Goal: Transaction & Acquisition: Purchase product/service

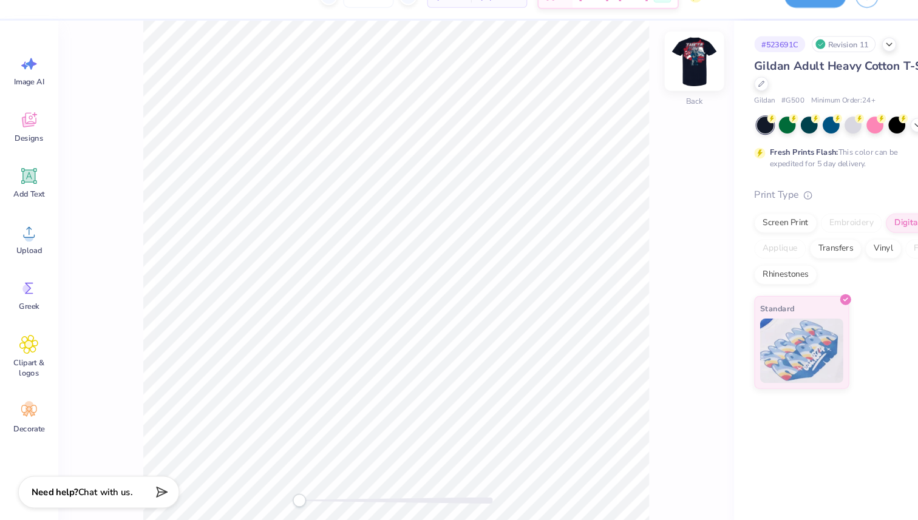
click at [656, 83] on img at bounding box center [653, 82] width 49 height 49
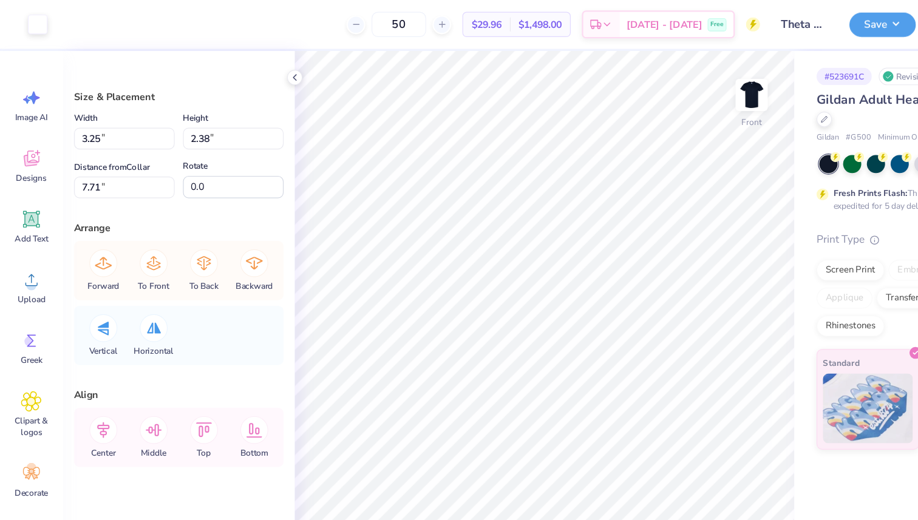
type input "13.84"
type input "14.98"
type input "0.50"
type input "2.94"
type input "0.33"
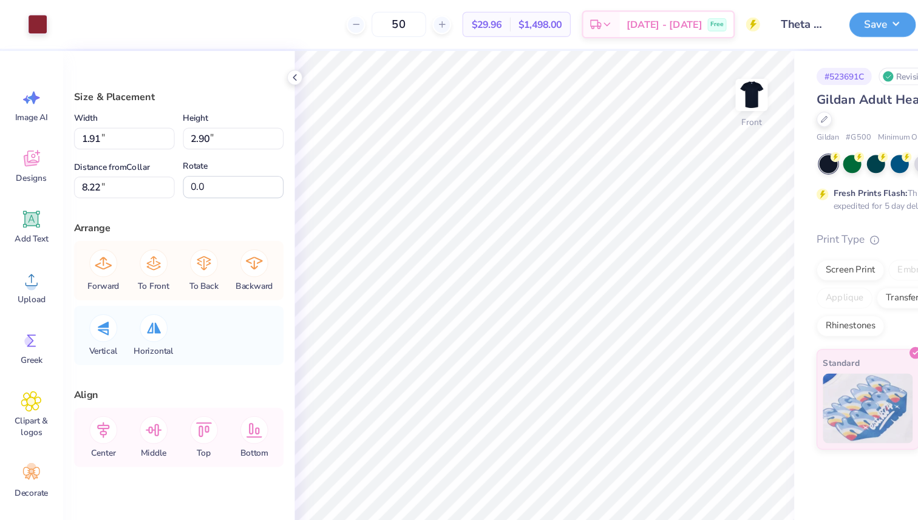
type input "16.24"
type input "0.65"
type input "0.23"
type input "16.06"
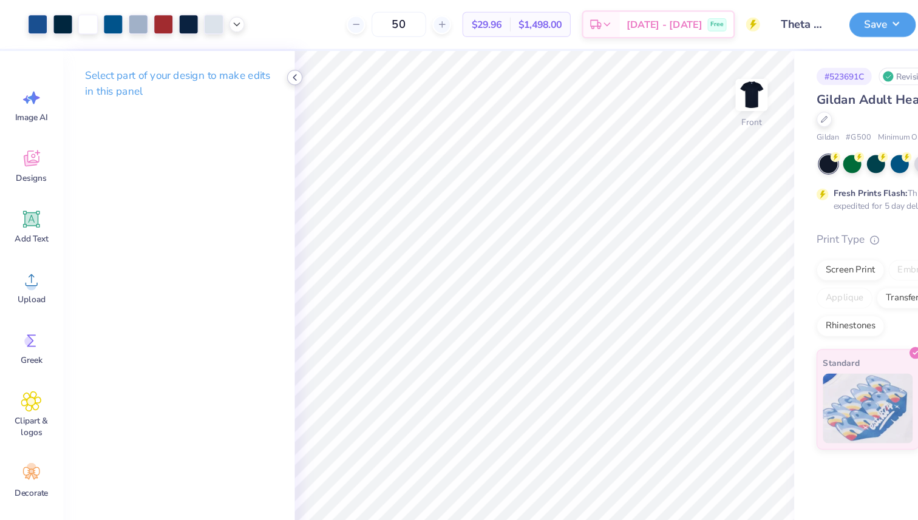
click at [256, 67] on icon at bounding box center [256, 68] width 10 height 10
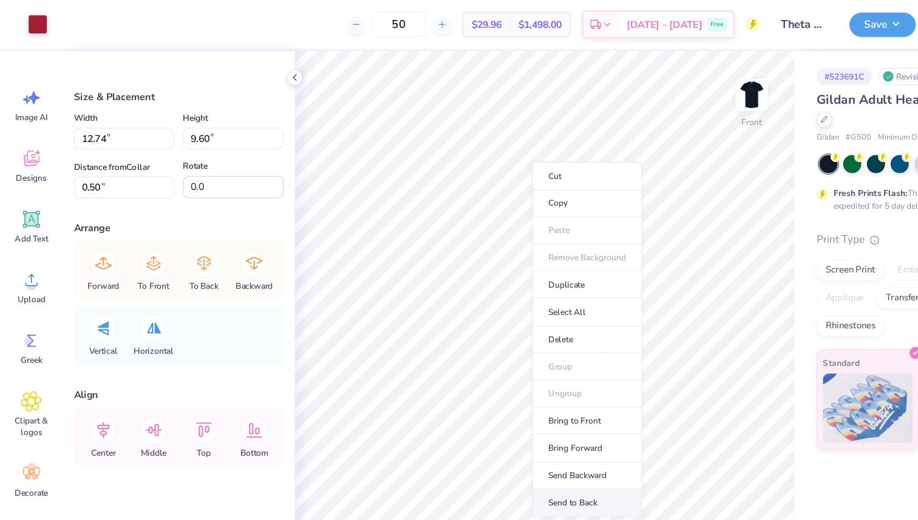
click at [512, 436] on li "Send to Back" at bounding box center [510, 438] width 95 height 24
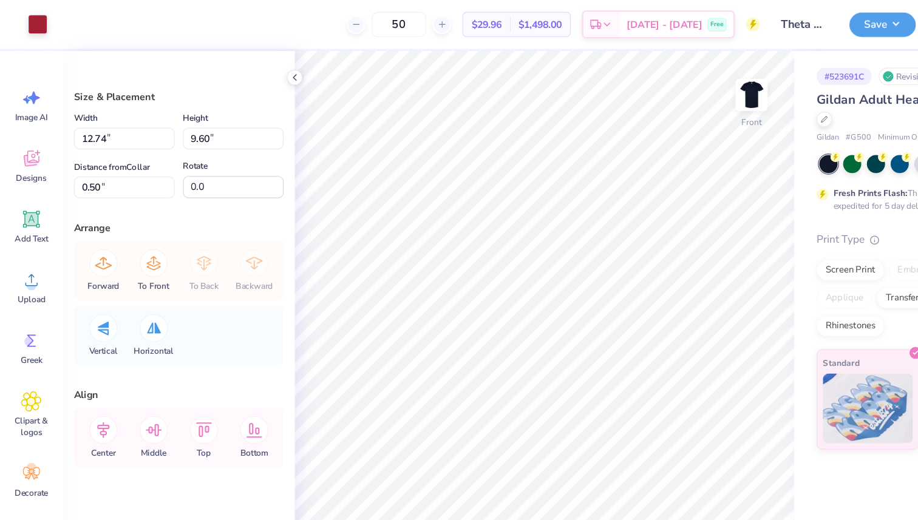
type input "12.22"
type input "7.88"
type input "4.80"
type input "-172.5"
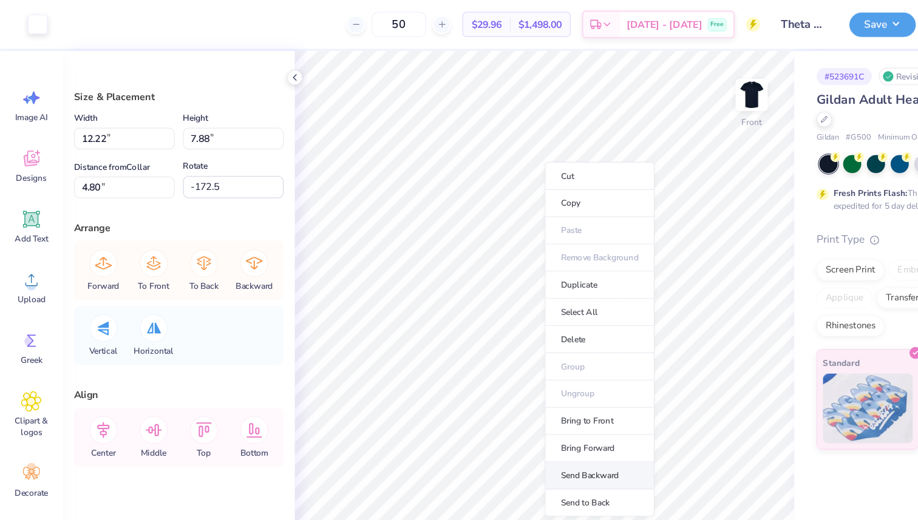
click at [525, 412] on li "Send Backward" at bounding box center [521, 414] width 95 height 24
click at [521, 413] on li "Send Backward" at bounding box center [523, 414] width 95 height 24
click at [520, 436] on li "Send to Back" at bounding box center [520, 438] width 95 height 24
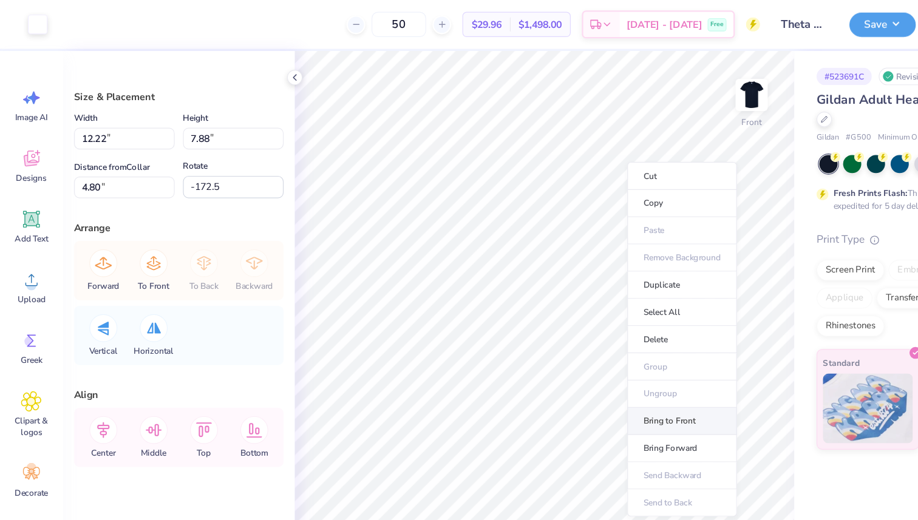
click at [579, 368] on li "Bring to Front" at bounding box center [592, 367] width 95 height 24
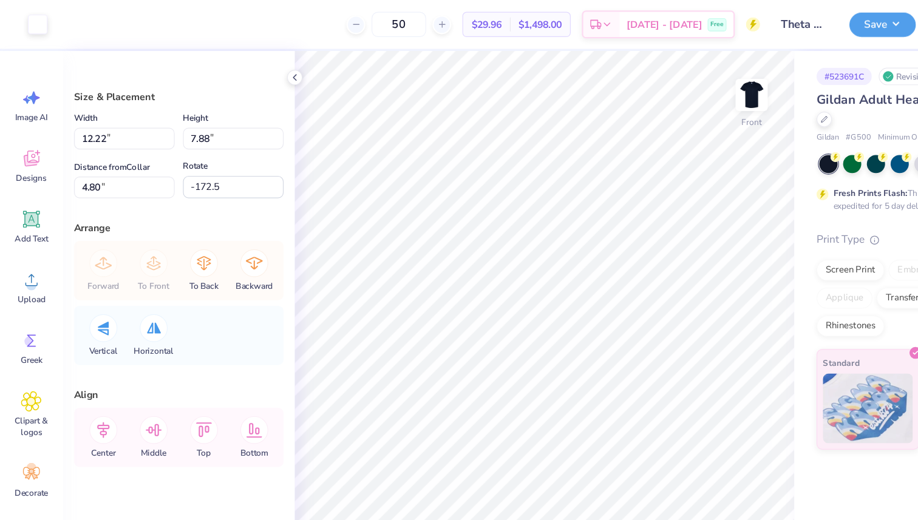
type input "4.89"
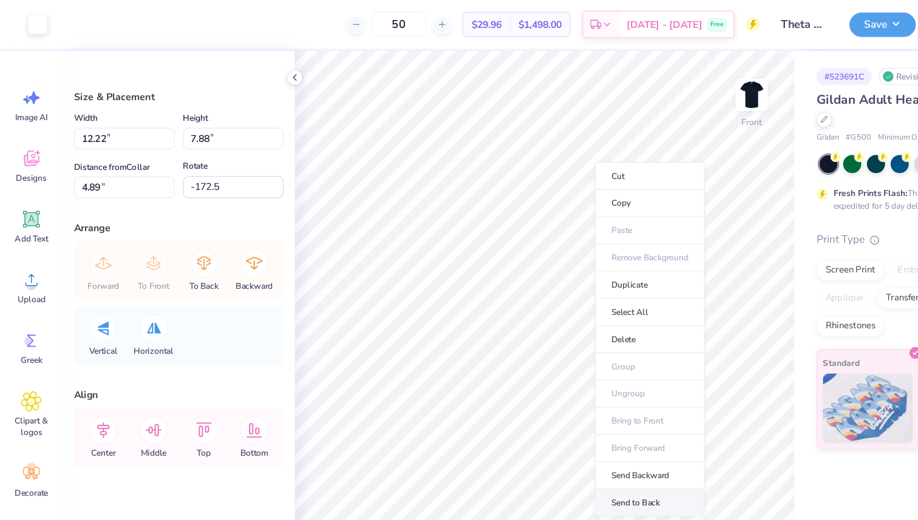
click at [565, 434] on li "Send to Back" at bounding box center [564, 438] width 95 height 24
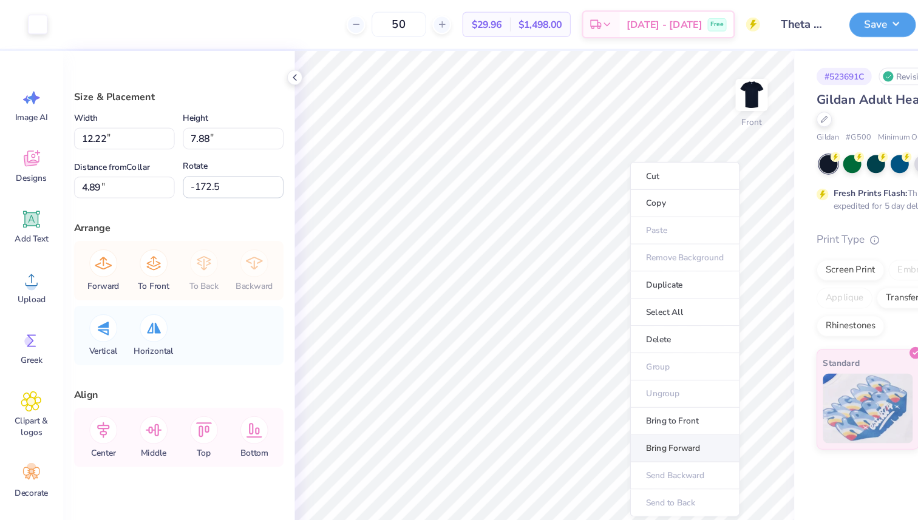
click at [585, 385] on li "Bring Forward" at bounding box center [595, 390] width 95 height 24
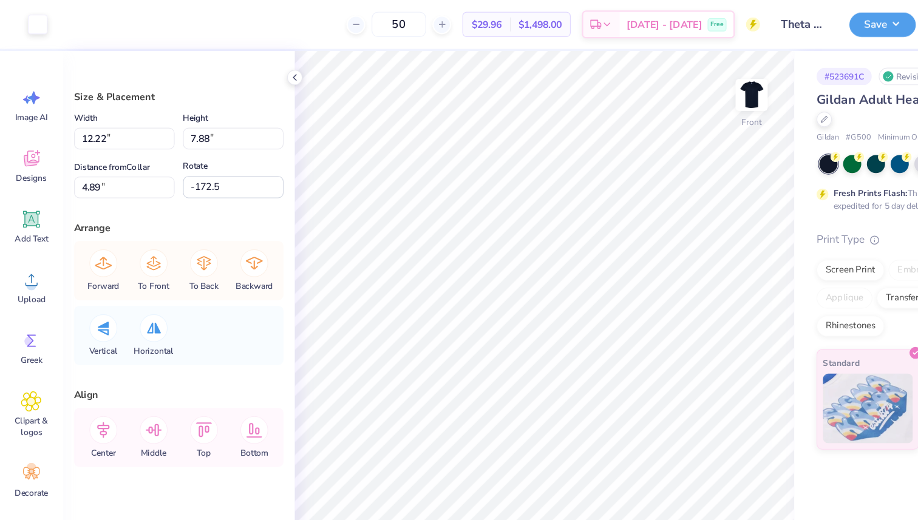
type input "13.84"
type input "8.44"
type input "6.45"
type input "42.3"
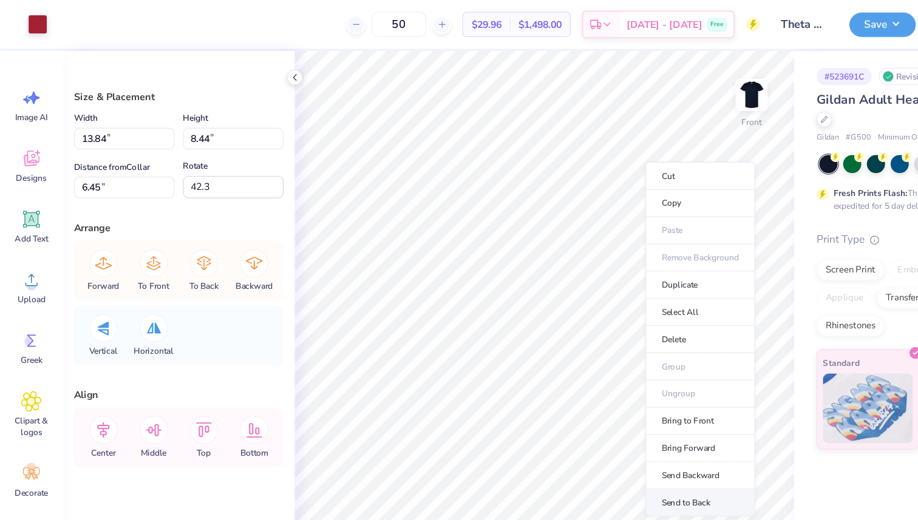
click at [614, 433] on li "Send to Back" at bounding box center [608, 438] width 95 height 24
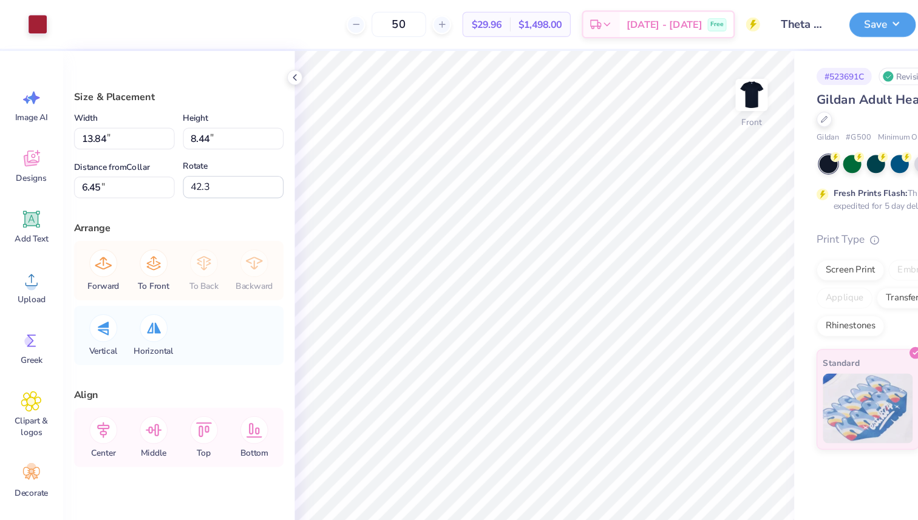
type input "5.50"
type input "9.89"
type input "6.79"
type input "0.0"
type input "1.58"
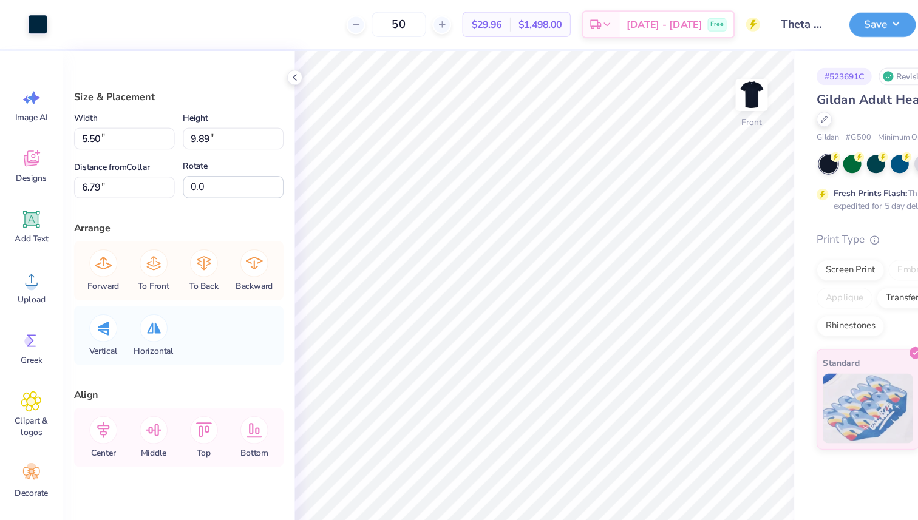
type input "0.10"
type input "13.13"
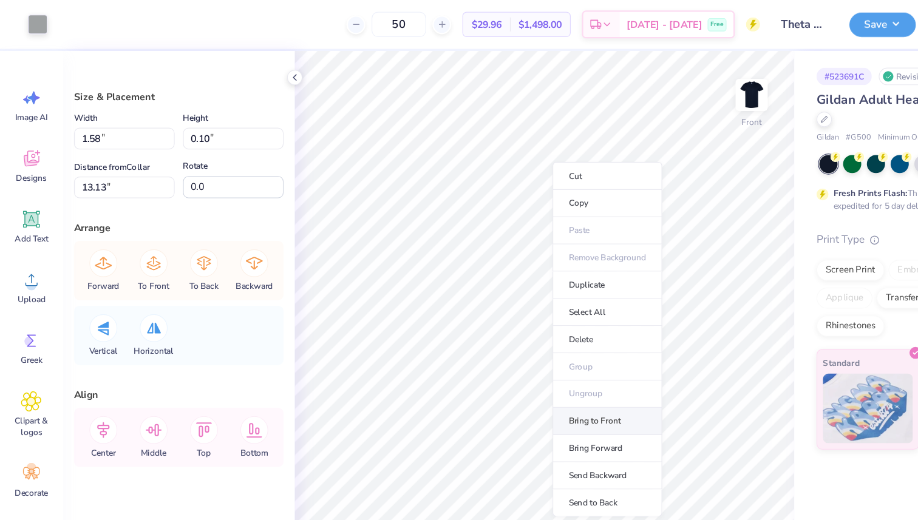
click at [521, 362] on li "Bring to Front" at bounding box center [527, 367] width 95 height 24
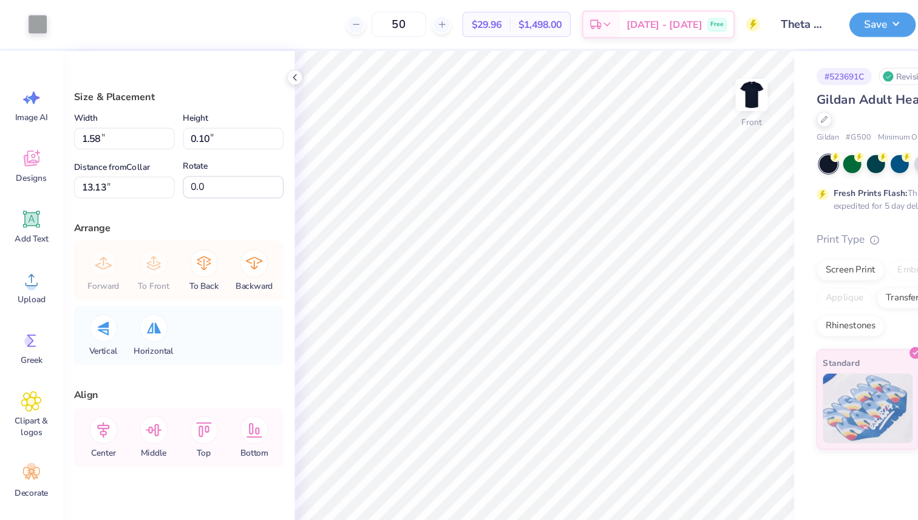
type input "5.50"
type input "9.89"
type input "6.79"
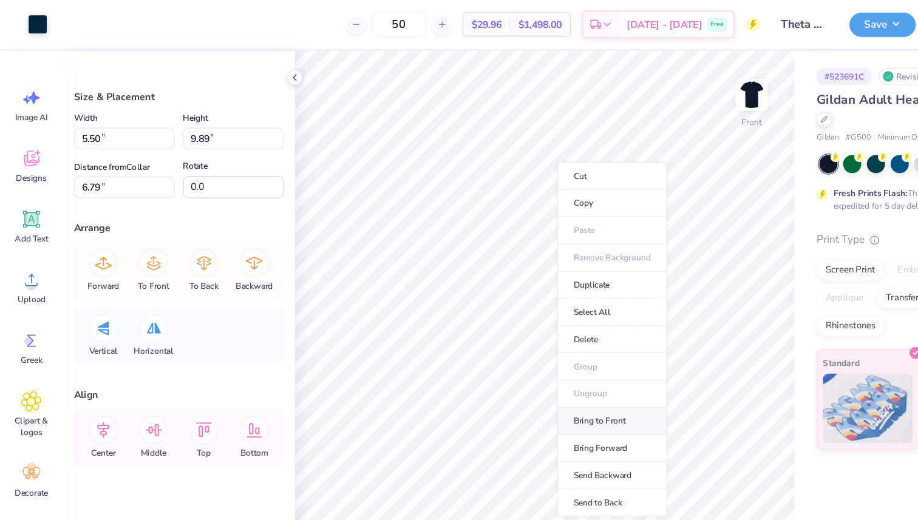
click at [523, 364] on li "Bring to Front" at bounding box center [531, 367] width 95 height 24
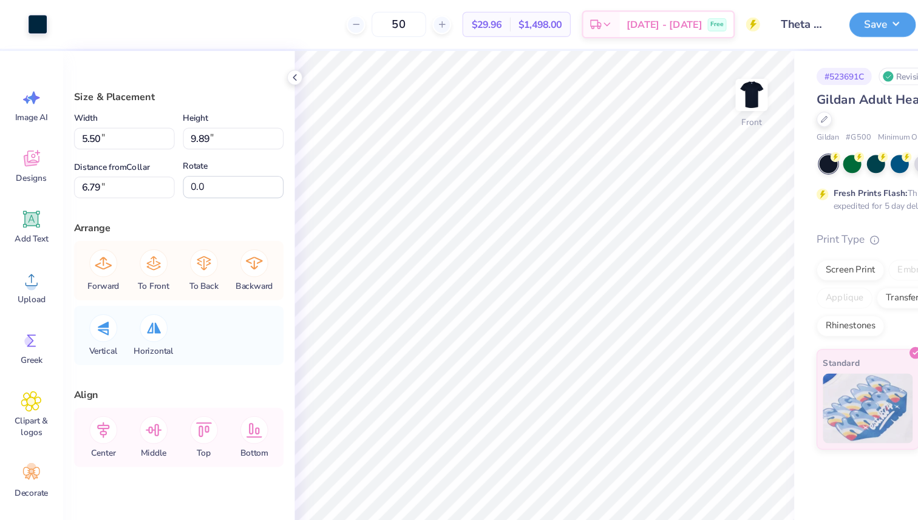
type input "2.00"
type input "3.94"
type input "6.26"
type input "3.88"
type input "4.39"
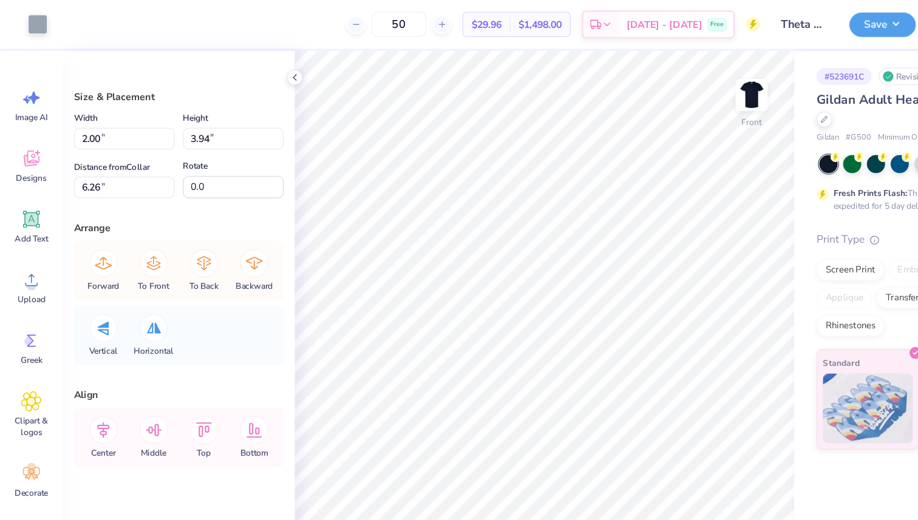
type input "6.10"
type input "0.83"
type input "0.94"
type input "9.66"
type input "2.14"
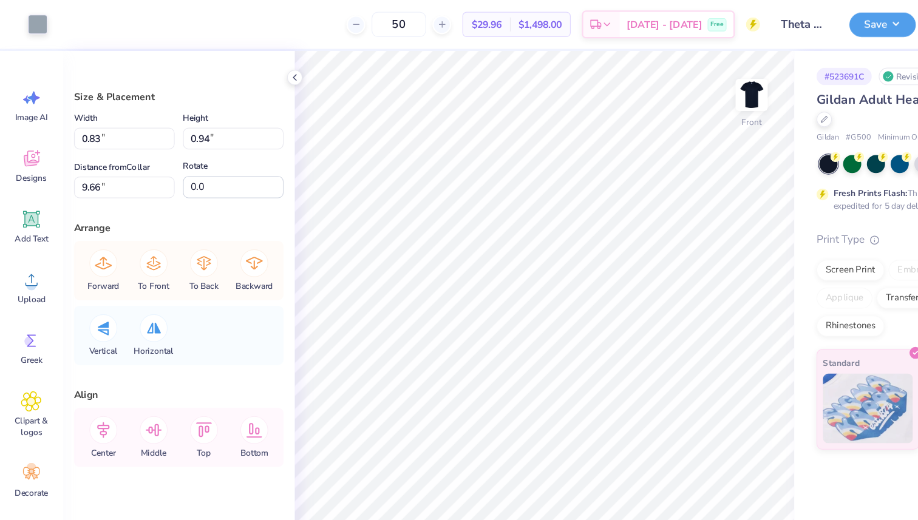
type input "2.96"
type input "8.14"
type input "4.55"
type input "5.85"
type input "10.08"
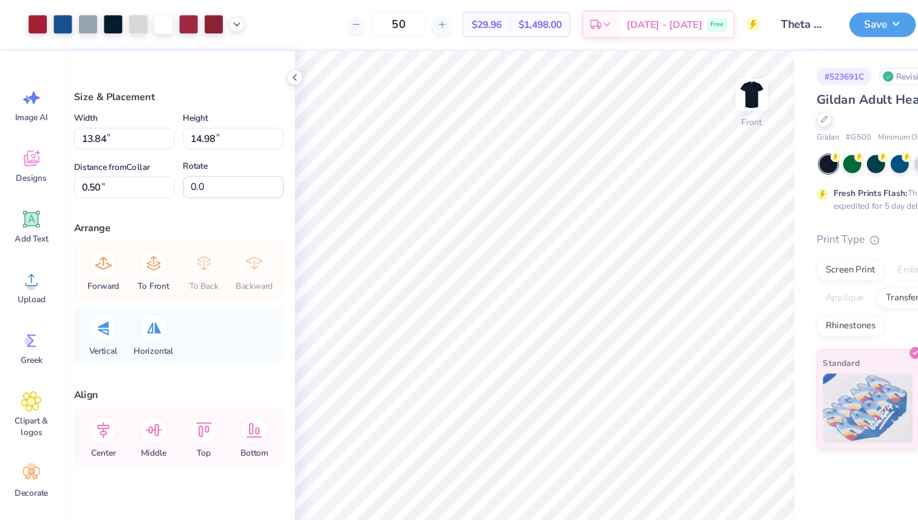
type input "0.69"
type input "8.80"
type input "-22.7"
type input "1.48"
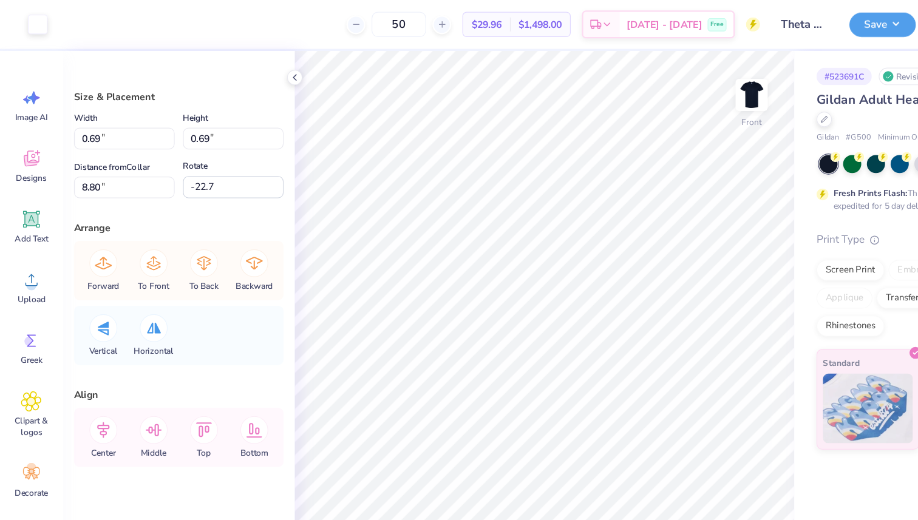
type input "1.55"
type input "8.37"
type input "13.84"
type input "14.98"
type input "0.50"
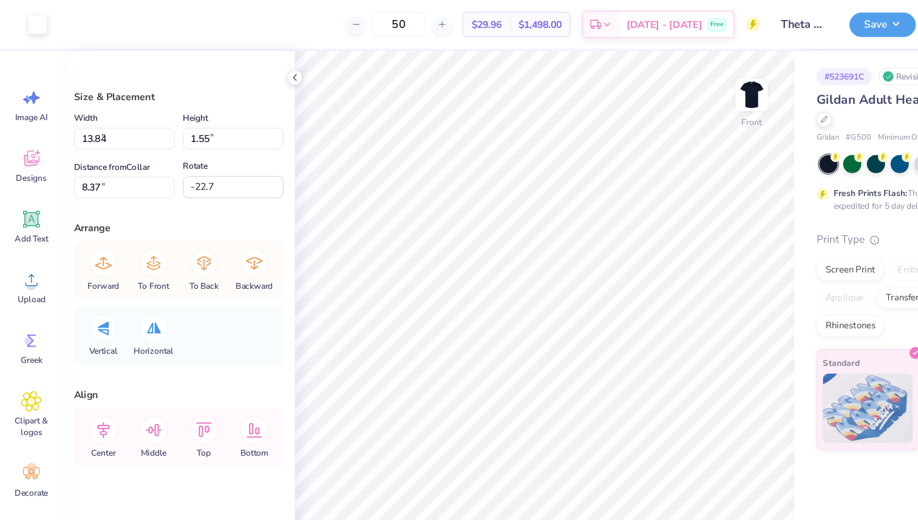
type input "0.0"
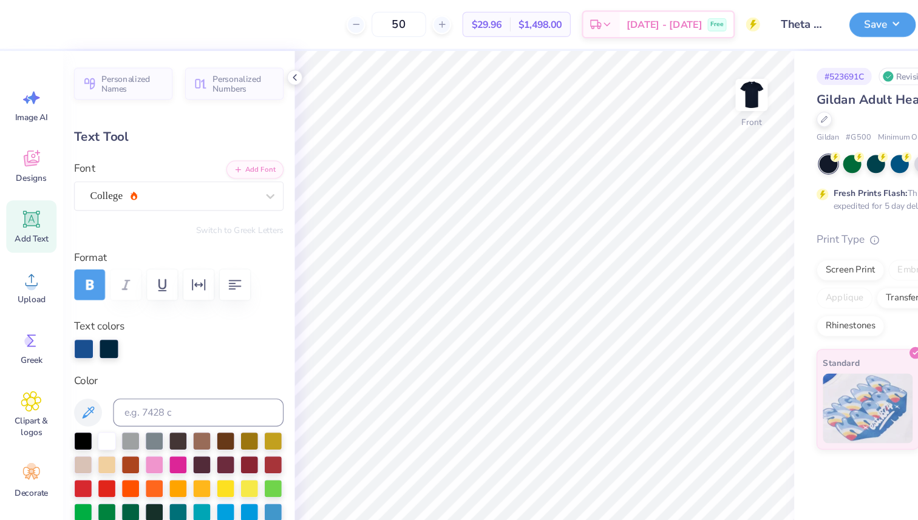
type input "3.35"
type input "0.37"
type input "12.92"
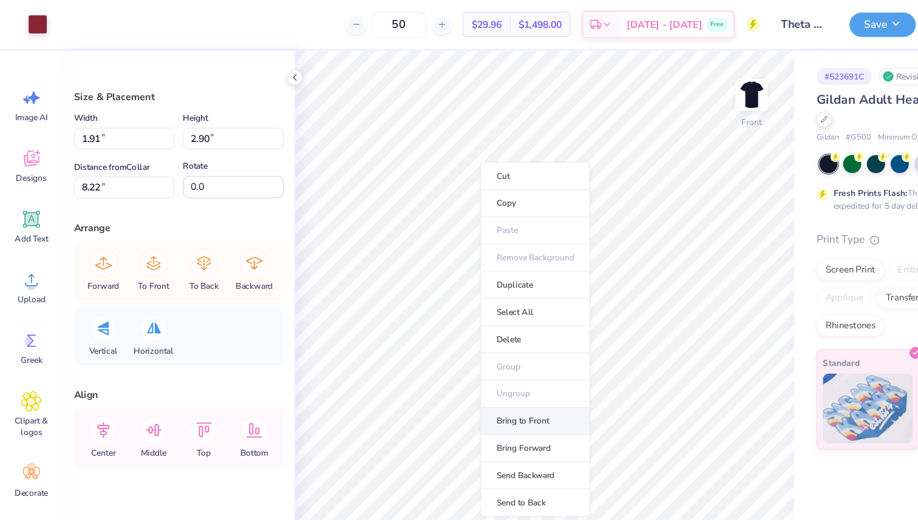
click at [457, 365] on li "Bring to Front" at bounding box center [465, 367] width 95 height 24
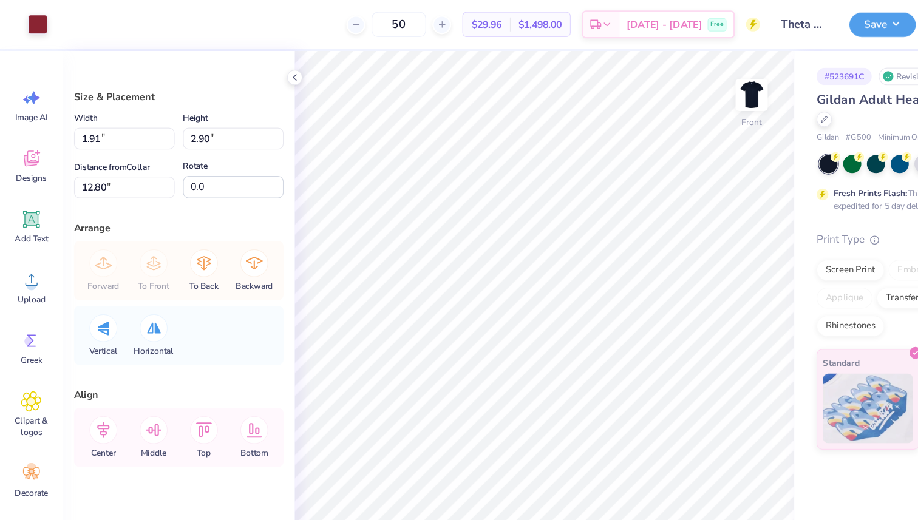
type input "12.80"
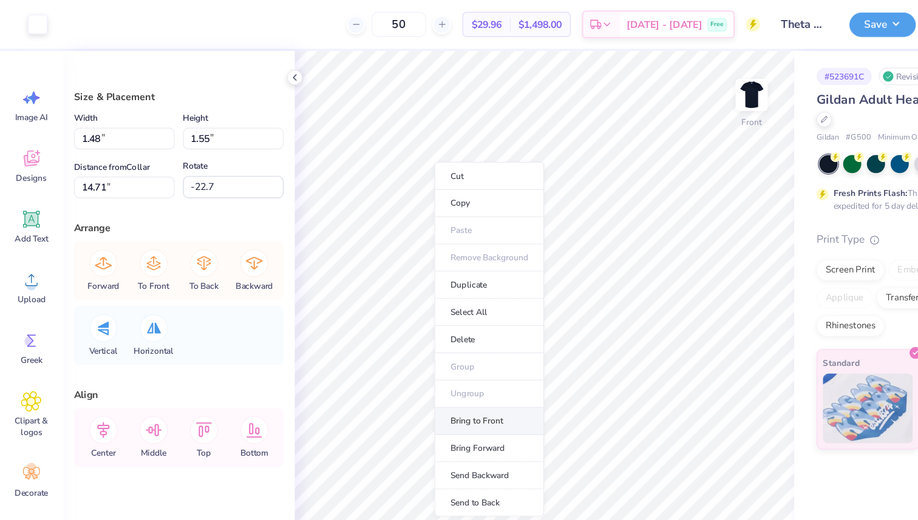
click at [411, 366] on li "Bring to Front" at bounding box center [425, 367] width 95 height 24
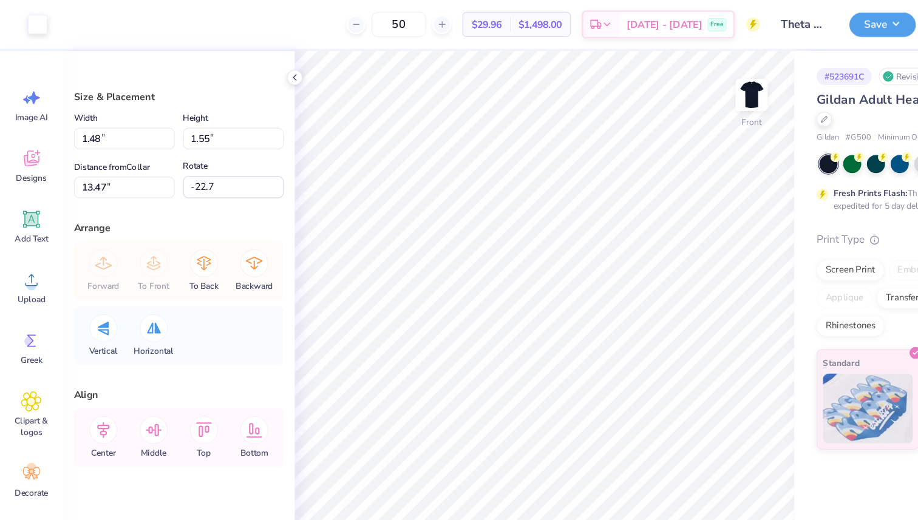
type input "13.47"
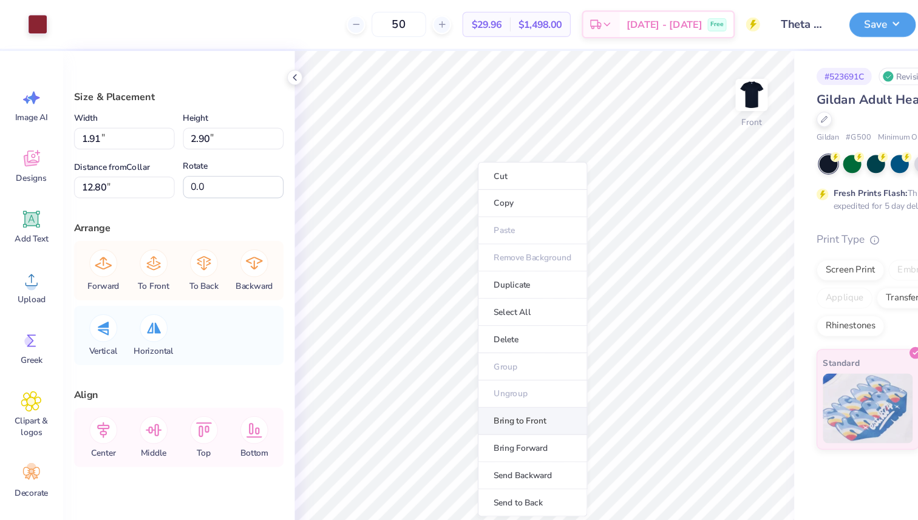
click at [462, 359] on li "Bring to Front" at bounding box center [462, 367] width 95 height 24
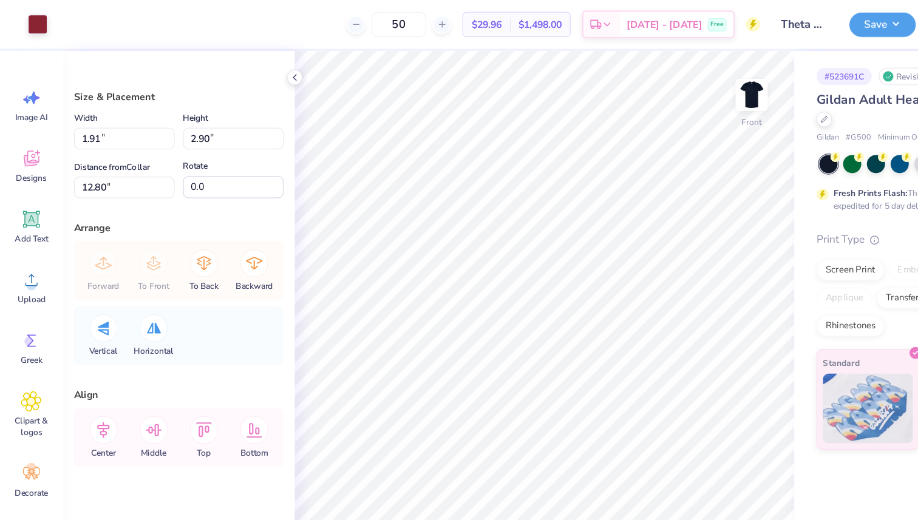
type input "1.48"
type input "1.55"
type input "13.47"
type input "-22.7"
type input "1.69"
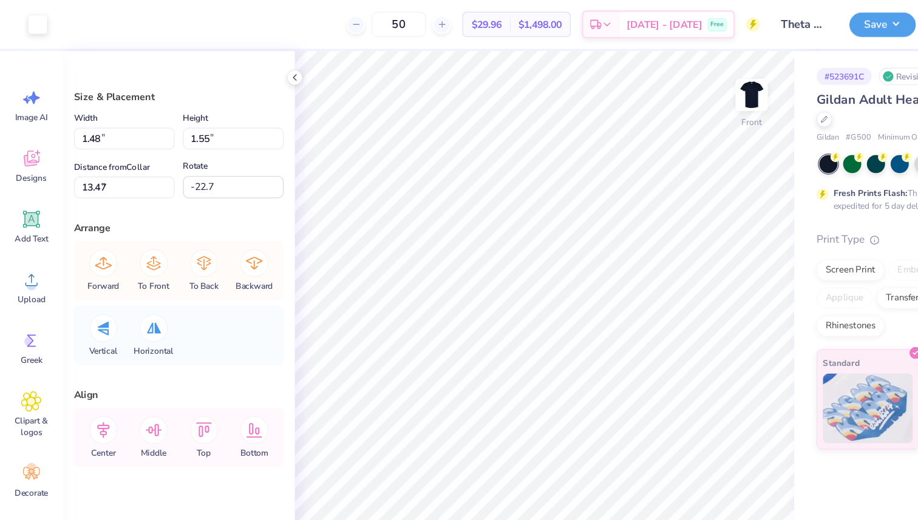
type input "1.77"
type input "8.82"
type input "2.10"
type input "2.97"
type input "8.27"
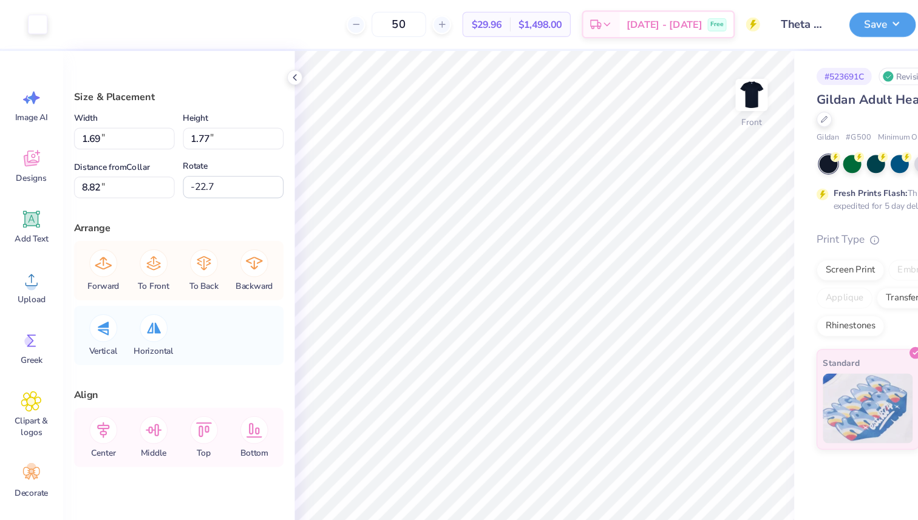
type input "0.0"
type input "1.69"
type input "1.77"
type input "8.82"
type input "-22.7"
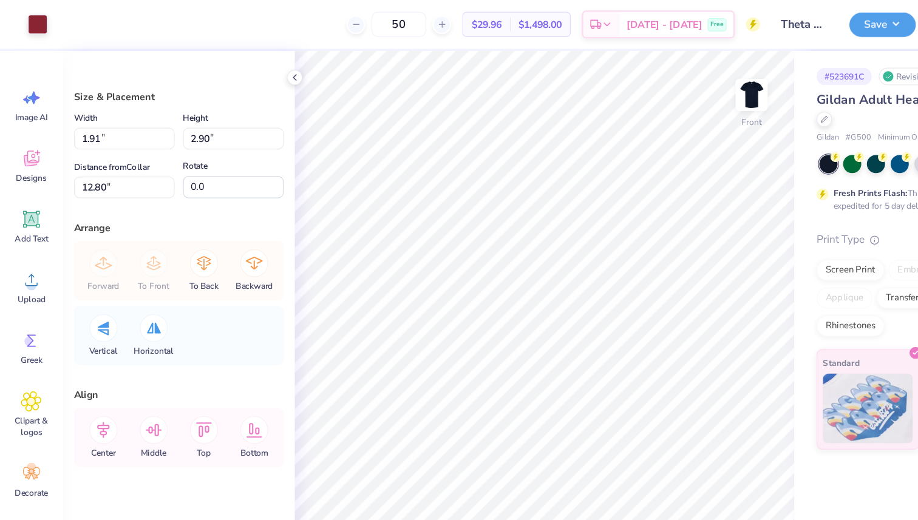
type input "13.53"
type input "7.32"
type input "5.78"
type input "1.69"
type input "1.77"
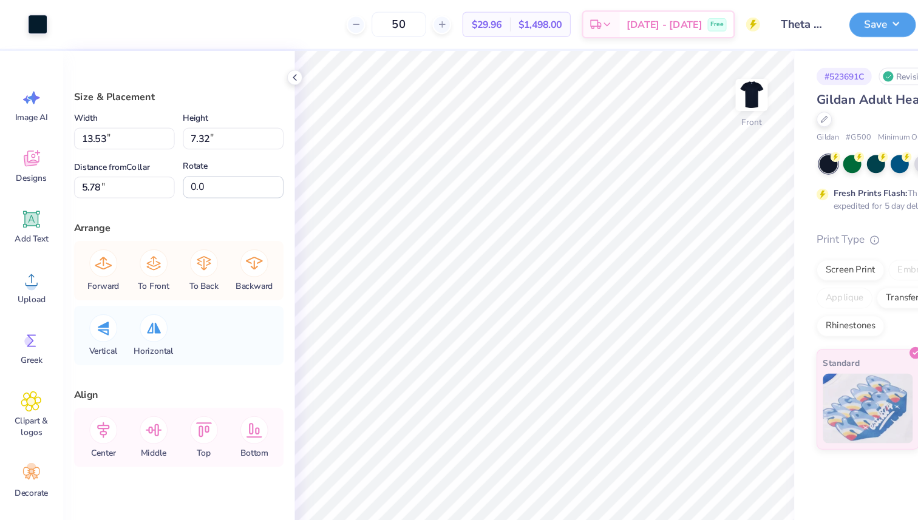
type input "8.57"
type input "-22.7"
type input "3.97"
type input "4.40"
type input "6.09"
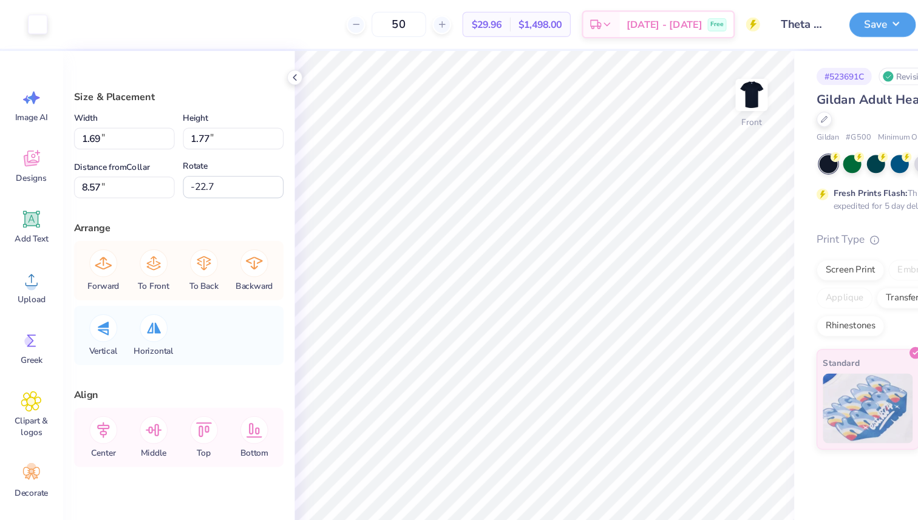
type input "0.0"
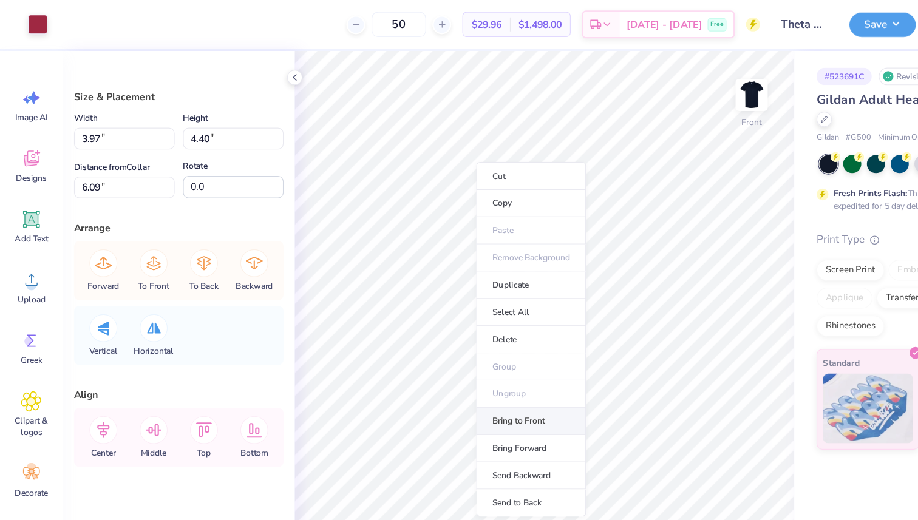
click at [452, 366] on li "Bring to Front" at bounding box center [461, 367] width 95 height 24
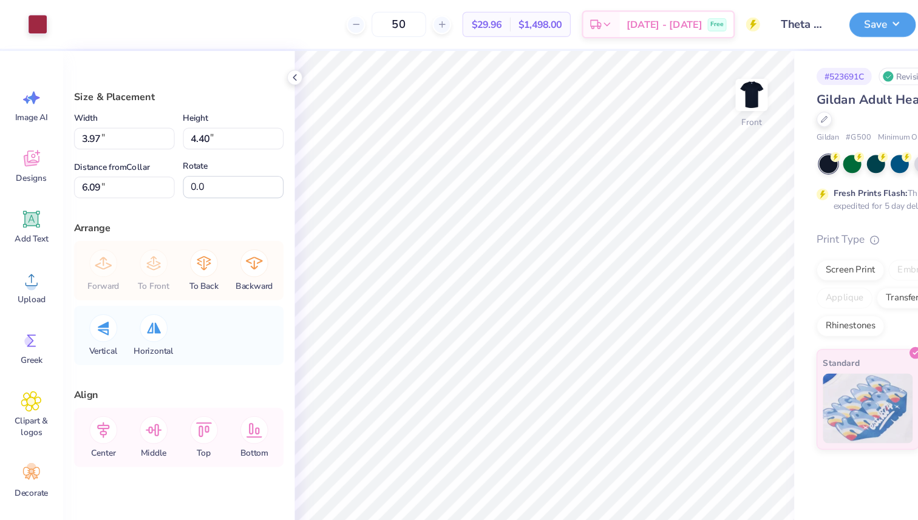
type input "1.69"
type input "1.77"
type input "8.57"
type input "-22.7"
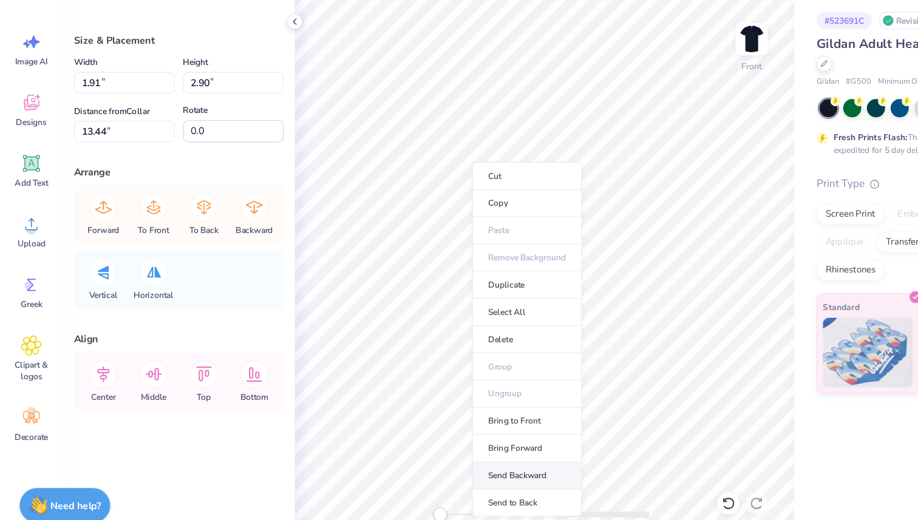
click at [450, 458] on li "Send Backward" at bounding box center [457, 462] width 95 height 24
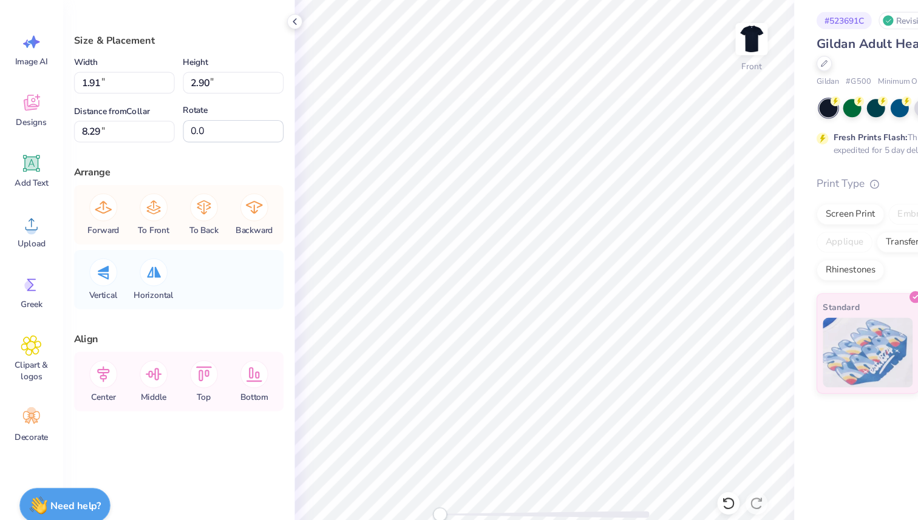
type input "8.29"
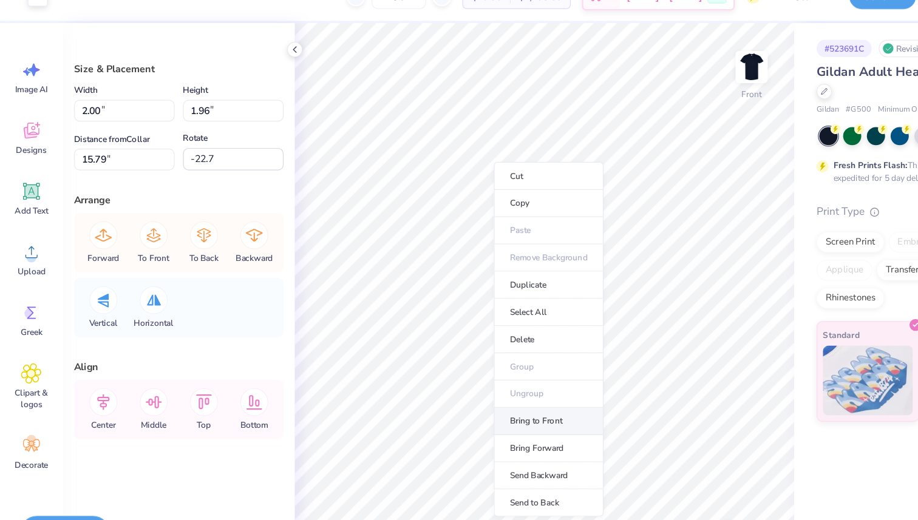
click at [470, 393] on li "Bring to Front" at bounding box center [476, 391] width 95 height 24
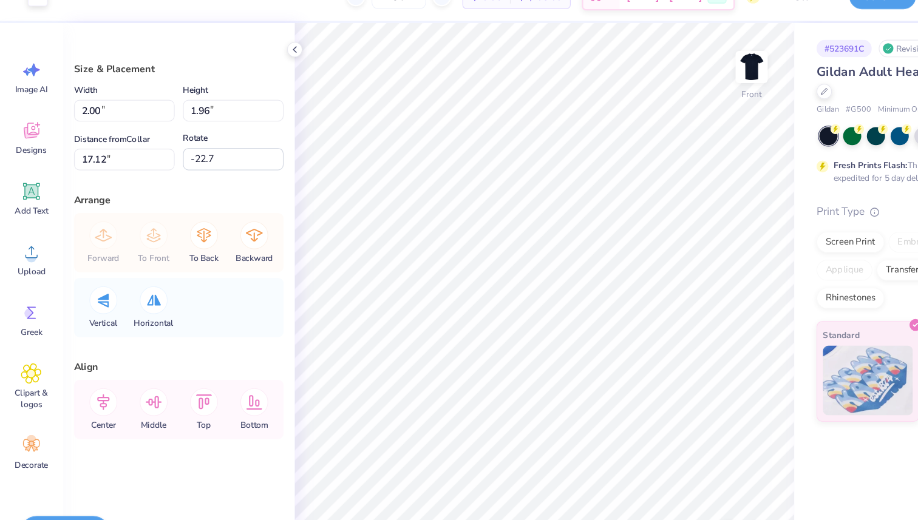
type input "17.12"
type input "-14.0"
type input "2.15"
type input "2.09"
type input "7.33"
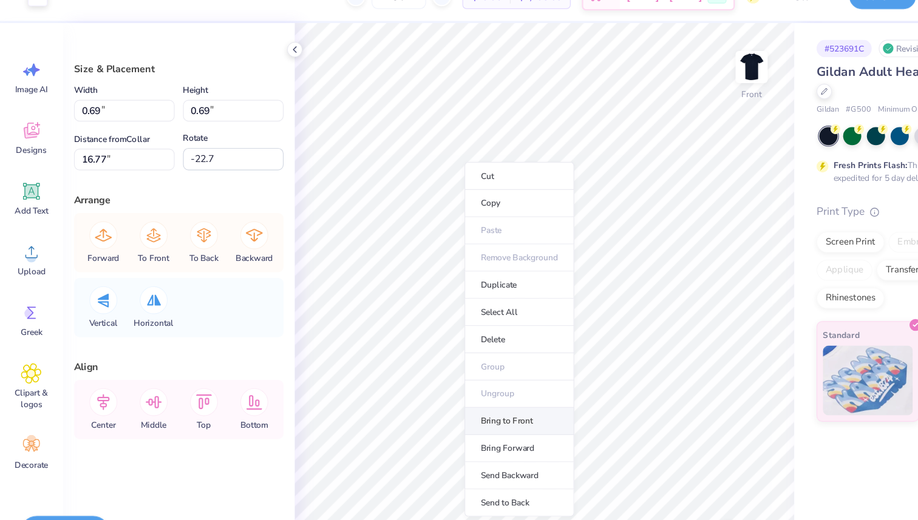
click at [443, 388] on li "Bring to Front" at bounding box center [451, 391] width 95 height 24
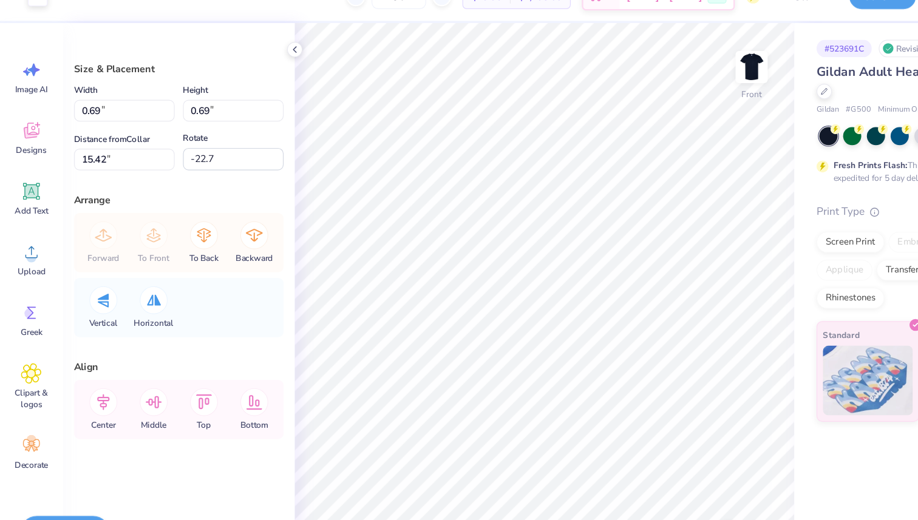
type input "15.42"
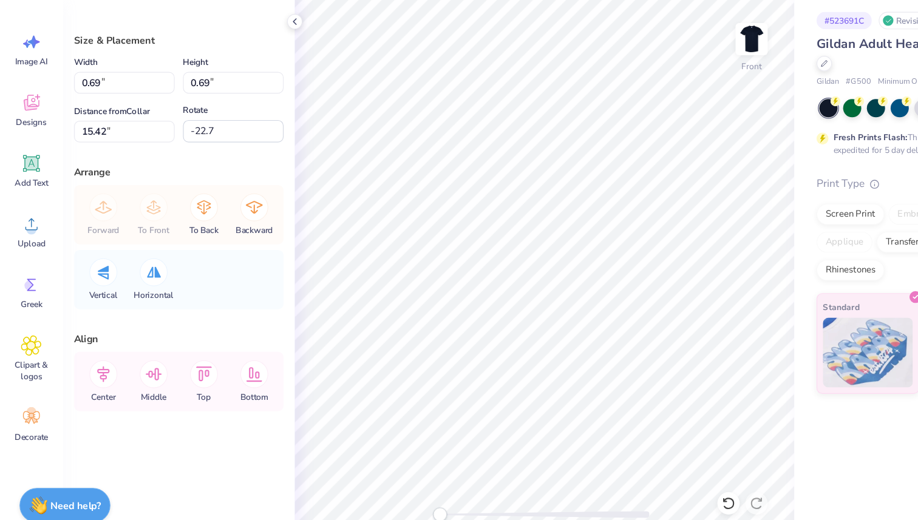
type input "-19.0"
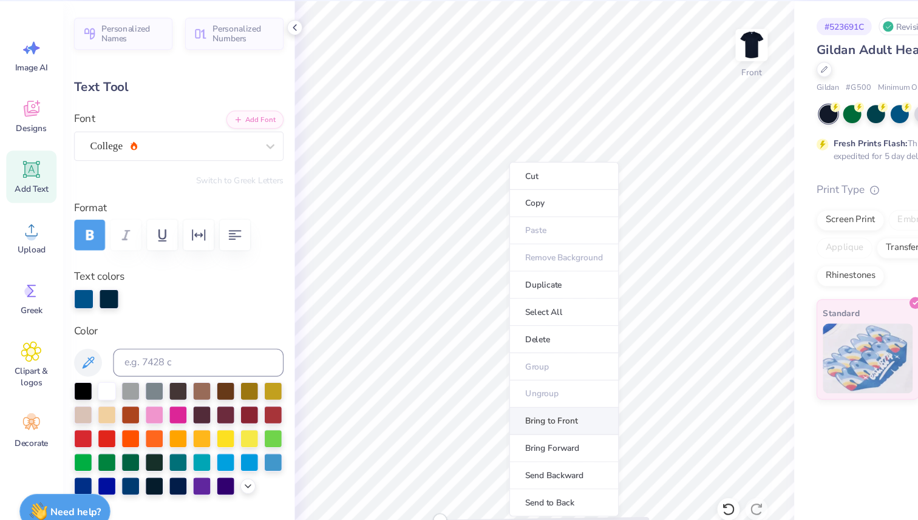
click at [491, 415] on li "Bring to Front" at bounding box center [490, 410] width 95 height 24
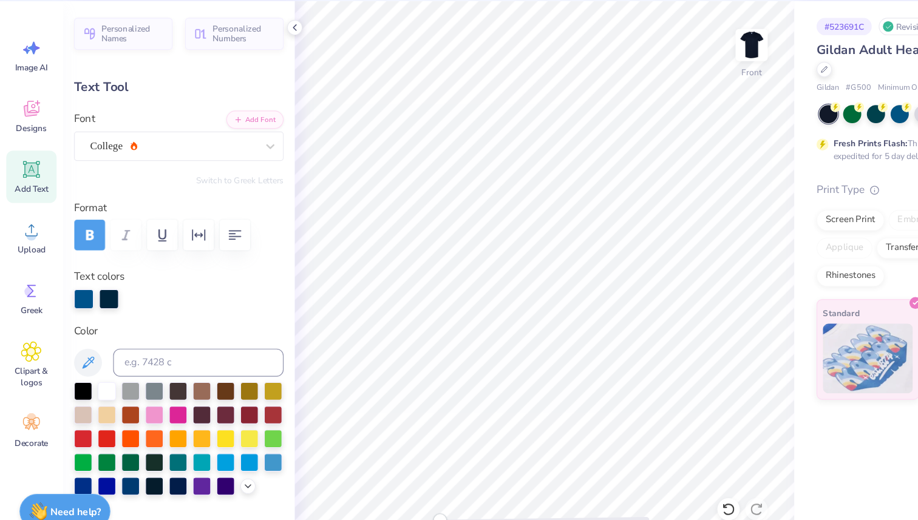
type input "19.32"
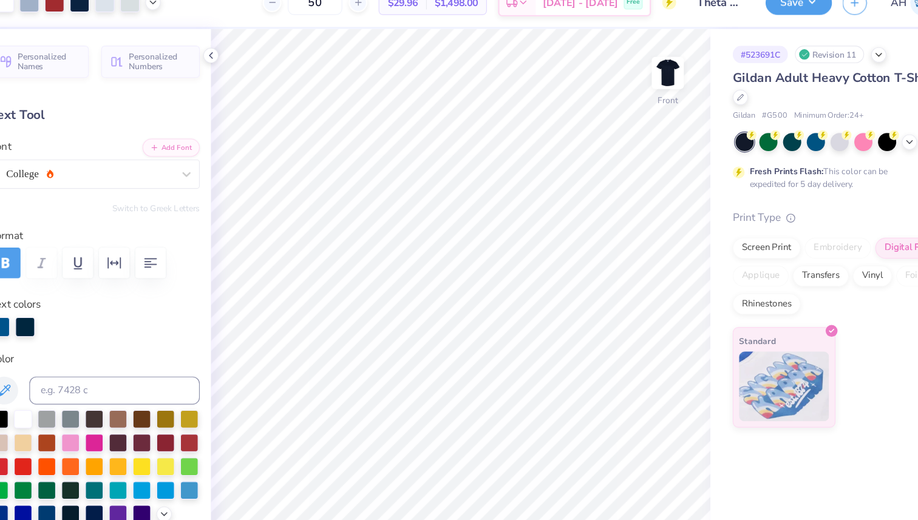
type input "0.0"
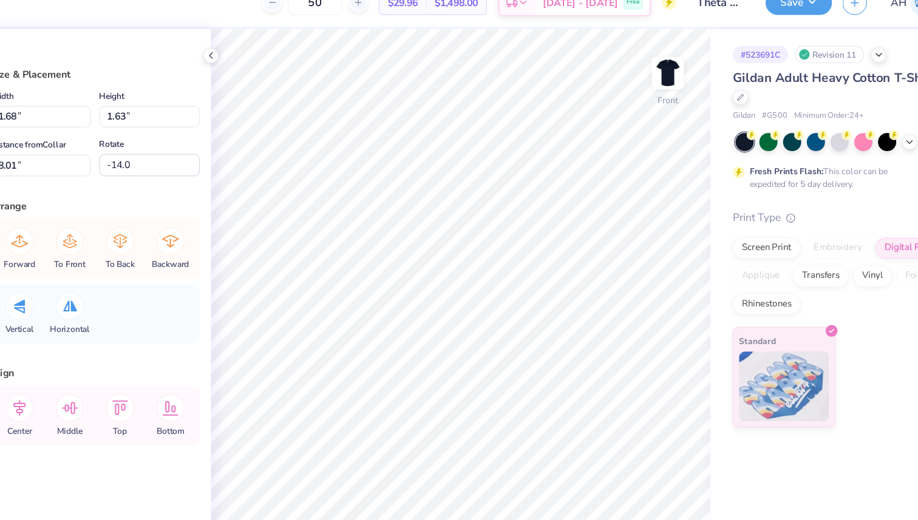
type input "1.68"
type input "1.63"
type input "8.01"
type input "12.74"
type input "9.60"
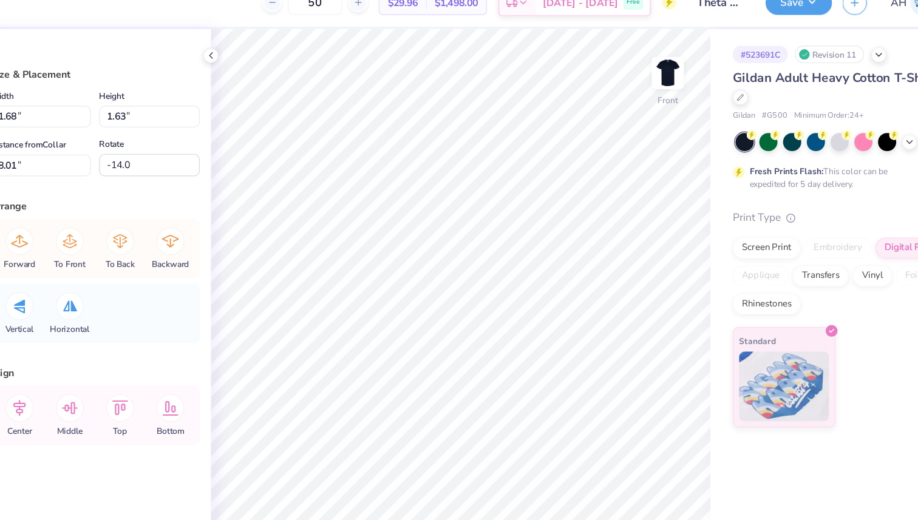
type input "0.50"
type input "0.0"
type input "12.74"
type input "9.60"
type input "0.50"
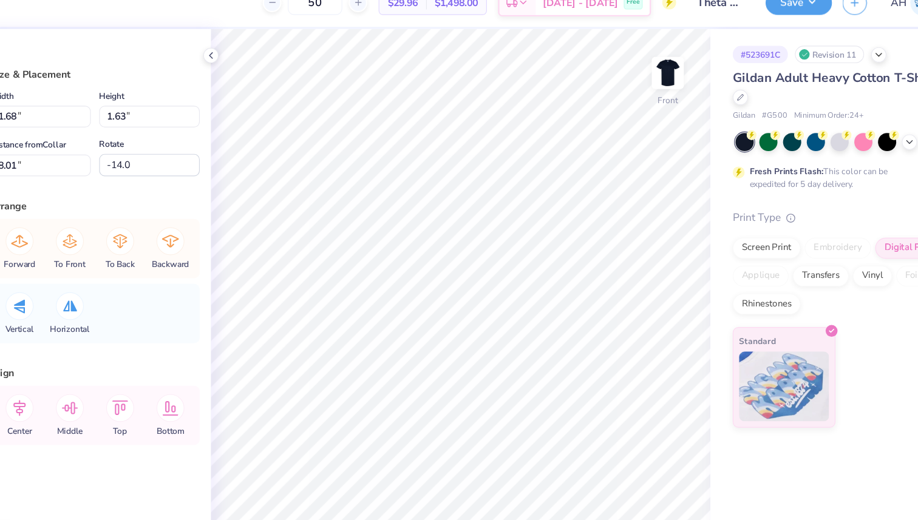
type input "0.0"
type input "3.97"
type input "4.40"
type input "6.09"
type input "2.1"
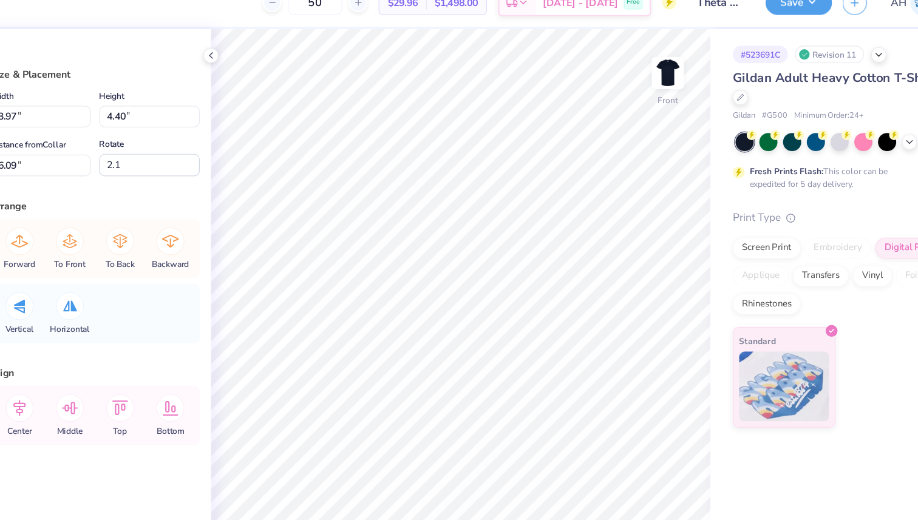
type input "1.68"
type input "1.63"
type input "8.02"
type input "-21.9"
type input "2.26"
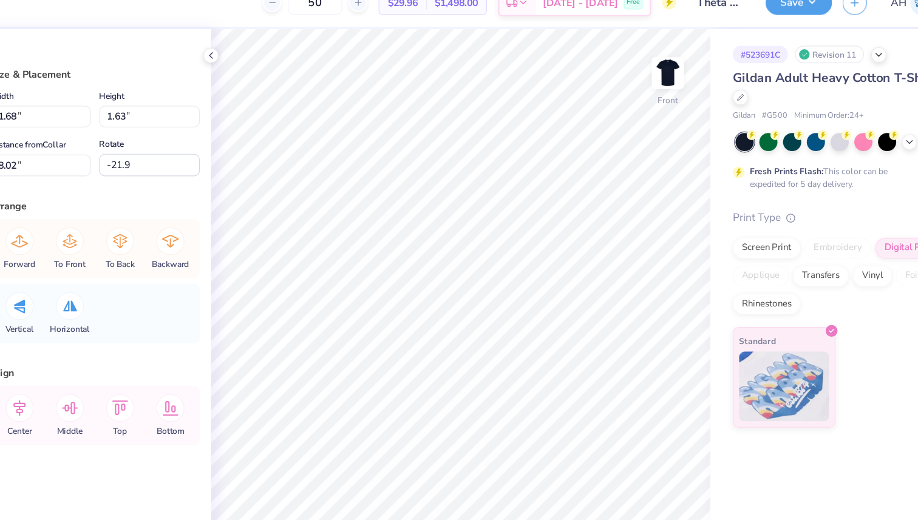
type input "2.21"
type input "7.51"
type input "1.80"
type input "1.76"
type input "7.96"
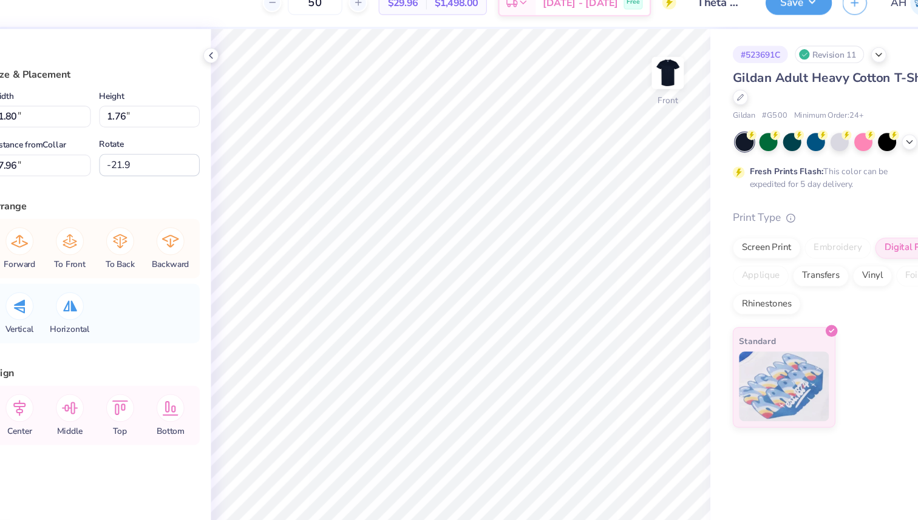
type input "1.68"
type input "1.63"
type input "8.02"
type input "-21.1"
type input "2.01"
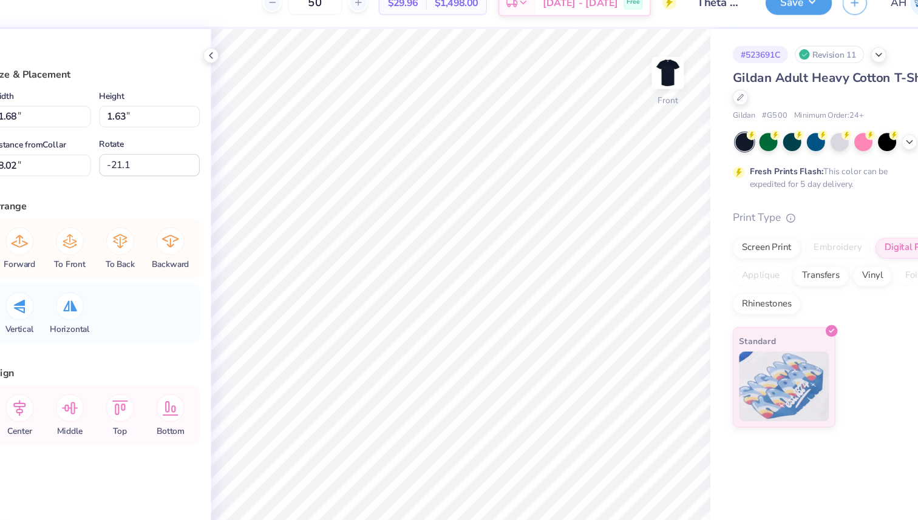
type input "1.97"
type input "7.66"
type input "2.07"
type input "2.02"
type input "7.43"
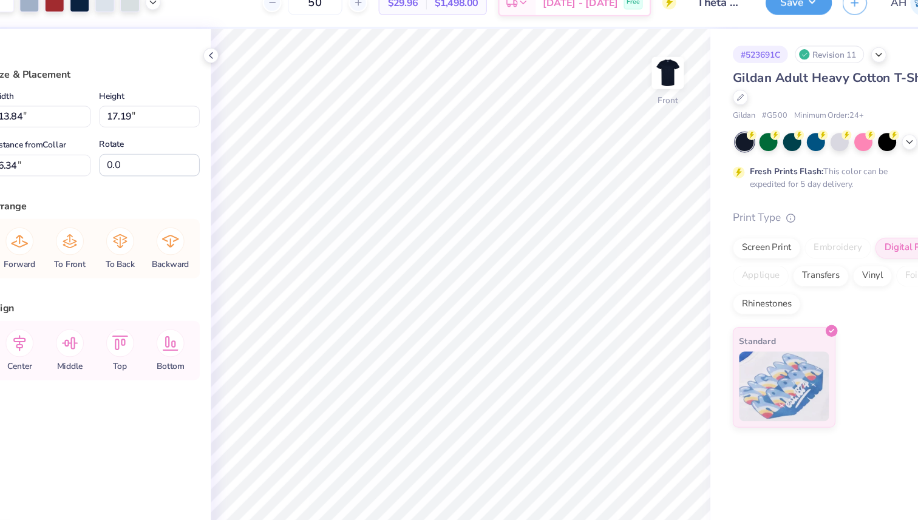
type input "6.45"
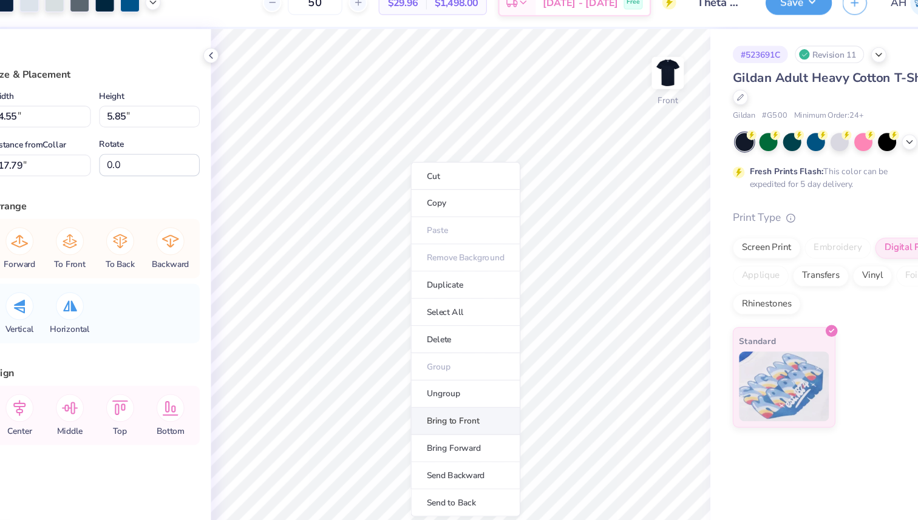
click at [483, 387] on li "Bring to Front" at bounding box center [477, 386] width 95 height 24
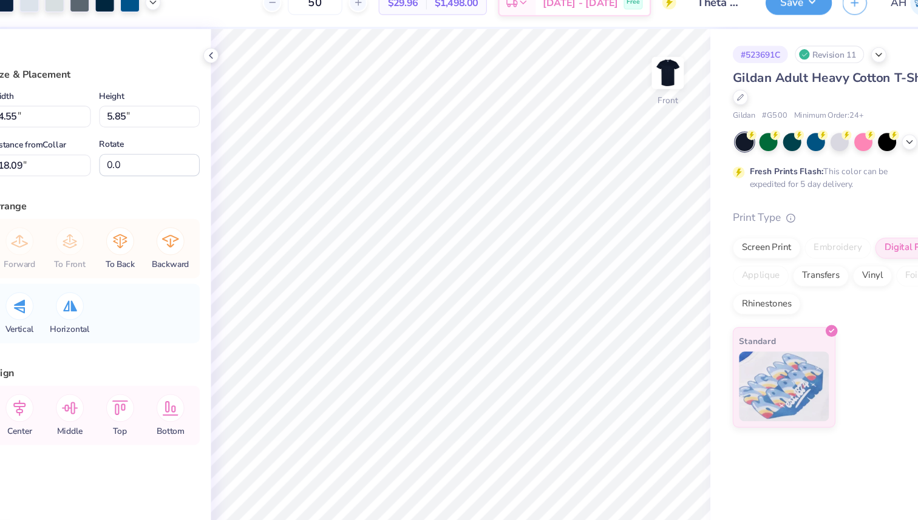
type input "18.09"
type input "10.57"
type input "13.59"
type input "10.36"
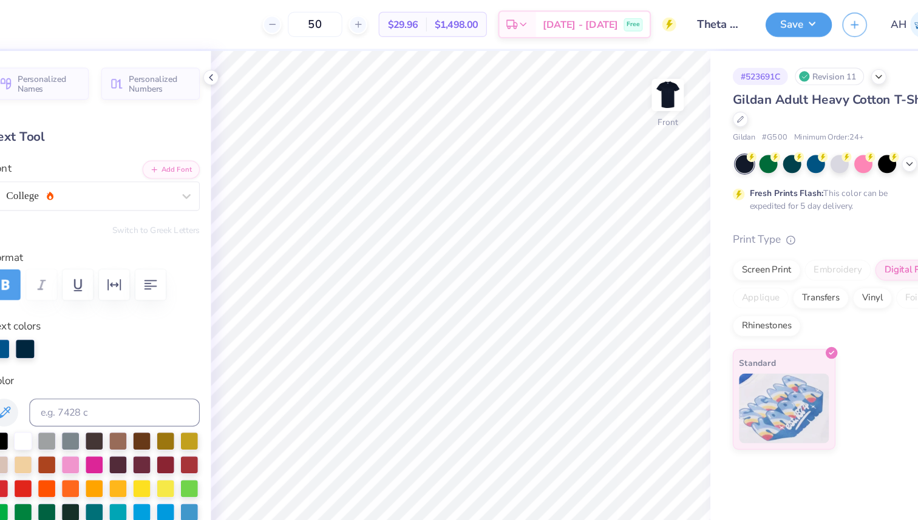
type input "26.7"
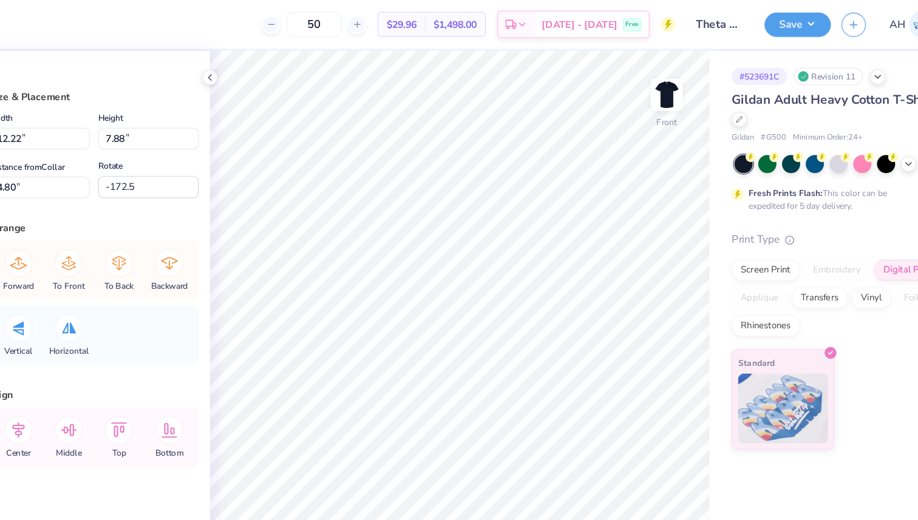
type input "4.80"
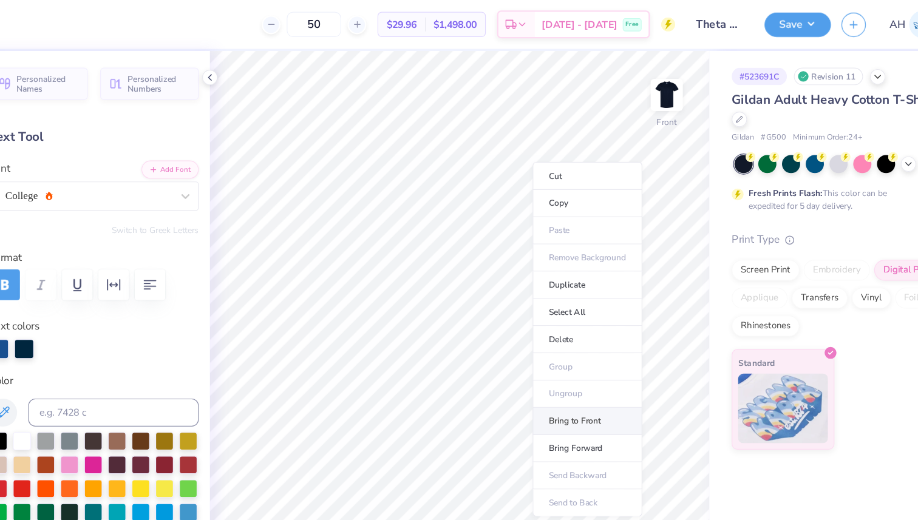
click at [569, 368] on li "Bring to Front" at bounding box center [584, 367] width 95 height 24
type input "15.54"
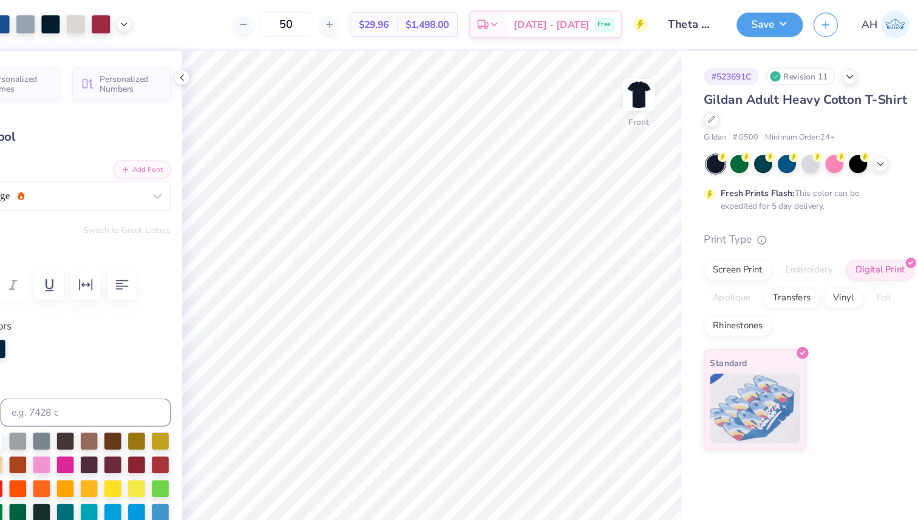
type input "3.35"
type input "0.37"
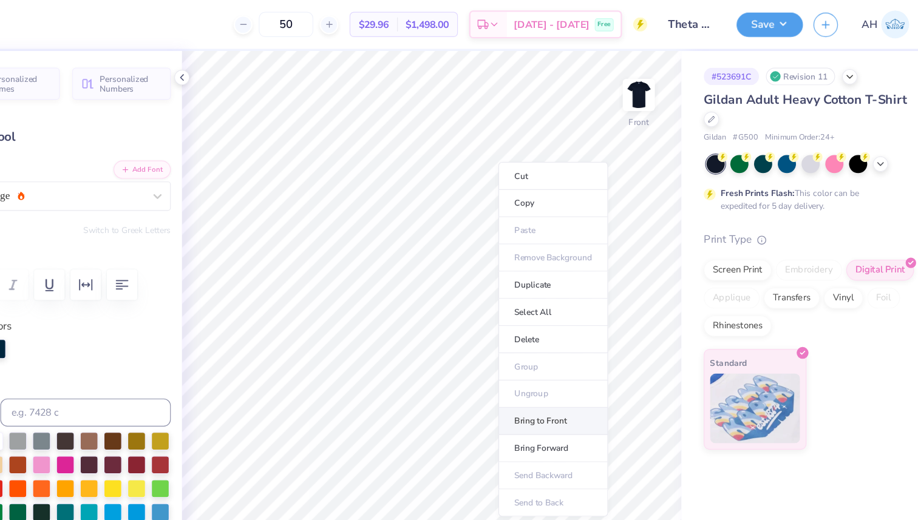
click at [559, 365] on li "Bring to Front" at bounding box center [578, 367] width 95 height 24
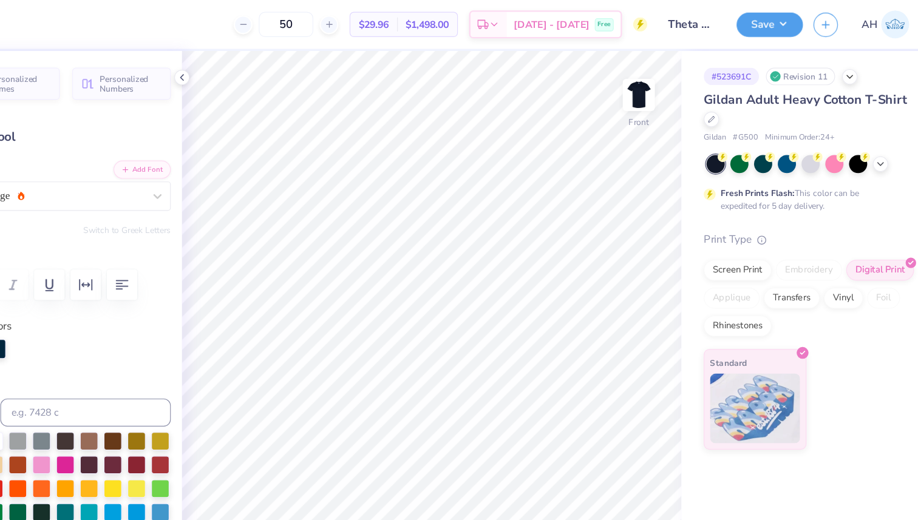
type input "16.76"
click at [764, 19] on button "Save" at bounding box center [767, 19] width 58 height 21
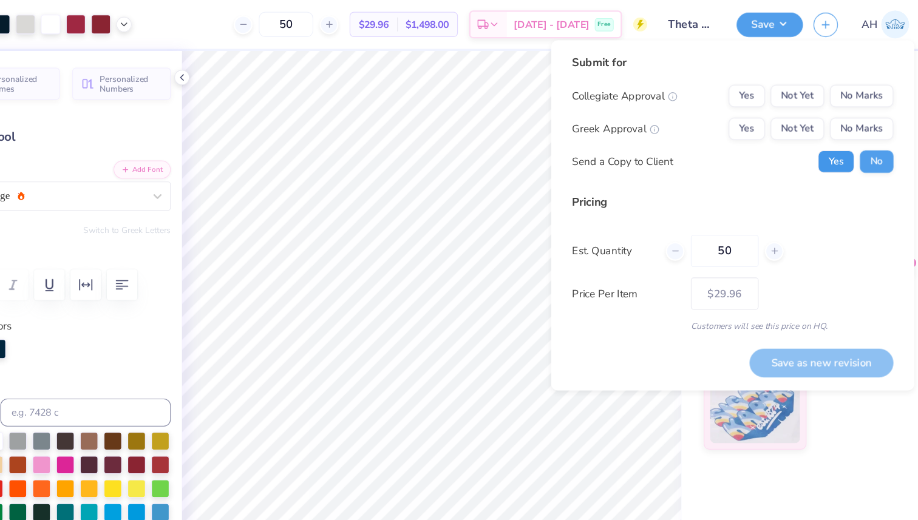
click at [823, 148] on button "Yes" at bounding box center [825, 140] width 32 height 19
click at [786, 107] on button "Not Yet" at bounding box center [791, 112] width 47 height 19
click at [844, 82] on button "No Marks" at bounding box center [847, 83] width 55 height 19
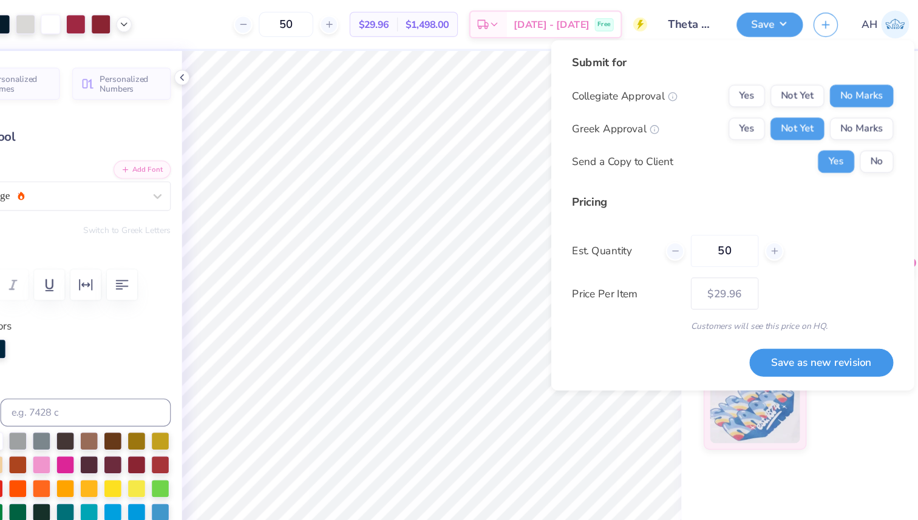
click at [802, 308] on button "Save as new revision" at bounding box center [812, 315] width 125 height 25
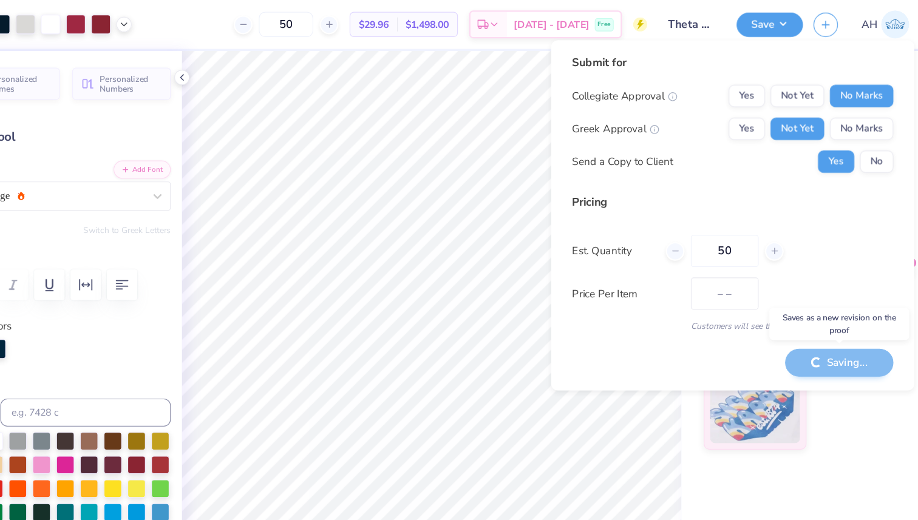
type input "$29.96"
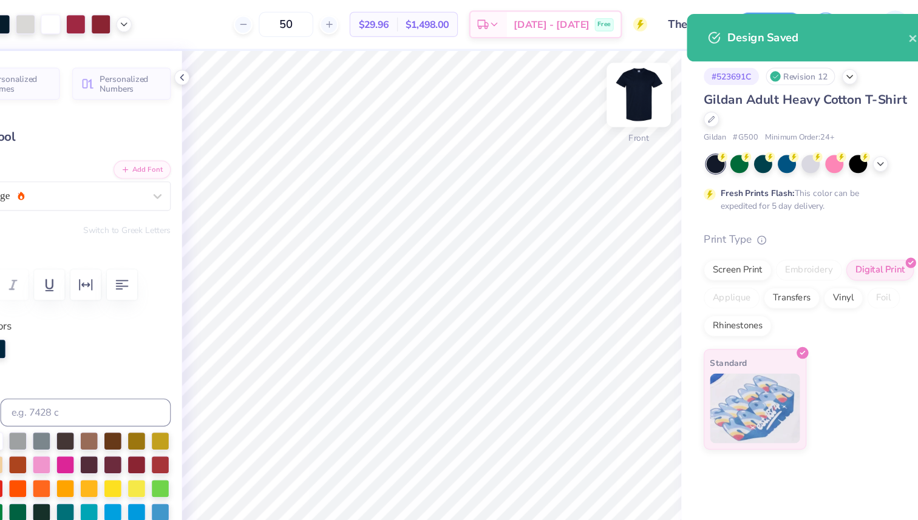
click at [648, 85] on img at bounding box center [653, 82] width 49 height 49
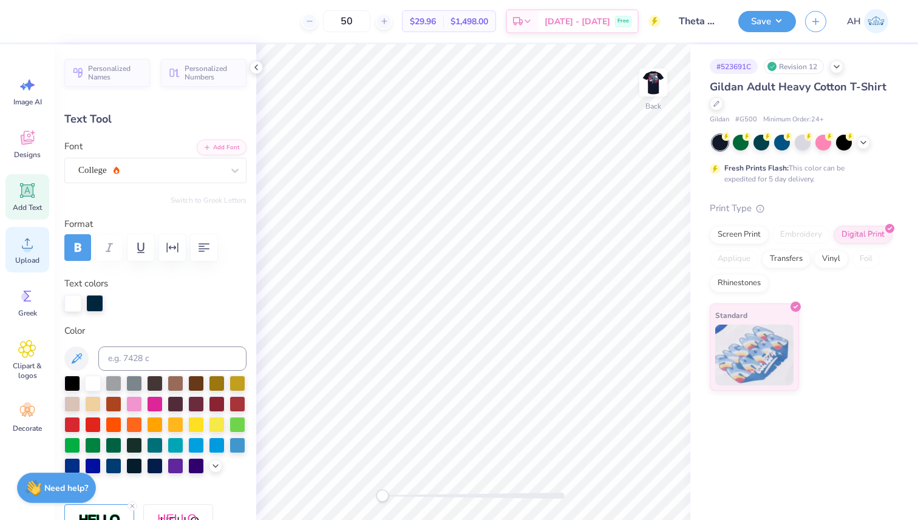
click at [35, 246] on icon at bounding box center [27, 243] width 18 height 18
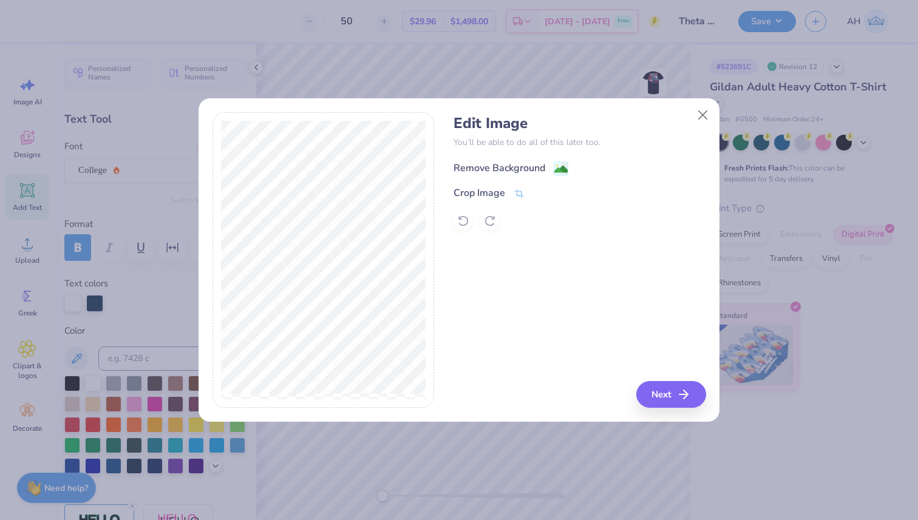
click at [480, 168] on div "Remove Background" at bounding box center [499, 168] width 92 height 15
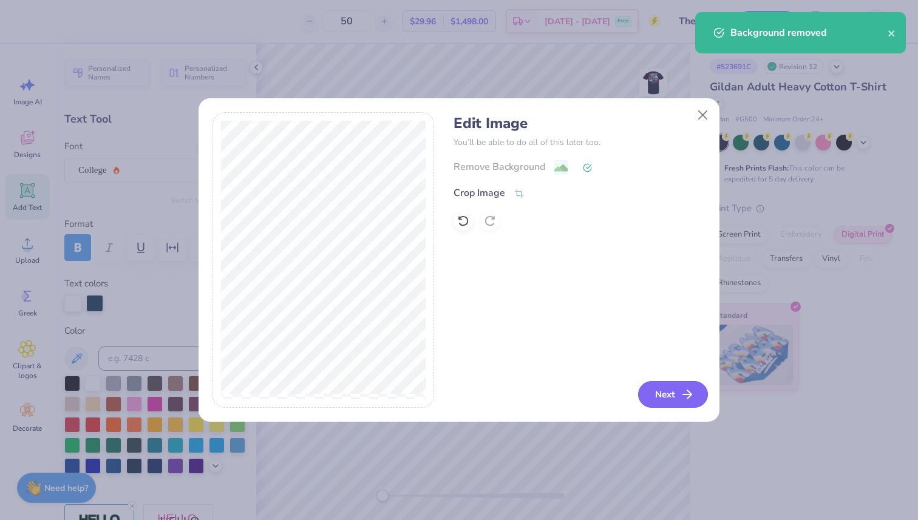
click at [663, 392] on button "Next" at bounding box center [673, 394] width 70 height 27
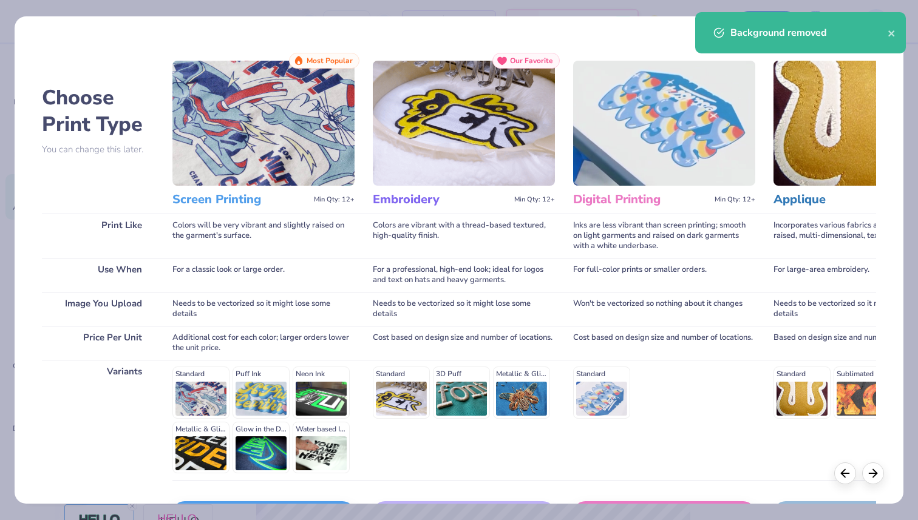
scroll to position [85, 0]
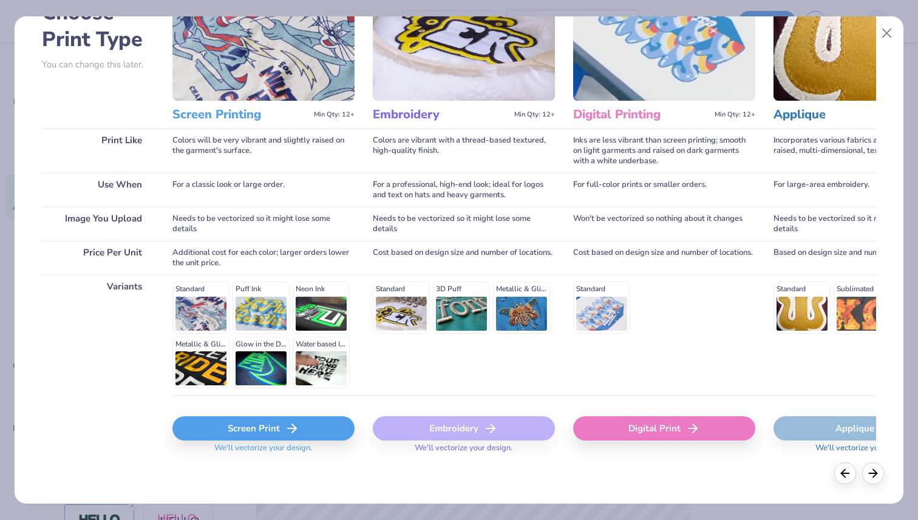
click at [277, 428] on div "Screen Print" at bounding box center [263, 428] width 182 height 24
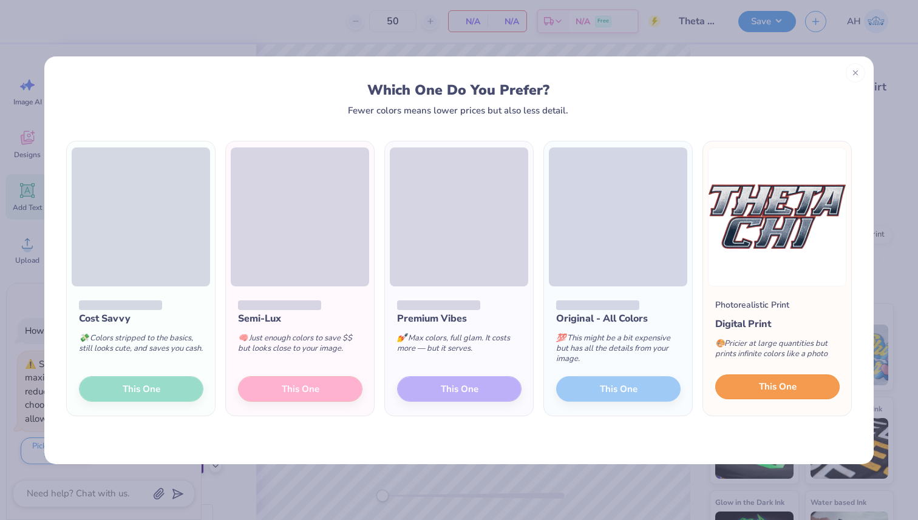
click at [755, 388] on button "This One" at bounding box center [777, 387] width 124 height 25
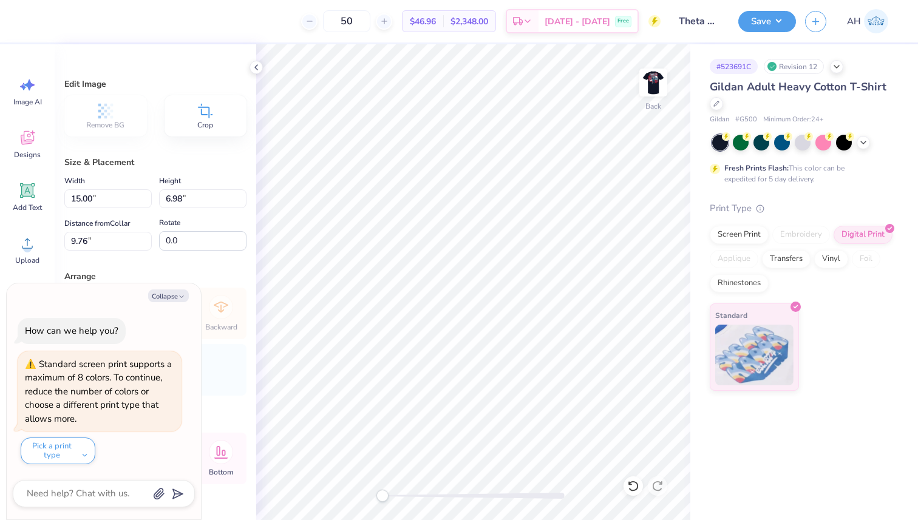
type textarea "x"
type input "3.32"
type input "1.55"
type input "9.75"
type textarea "x"
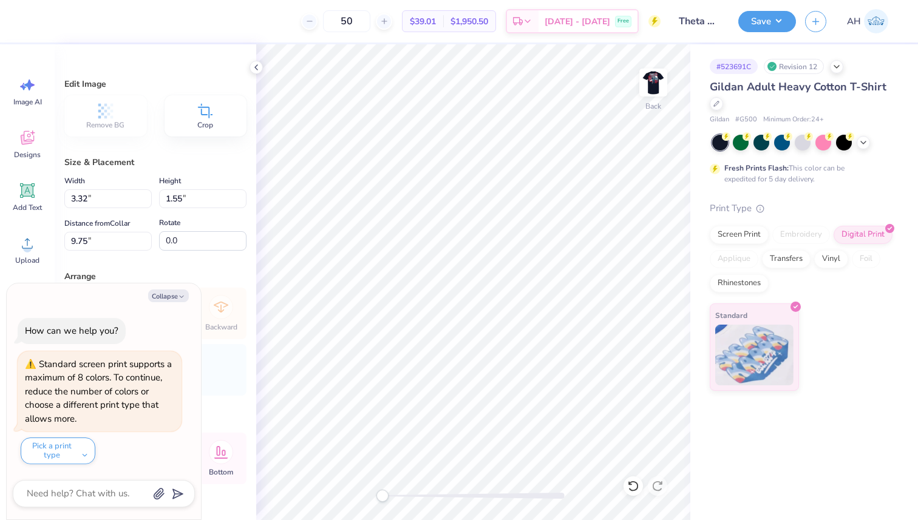
type input "2.63"
type input "1.23"
type textarea "x"
type input "3.00"
click at [744, 240] on div "Screen Print" at bounding box center [739, 233] width 59 height 18
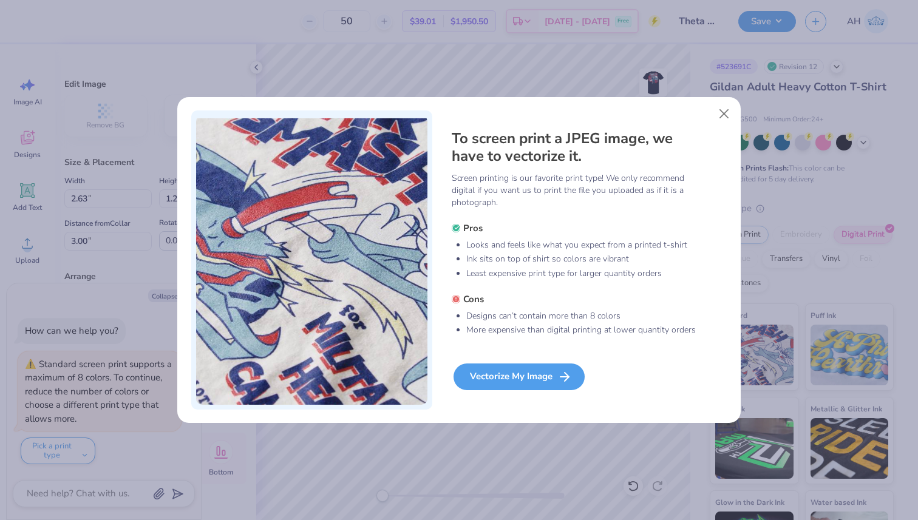
click at [520, 378] on div "Vectorize My Image" at bounding box center [518, 377] width 131 height 27
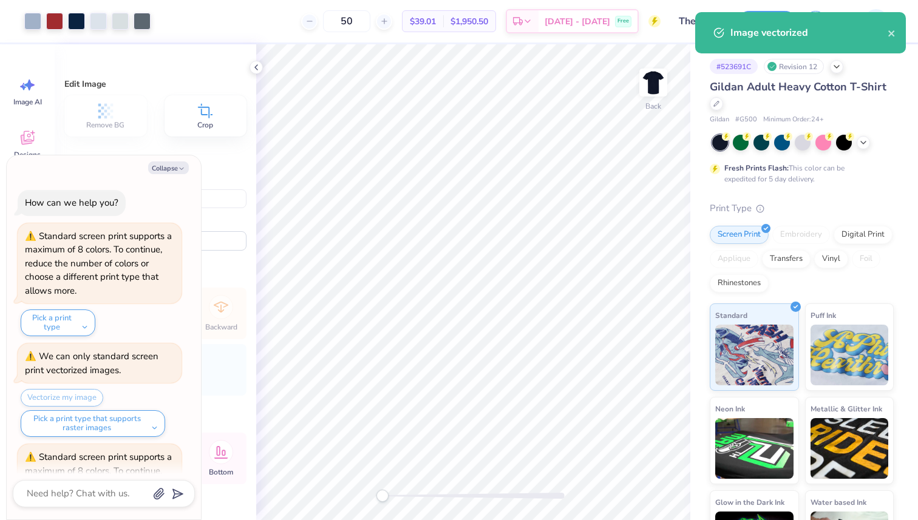
scroll to position [93, 0]
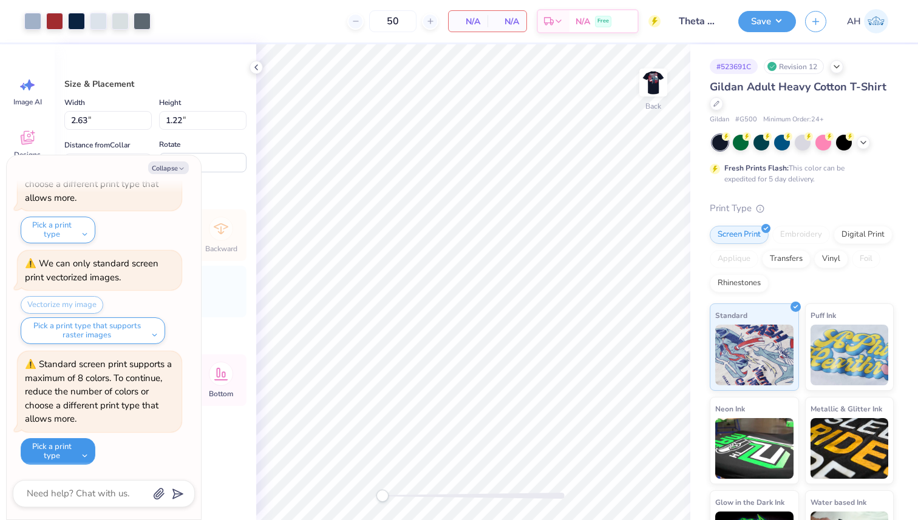
click at [79, 455] on button "Pick a print type" at bounding box center [58, 451] width 75 height 27
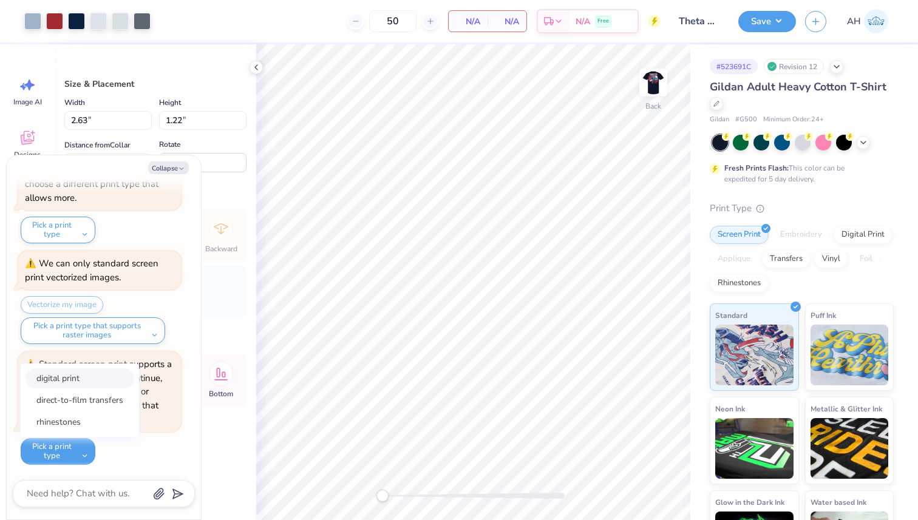
click at [99, 379] on button "digital print" at bounding box center [79, 379] width 109 height 20
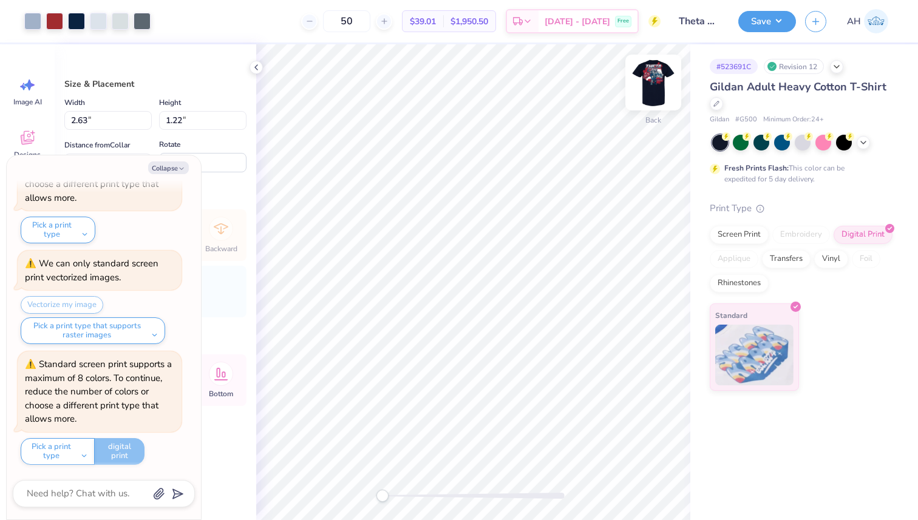
click at [655, 89] on img at bounding box center [653, 82] width 49 height 49
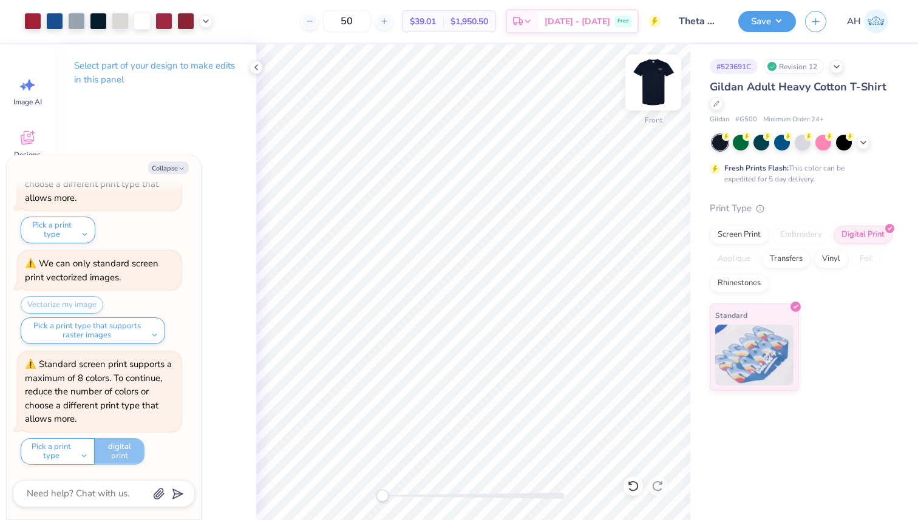
click at [654, 95] on img at bounding box center [653, 82] width 49 height 49
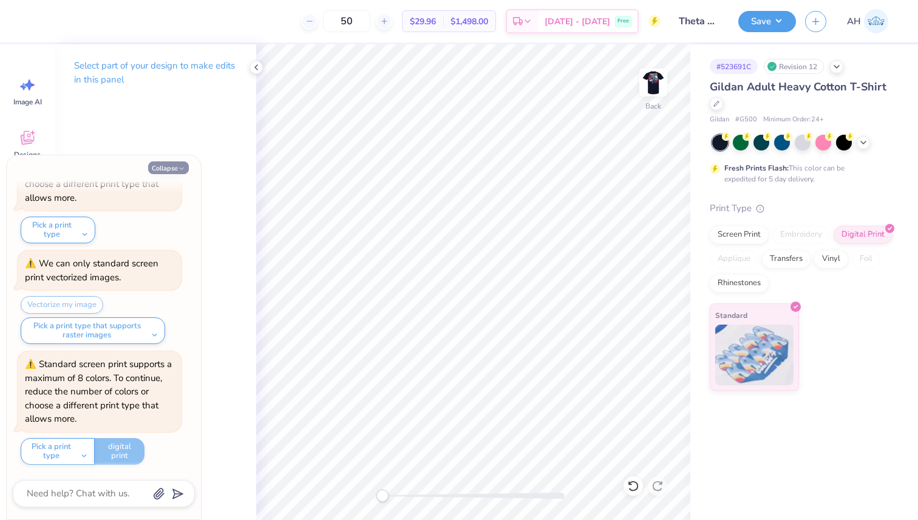
click at [179, 170] on icon "button" at bounding box center [181, 168] width 7 height 7
type textarea "x"
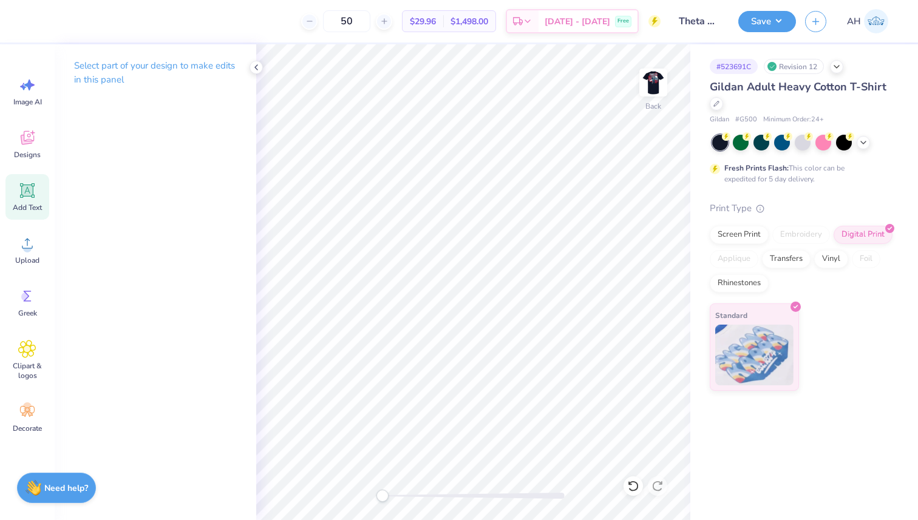
click at [33, 191] on icon at bounding box center [27, 190] width 15 height 15
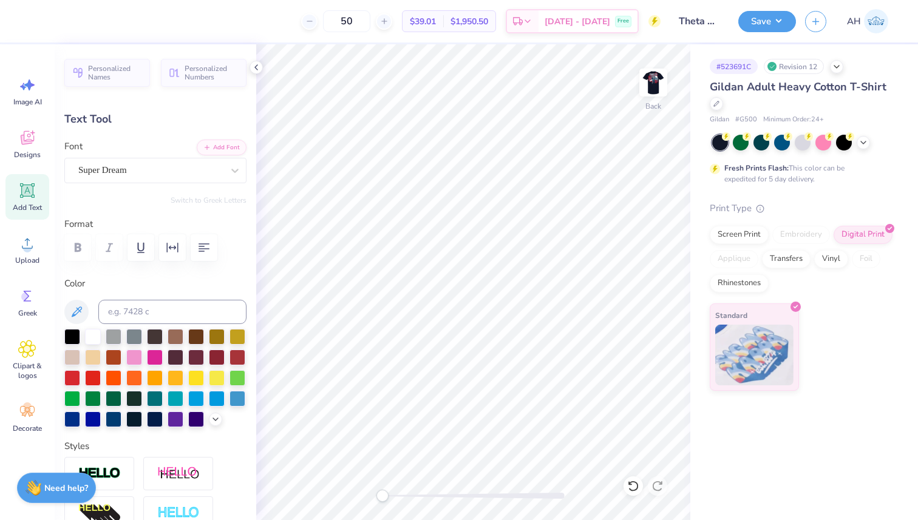
scroll to position [0, 0]
type textarea "T"
type textarea "a"
type input "1.19"
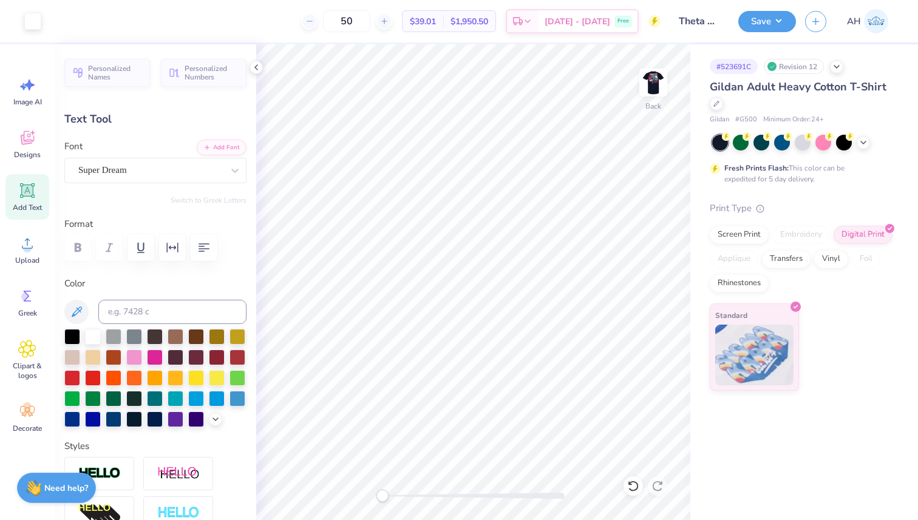
type input "1.38"
type input "12.56"
click at [253, 69] on icon at bounding box center [256, 68] width 10 height 10
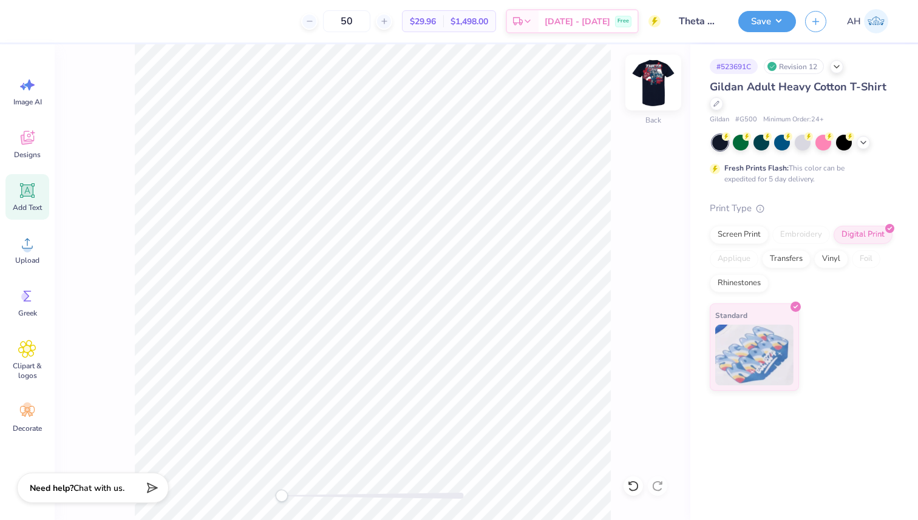
click at [650, 77] on img at bounding box center [653, 82] width 49 height 49
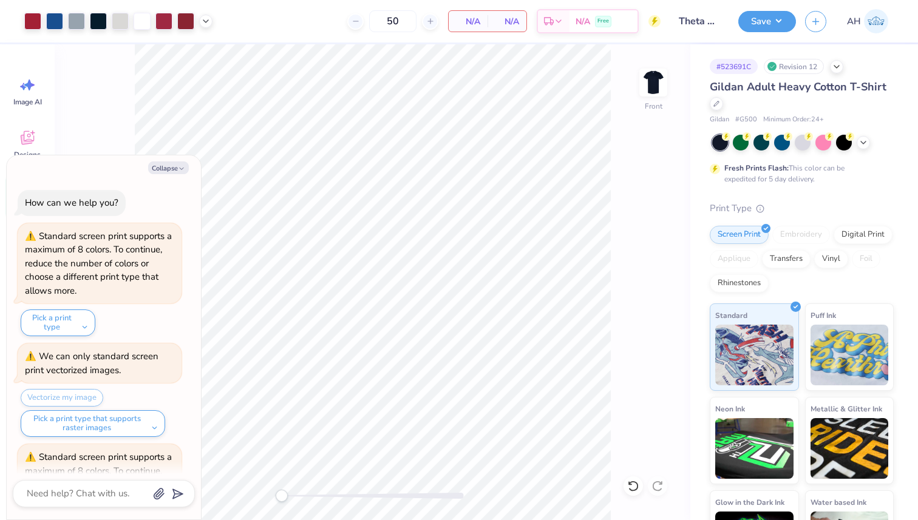
scroll to position [214, 0]
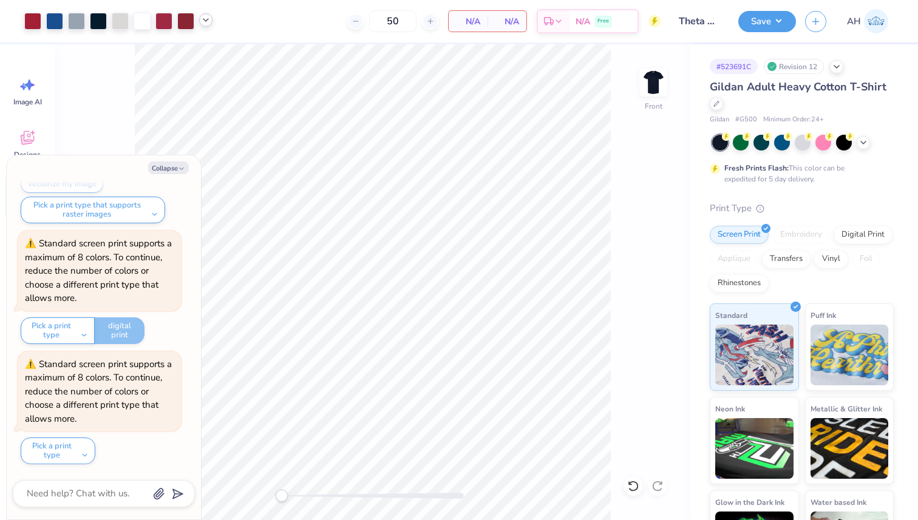
click at [206, 19] on icon at bounding box center [206, 20] width 10 height 10
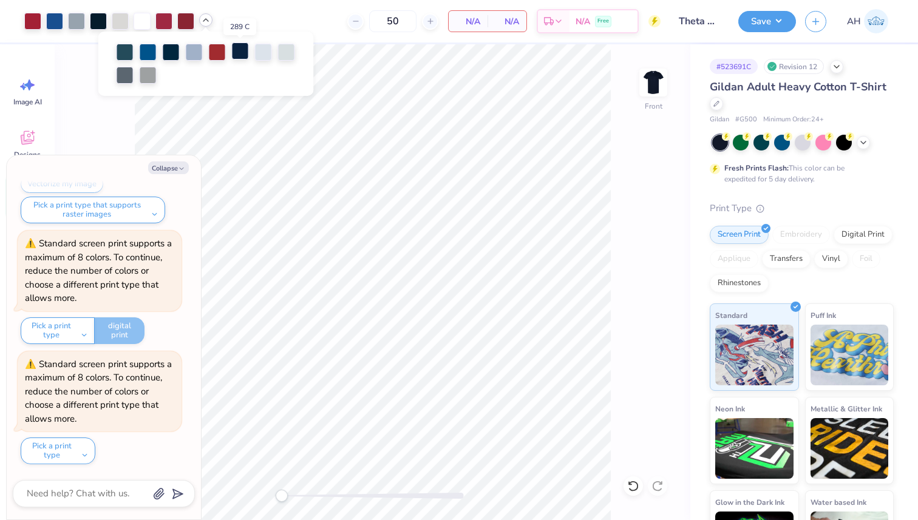
click at [238, 52] on div at bounding box center [240, 50] width 17 height 17
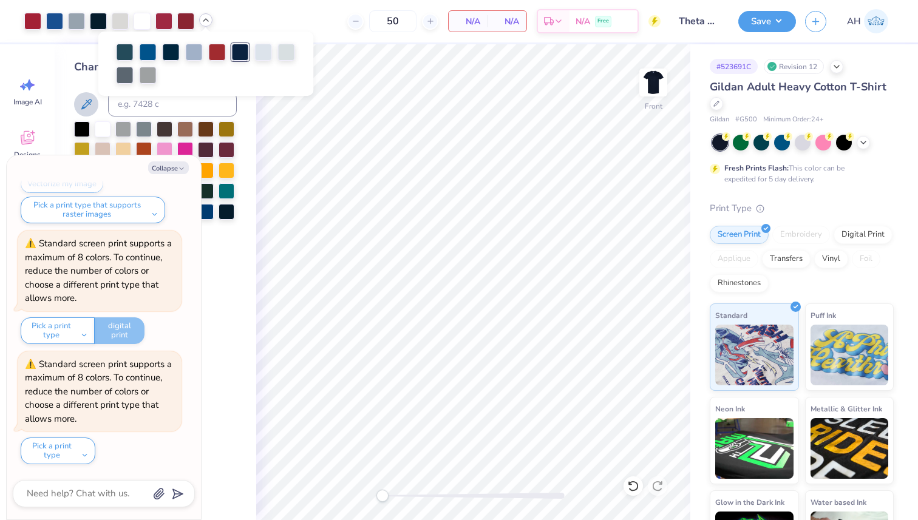
click at [83, 107] on icon at bounding box center [86, 104] width 10 height 10
click at [100, 19] on div at bounding box center [98, 21] width 17 height 17
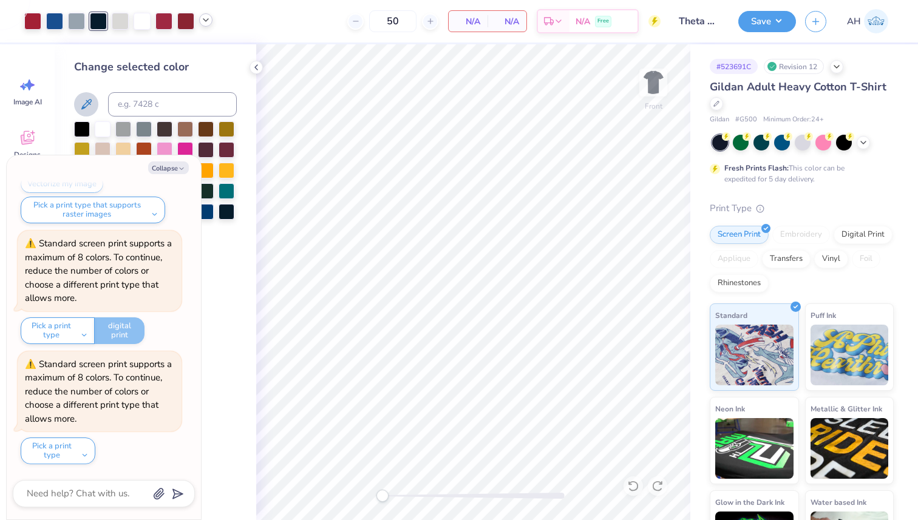
click at [205, 24] on icon at bounding box center [206, 20] width 10 height 10
drag, startPoint x: 114, startPoint y: 49, endPoint x: 190, endPoint y: 80, distance: 82.0
click at [191, 80] on div at bounding box center [206, 64] width 216 height 64
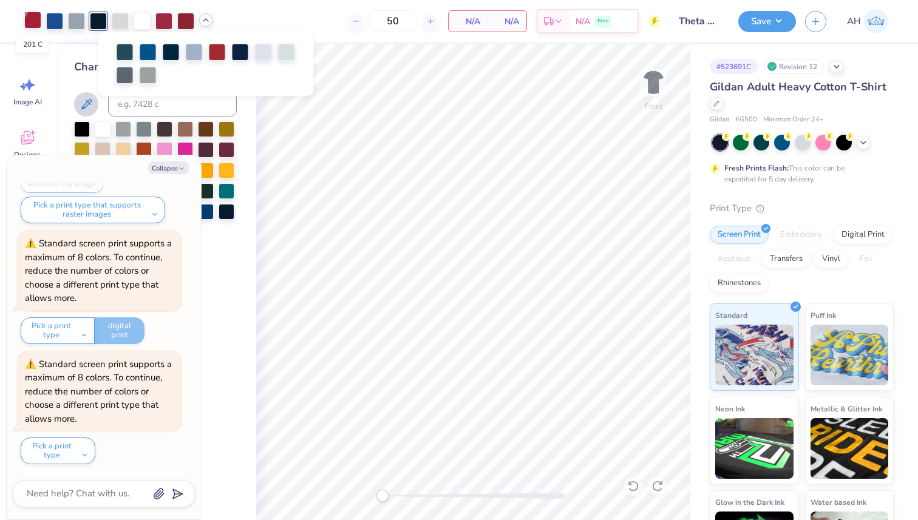
click at [30, 15] on div at bounding box center [32, 20] width 17 height 17
click at [161, 23] on div at bounding box center [163, 20] width 17 height 17
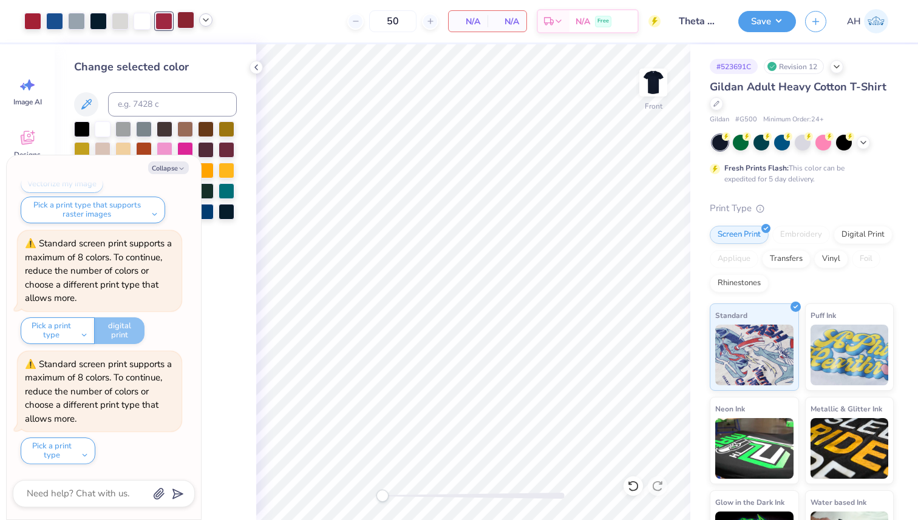
click at [185, 20] on div at bounding box center [185, 20] width 17 height 17
click at [78, 104] on button at bounding box center [86, 104] width 24 height 24
click at [90, 99] on icon at bounding box center [86, 104] width 15 height 15
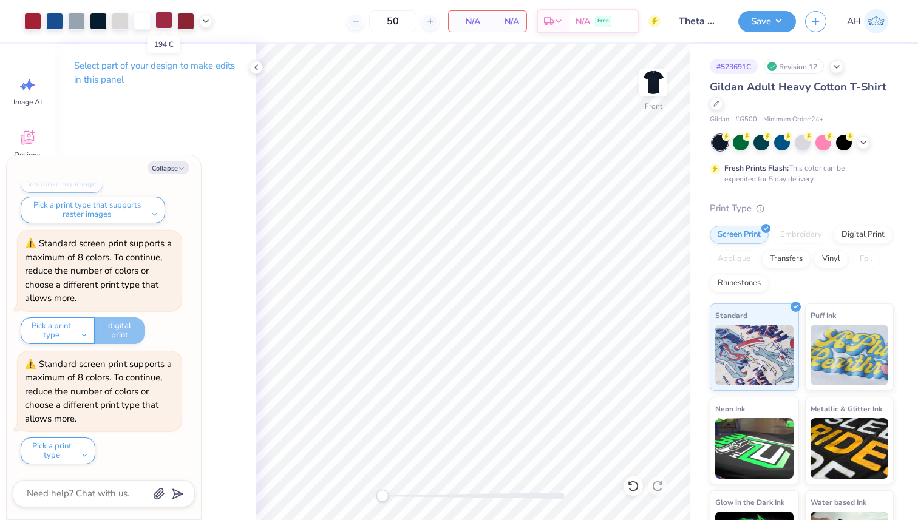
click at [157, 15] on div at bounding box center [163, 20] width 17 height 17
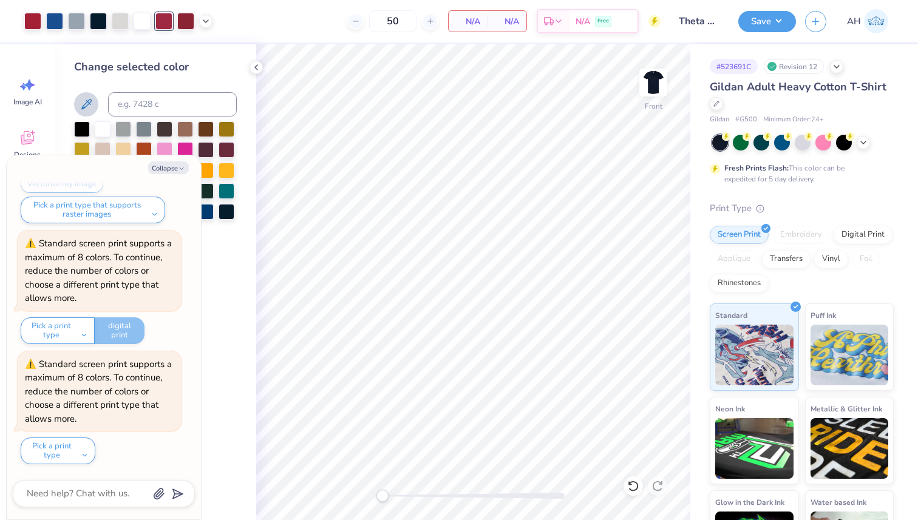
click at [88, 101] on icon at bounding box center [86, 104] width 10 height 10
click at [174, 166] on button "Collapse" at bounding box center [168, 167] width 41 height 13
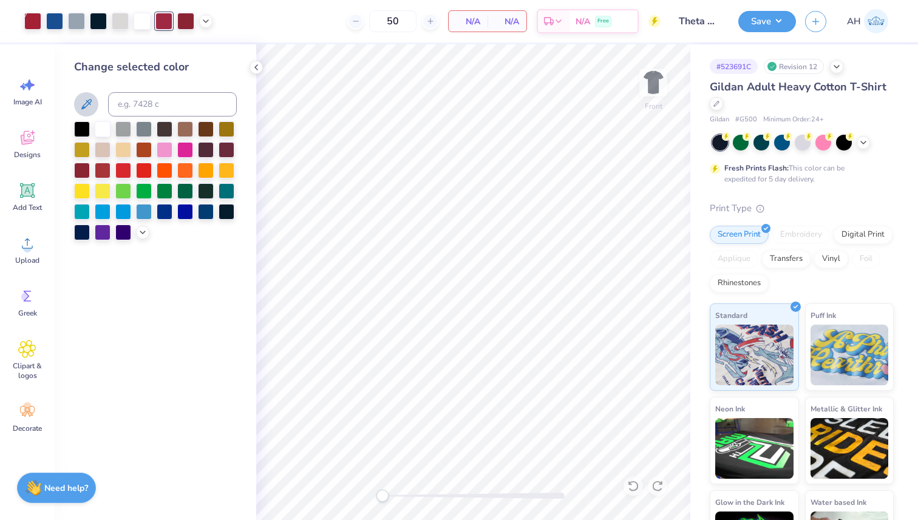
click at [84, 100] on icon at bounding box center [86, 104] width 15 height 15
click at [81, 104] on icon at bounding box center [86, 104] width 15 height 15
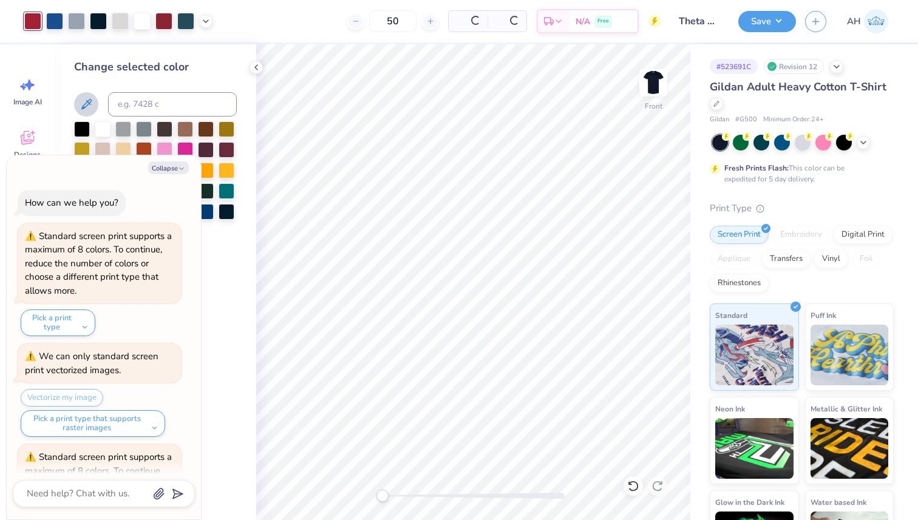
scroll to position [334, 0]
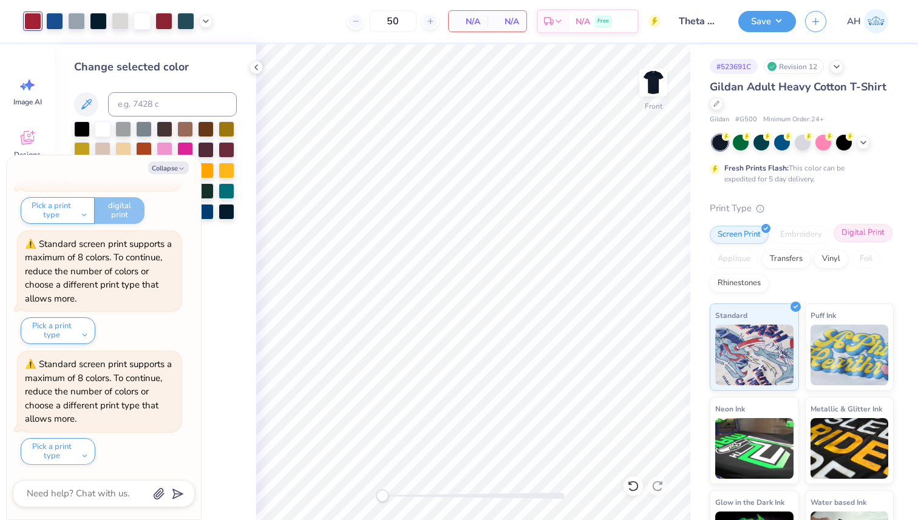
click at [857, 236] on div "Digital Print" at bounding box center [863, 233] width 59 height 18
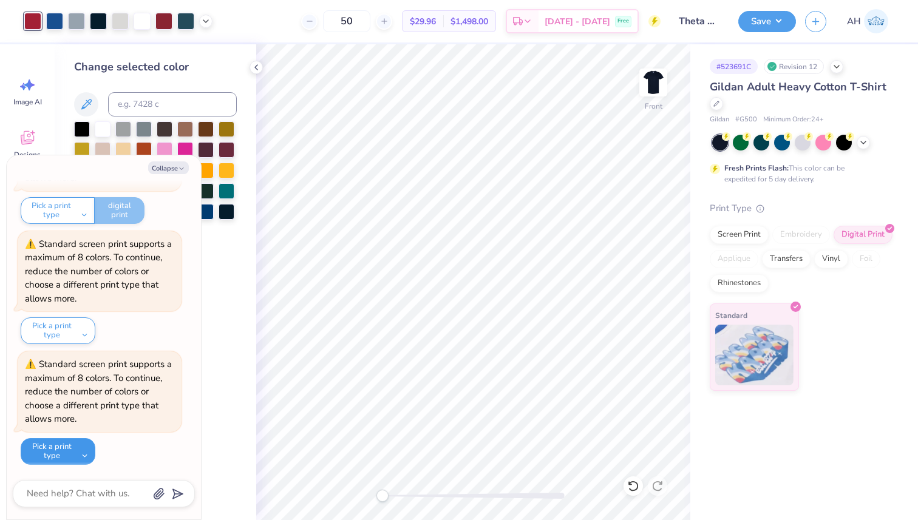
click at [77, 446] on button "Pick a print type" at bounding box center [58, 451] width 75 height 27
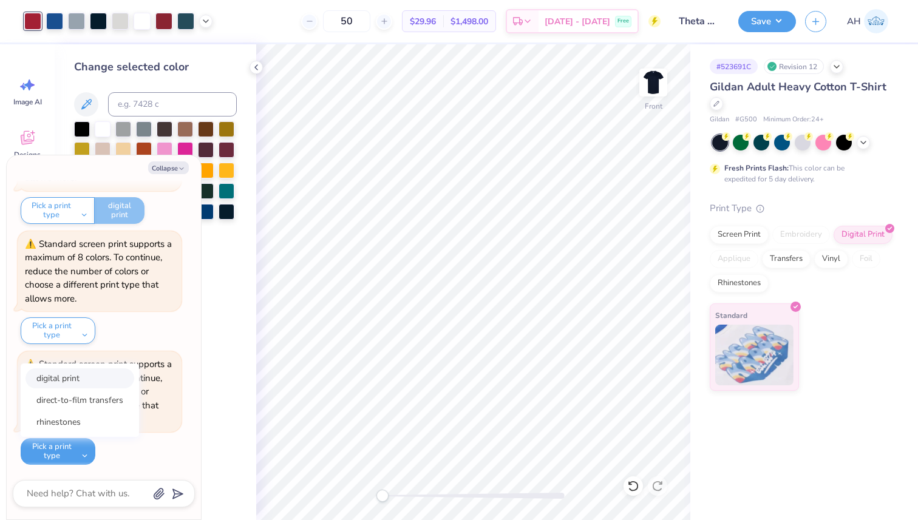
click at [89, 377] on button "digital print" at bounding box center [79, 379] width 109 height 20
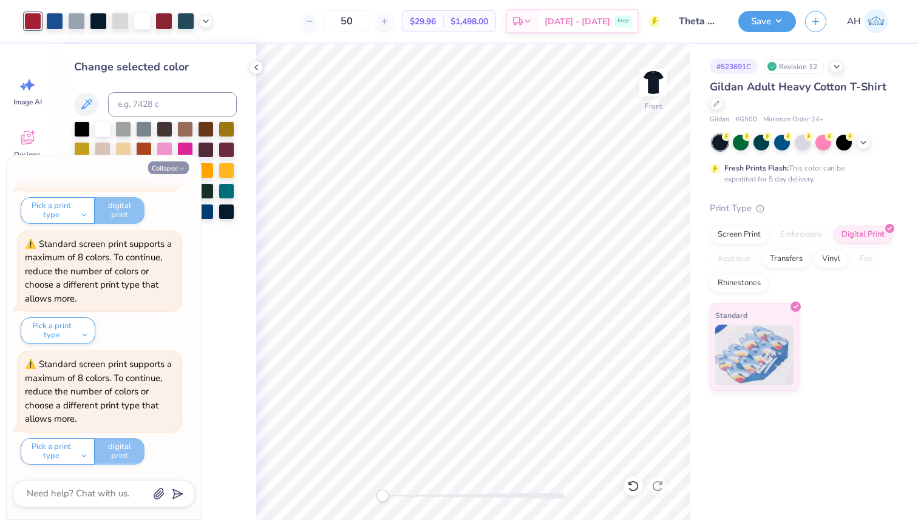
click at [177, 163] on button "Collapse" at bounding box center [168, 167] width 41 height 13
type textarea "x"
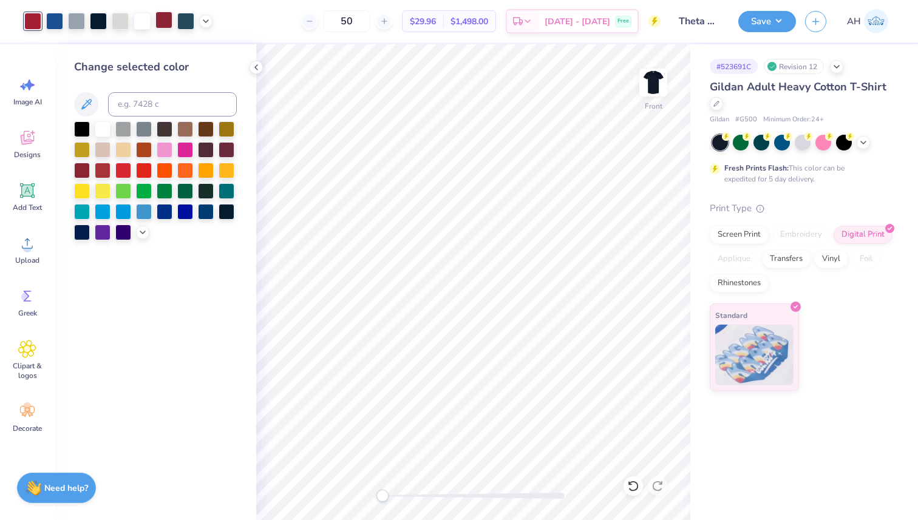
click at [162, 18] on div at bounding box center [163, 20] width 17 height 17
click at [89, 98] on icon at bounding box center [86, 104] width 15 height 15
click at [53, 21] on div at bounding box center [54, 20] width 17 height 17
click at [93, 101] on button at bounding box center [86, 104] width 24 height 24
click at [76, 24] on div at bounding box center [76, 20] width 17 height 17
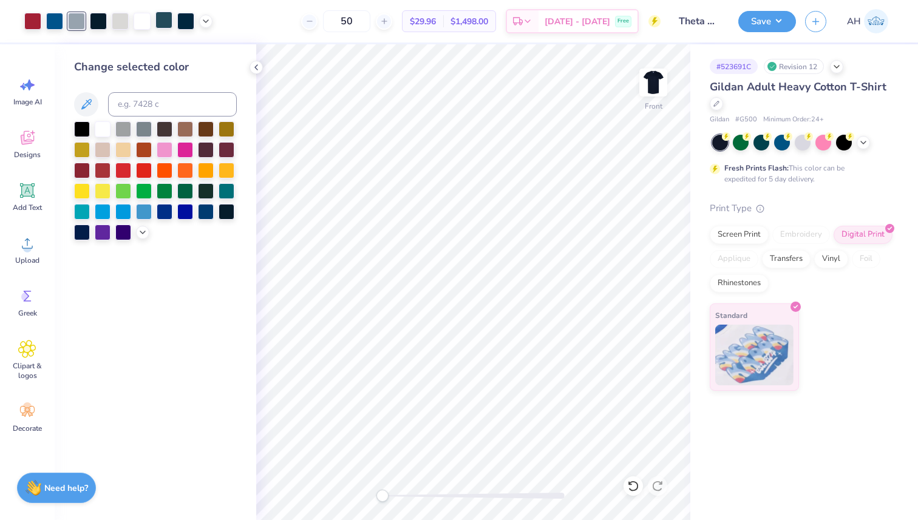
click at [166, 21] on div at bounding box center [163, 20] width 17 height 17
click at [88, 101] on icon at bounding box center [86, 104] width 15 height 15
click at [186, 18] on div at bounding box center [185, 20] width 17 height 17
click at [86, 104] on icon at bounding box center [86, 104] width 15 height 15
click at [212, 21] on div "Art colors 50 $29.96 Per Item $1,498.00 Total Est. Delivery Oct 7 - 10 Free Des…" at bounding box center [459, 21] width 918 height 42
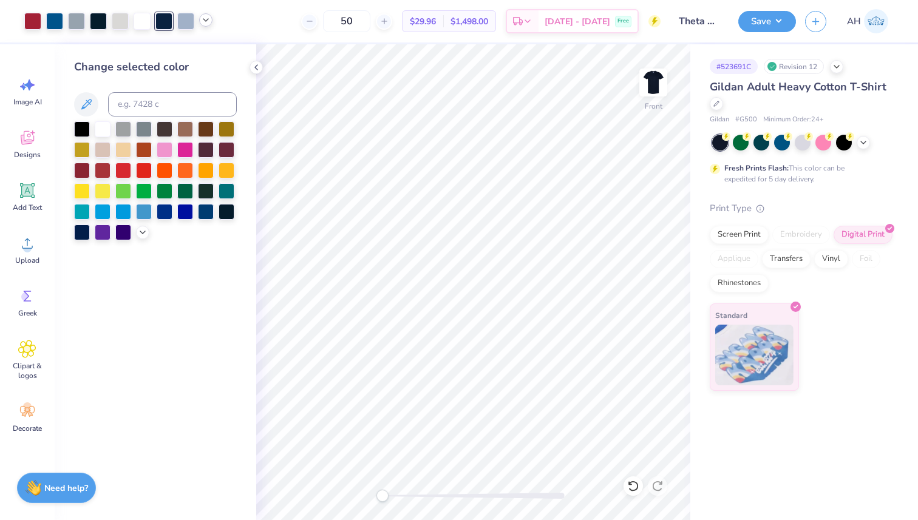
click at [206, 21] on icon at bounding box center [206, 20] width 10 height 10
click at [165, 45] on div at bounding box center [159, 50] width 17 height 17
click at [87, 107] on icon at bounding box center [86, 104] width 15 height 15
click at [209, 21] on icon at bounding box center [206, 20] width 10 height 10
click at [170, 53] on div at bounding box center [171, 50] width 17 height 17
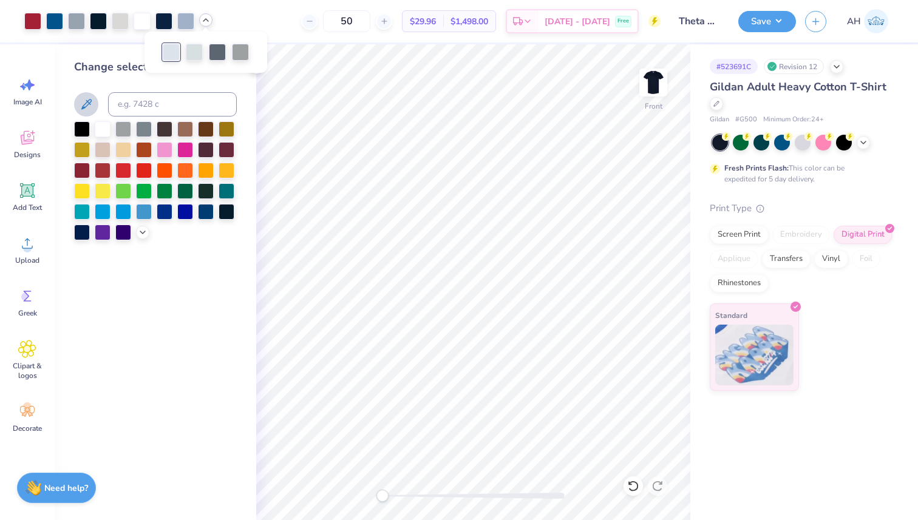
click at [87, 105] on icon at bounding box center [86, 104] width 10 height 10
click at [205, 20] on polyline at bounding box center [205, 20] width 5 height 2
click at [183, 49] on div at bounding box center [182, 52] width 17 height 17
drag, startPoint x: 86, startPoint y: 101, endPoint x: 95, endPoint y: 93, distance: 12.0
click at [86, 101] on icon at bounding box center [86, 104] width 15 height 15
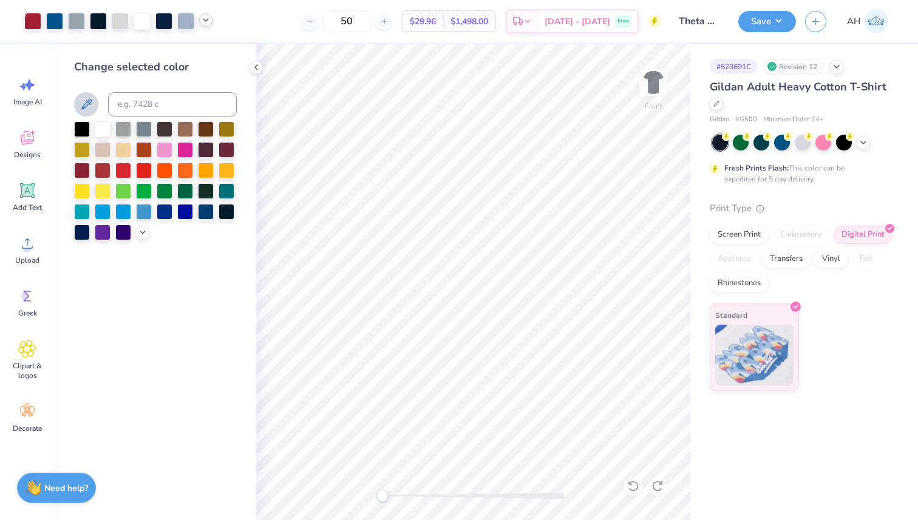
click at [123, 83] on div "Change selected color" at bounding box center [155, 150] width 163 height 182
click at [210, 18] on icon at bounding box center [206, 20] width 10 height 10
click at [186, 50] on div at bounding box center [182, 52] width 17 height 17
click at [175, 100] on input at bounding box center [172, 104] width 129 height 24
click at [201, 24] on icon at bounding box center [206, 20] width 10 height 10
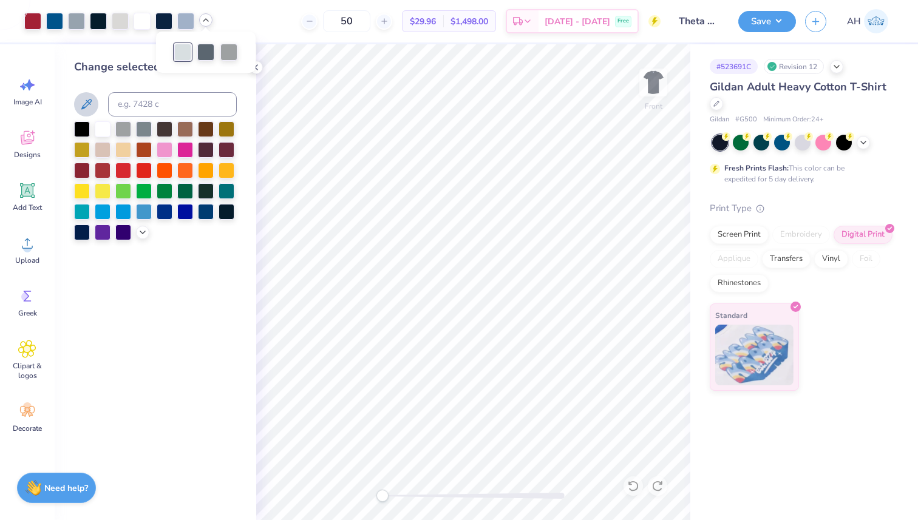
click at [185, 53] on div at bounding box center [182, 52] width 17 height 17
click at [161, 108] on input at bounding box center [172, 104] width 129 height 24
type input "536"
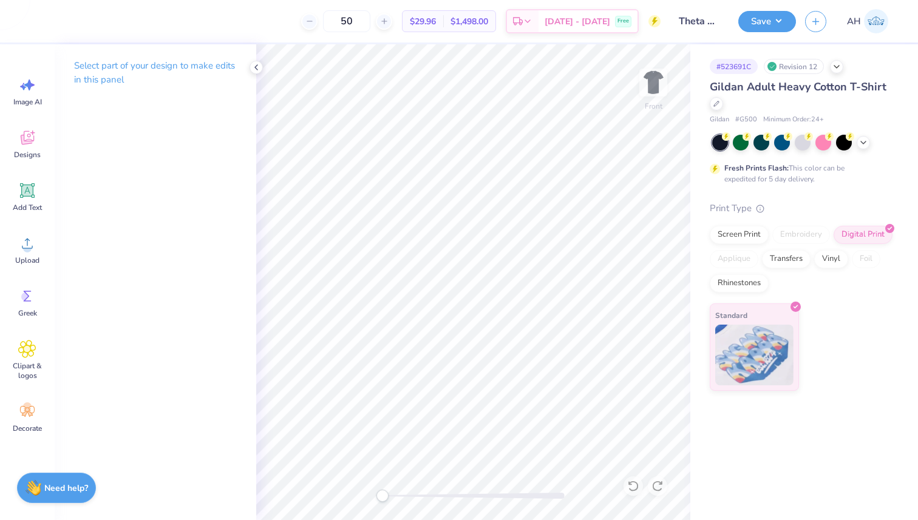
click at [195, 90] on div "Select part of your design to make edits in this panel" at bounding box center [156, 77] width 202 height 66
click at [259, 68] on icon at bounding box center [256, 68] width 10 height 10
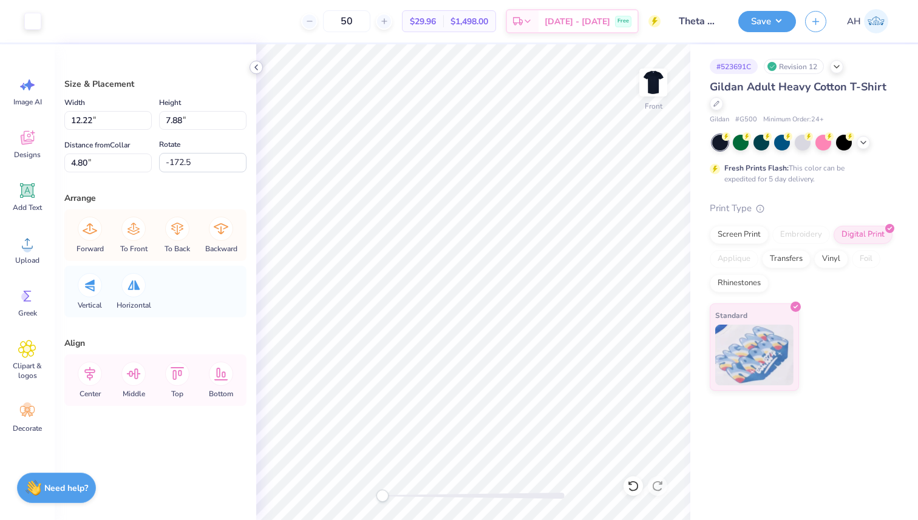
click at [260, 69] on icon at bounding box center [256, 68] width 10 height 10
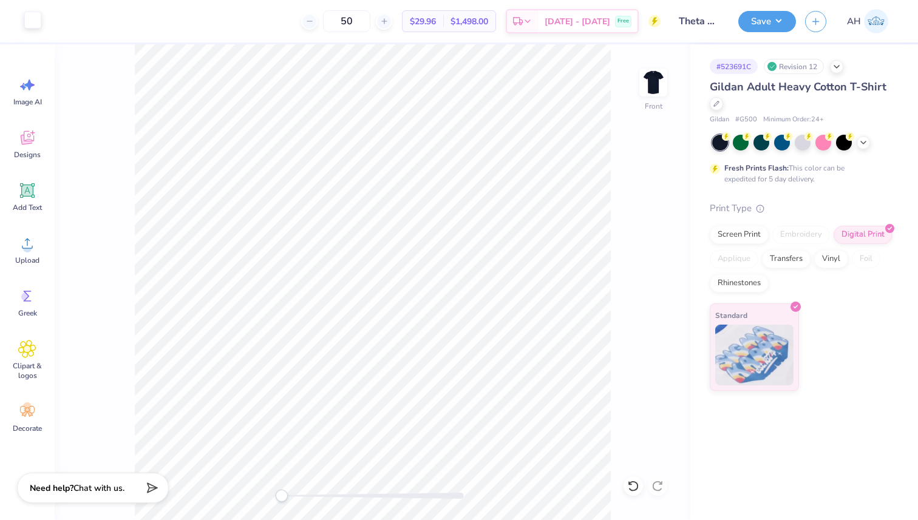
click at [34, 30] on div "Art colors" at bounding box center [20, 21] width 41 height 42
click at [211, 19] on div at bounding box center [205, 19] width 13 height 13
click at [218, 52] on div at bounding box center [217, 51] width 17 height 17
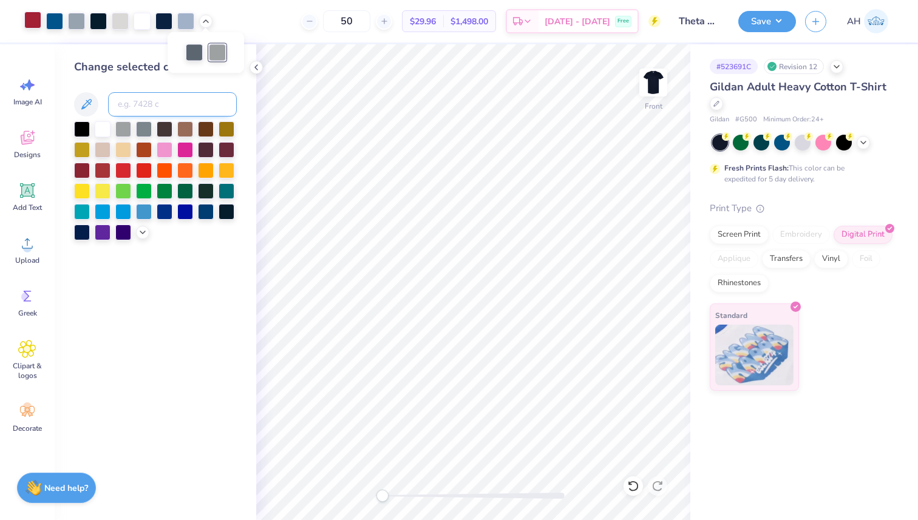
click at [179, 106] on input at bounding box center [172, 104] width 129 height 24
type input "7543"
click at [250, 50] on div "Change selected color" at bounding box center [156, 282] width 202 height 476
click at [207, 22] on icon at bounding box center [206, 20] width 10 height 10
click at [206, 50] on div at bounding box center [205, 50] width 17 height 17
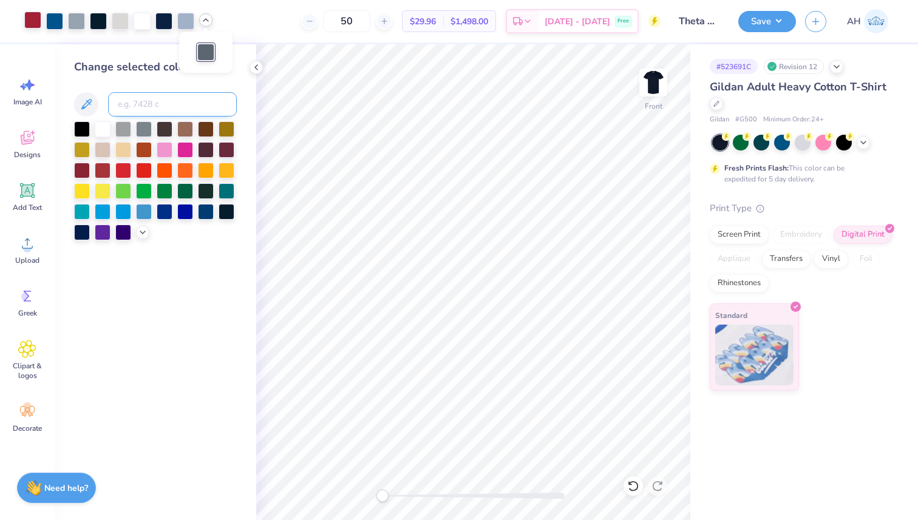
click at [186, 107] on input at bounding box center [172, 104] width 129 height 24
type input "296"
click at [738, 234] on div "Screen Print" at bounding box center [739, 233] width 59 height 18
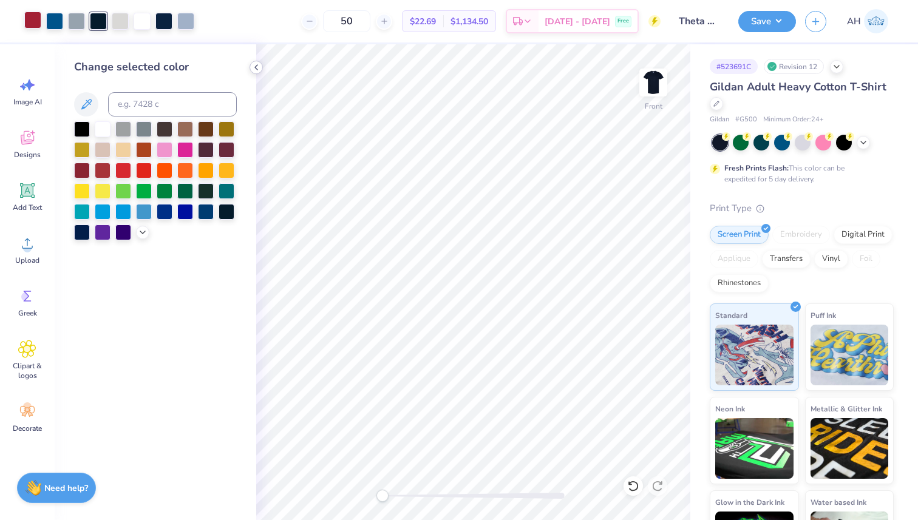
click at [255, 66] on icon at bounding box center [256, 68] width 10 height 10
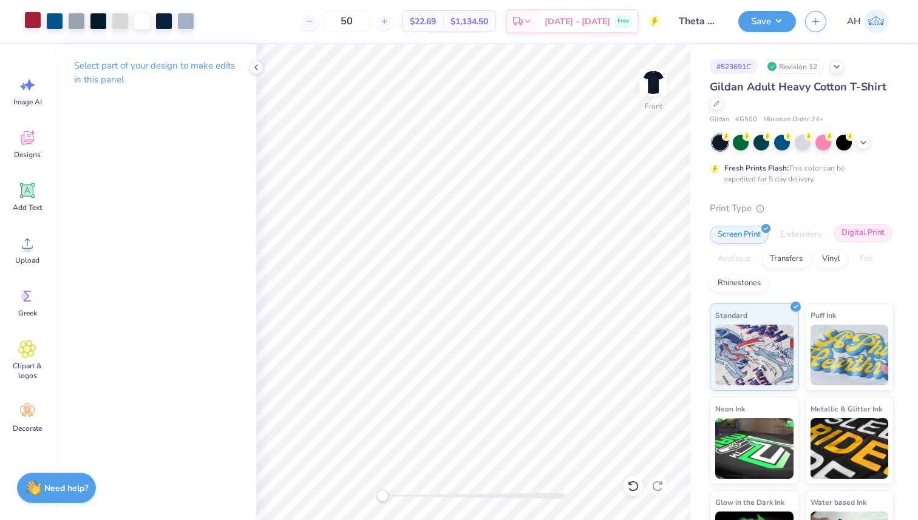
click at [864, 238] on div "Digital Print" at bounding box center [863, 233] width 59 height 18
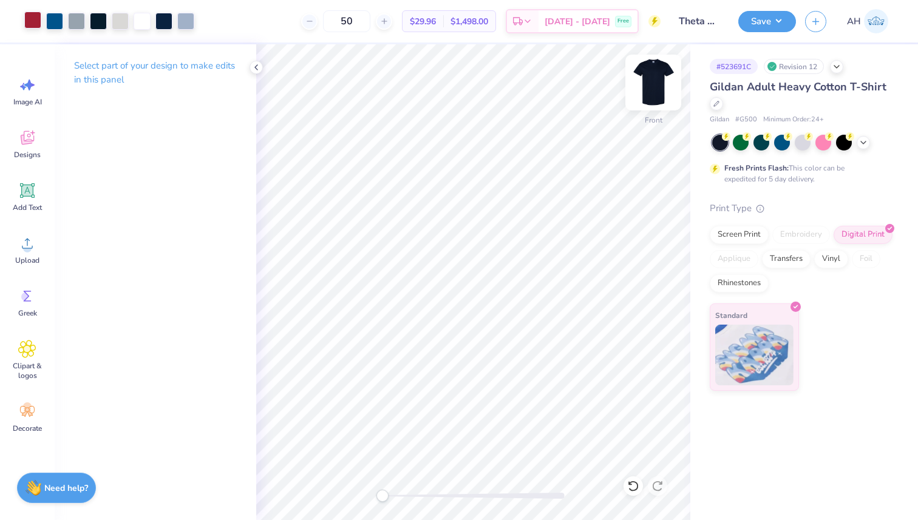
click at [651, 77] on img at bounding box center [653, 82] width 49 height 49
click at [648, 78] on img at bounding box center [653, 82] width 49 height 49
click at [24, 254] on div "Upload" at bounding box center [27, 250] width 44 height 46
click at [651, 84] on img at bounding box center [653, 82] width 49 height 49
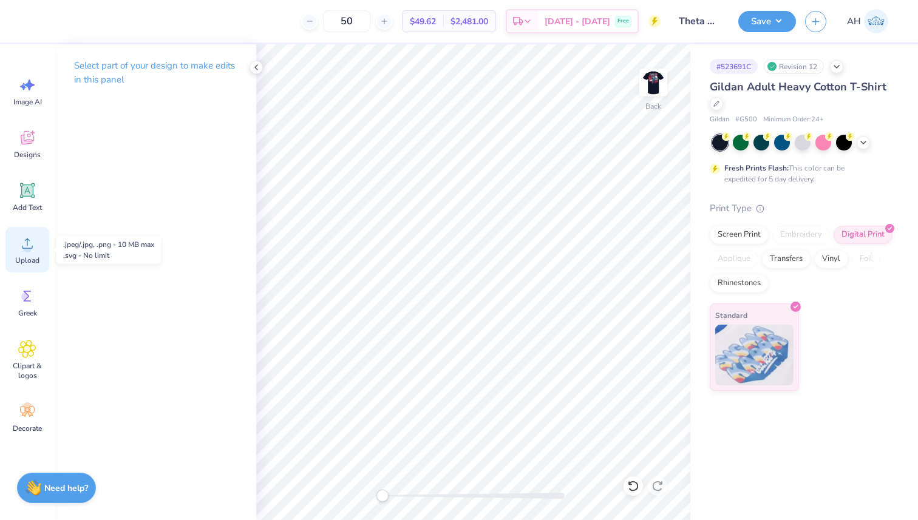
click at [30, 253] on div "Upload" at bounding box center [27, 250] width 44 height 46
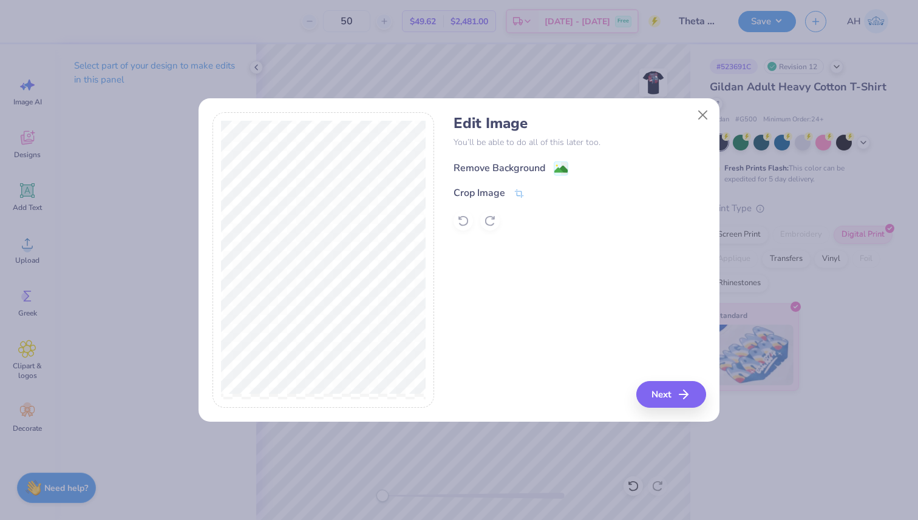
click at [521, 169] on div "Remove Background" at bounding box center [499, 168] width 92 height 15
click at [673, 401] on button "Next" at bounding box center [673, 394] width 70 height 27
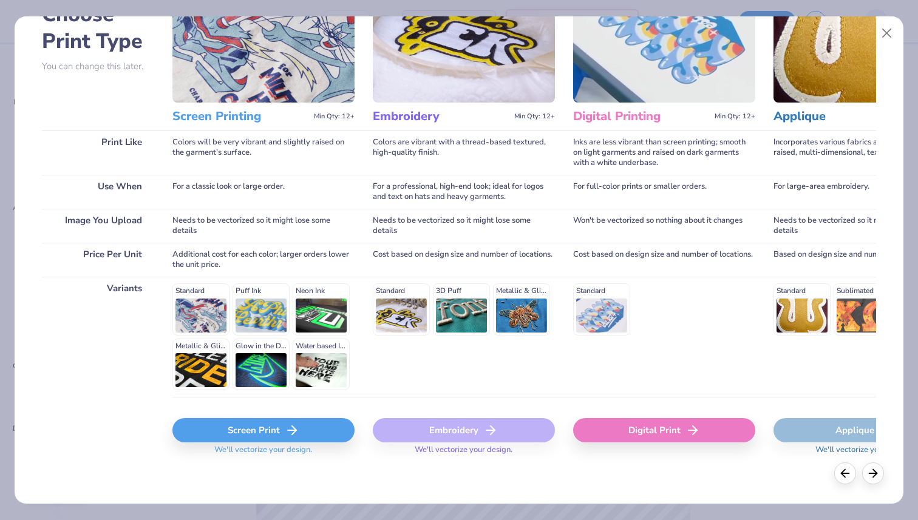
scroll to position [85, 0]
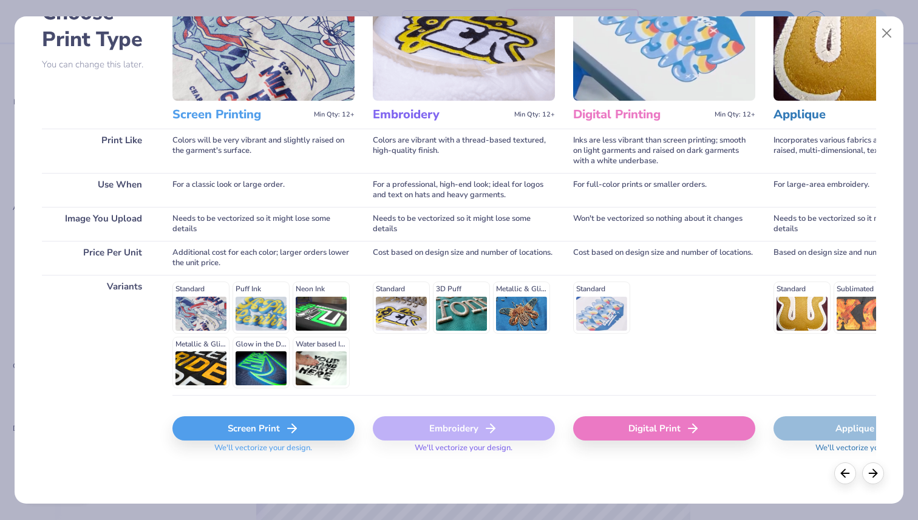
click at [285, 426] on icon at bounding box center [292, 428] width 15 height 15
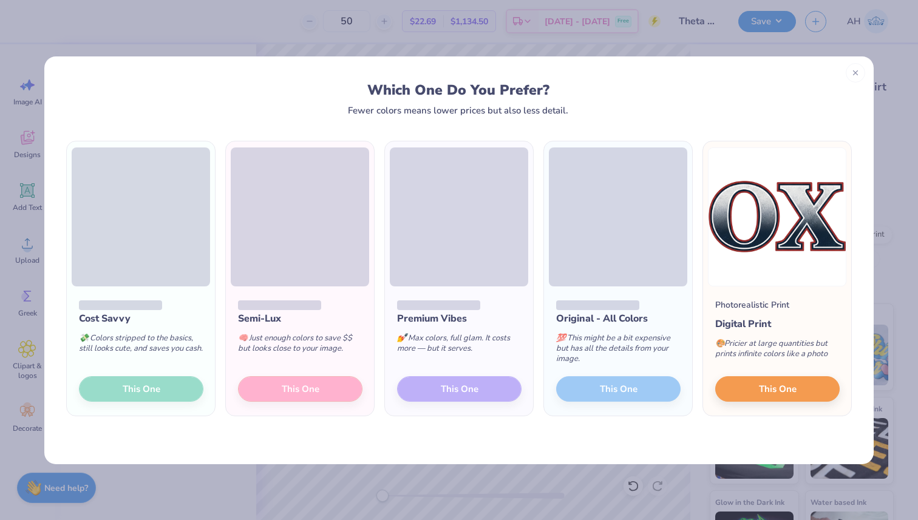
click at [176, 393] on div "Cost Savvy 💸 Colors stripped to the basics, still looks cute, and saves you cas…" at bounding box center [141, 352] width 148 height 130
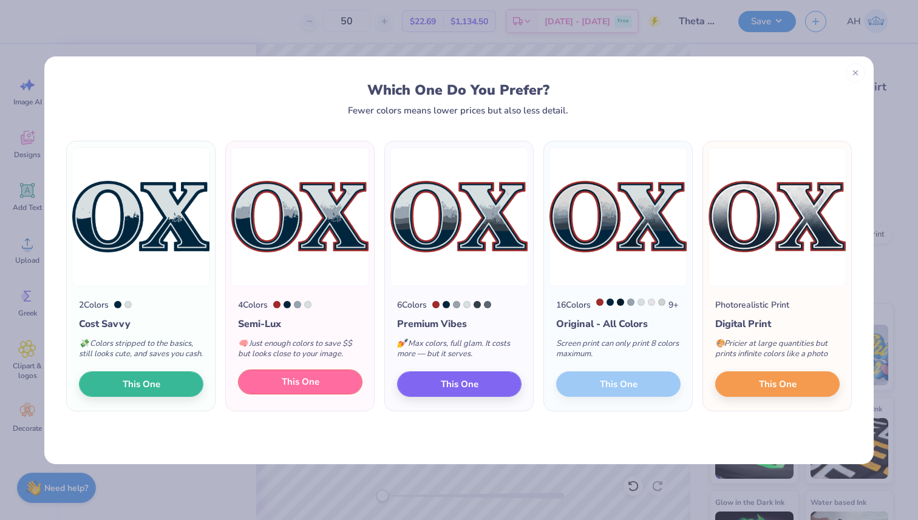
click at [277, 394] on button "This One" at bounding box center [300, 382] width 124 height 25
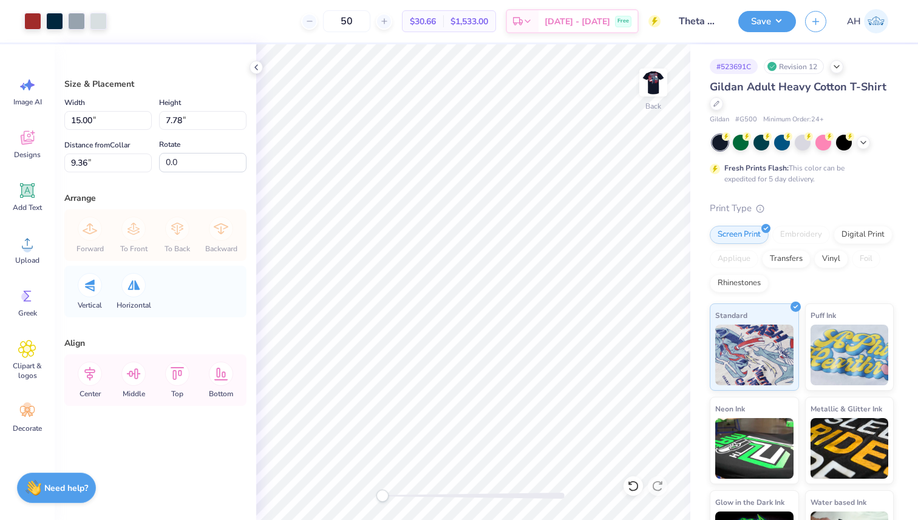
type input "4.59"
type input "2.38"
type input "3.69"
type input "1.92"
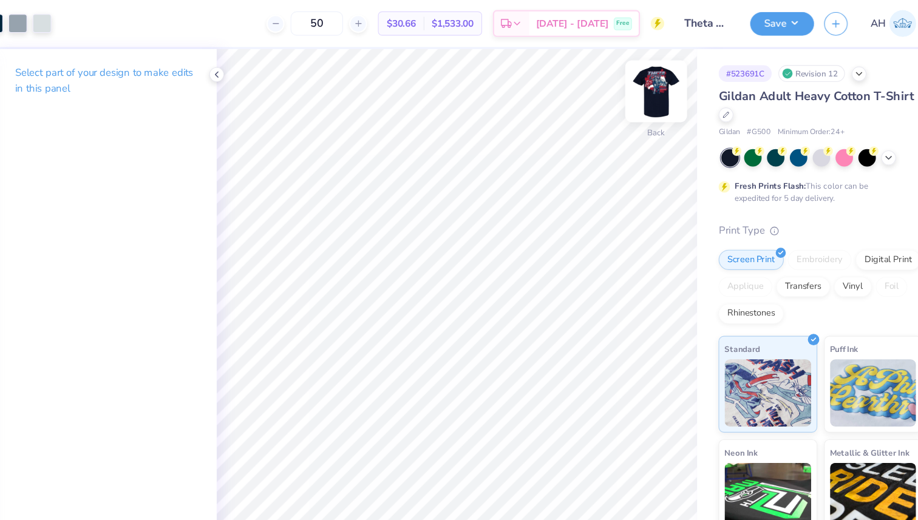
click at [654, 87] on img at bounding box center [653, 82] width 49 height 49
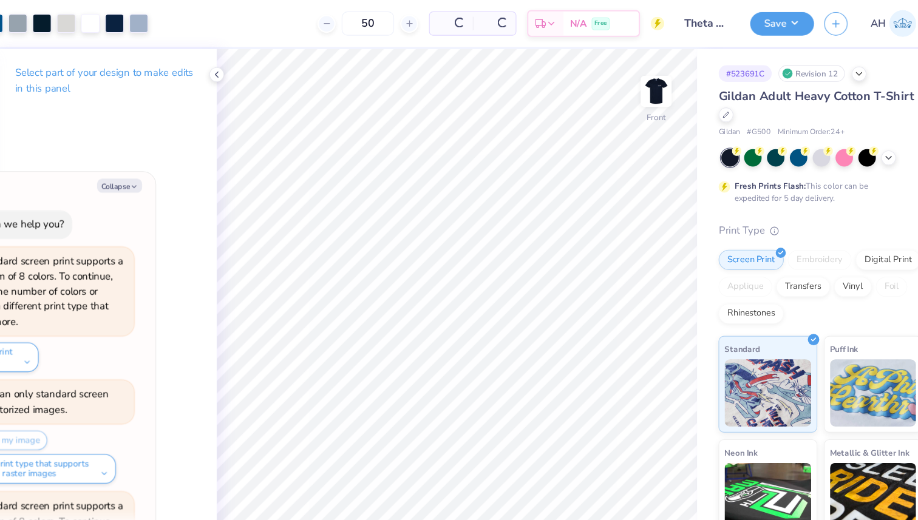
type textarea "x"
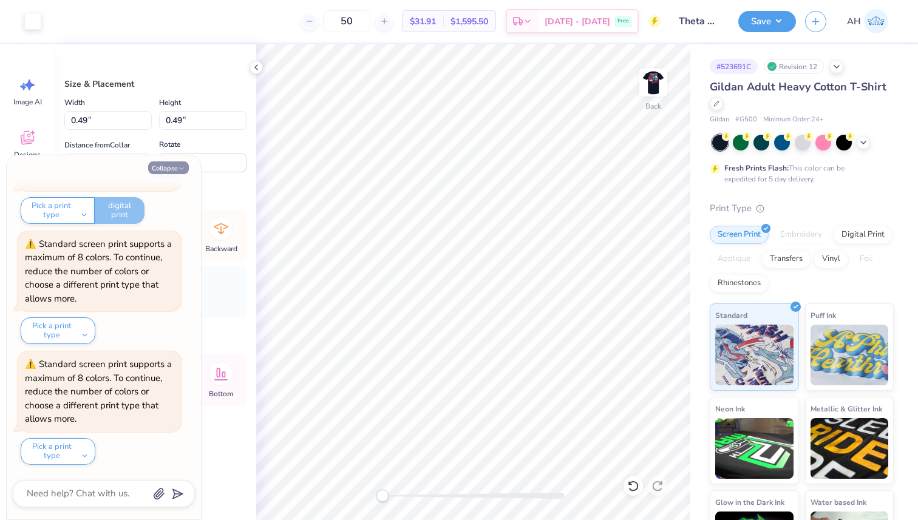
click at [163, 166] on button "Collapse" at bounding box center [168, 167] width 41 height 13
type textarea "x"
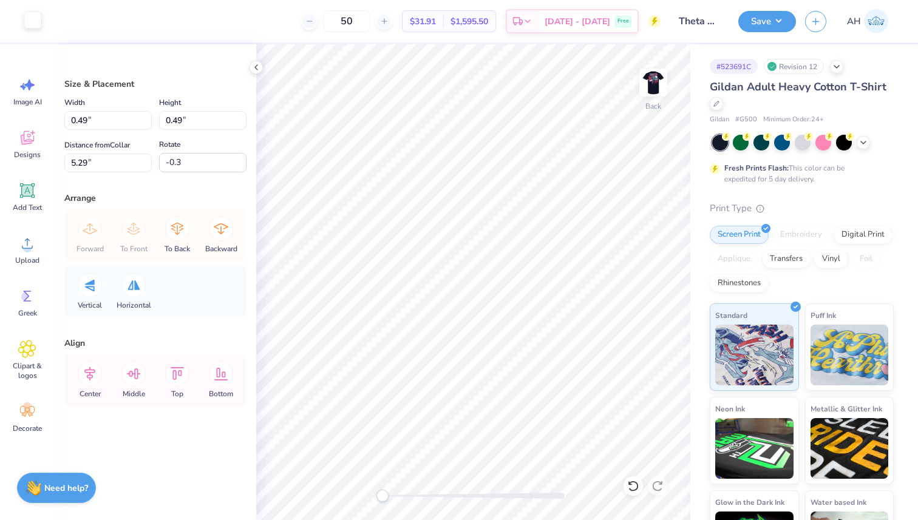
click at [35, 22] on div at bounding box center [32, 20] width 17 height 17
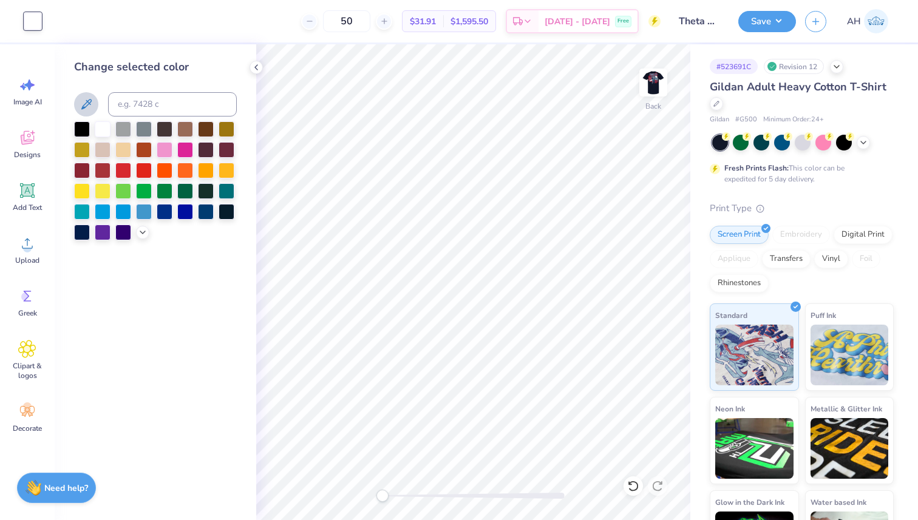
click at [89, 104] on icon at bounding box center [86, 104] width 10 height 10
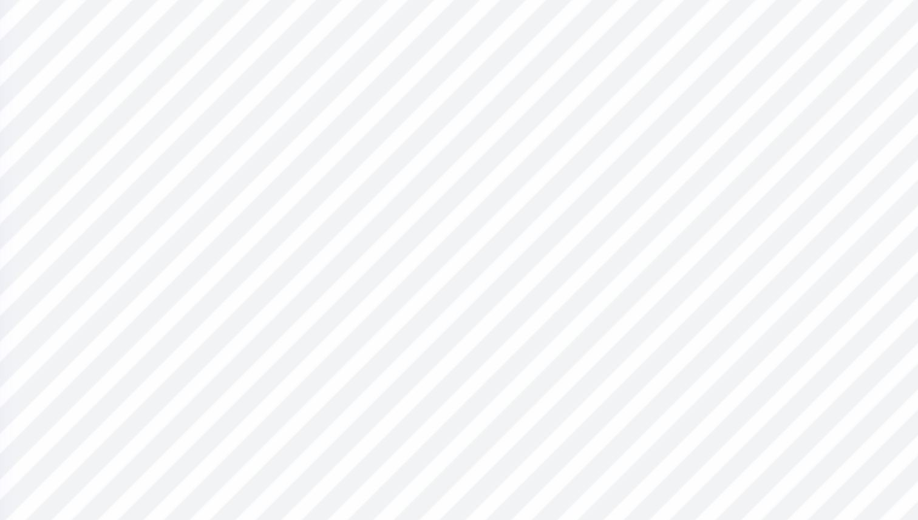
type input "0.44"
type input "0.45"
type input "5.33"
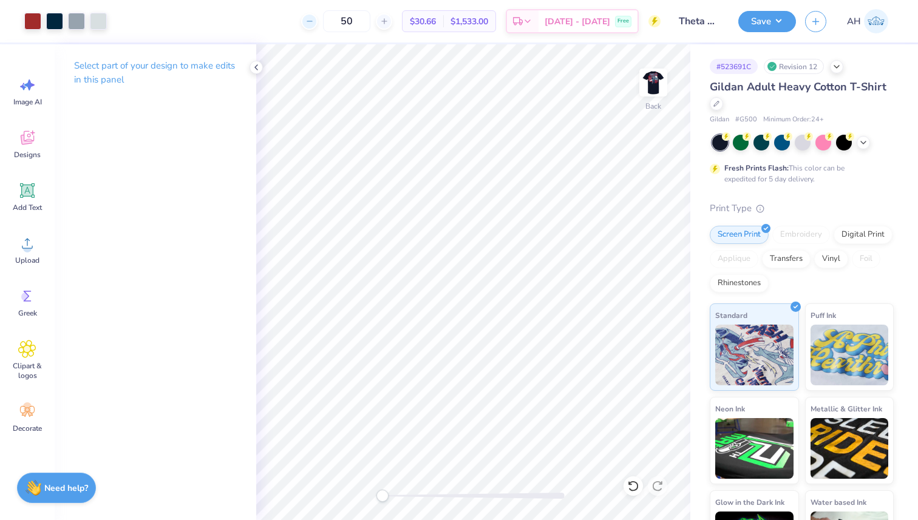
click at [314, 24] on icon at bounding box center [309, 21] width 8 height 8
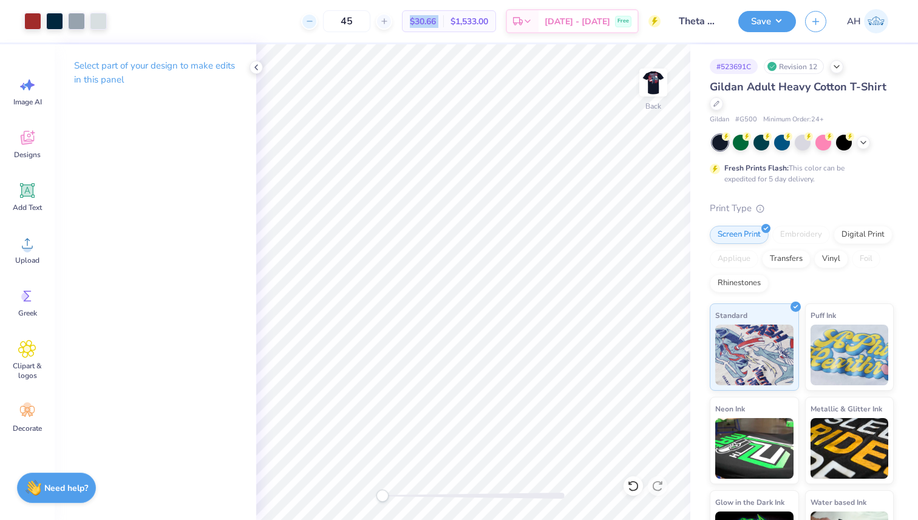
click at [314, 24] on icon at bounding box center [309, 21] width 8 height 8
click at [335, 24] on div "44 $30.66 Per Item $1,533.00 Total Est. Delivery Oct 7 - 10 Free" at bounding box center [388, 21] width 545 height 42
click at [335, 24] on div "44 Per Item Total Est. Delivery N/A Free" at bounding box center [388, 21] width 545 height 42
click at [318, 22] on div at bounding box center [309, 21] width 16 height 16
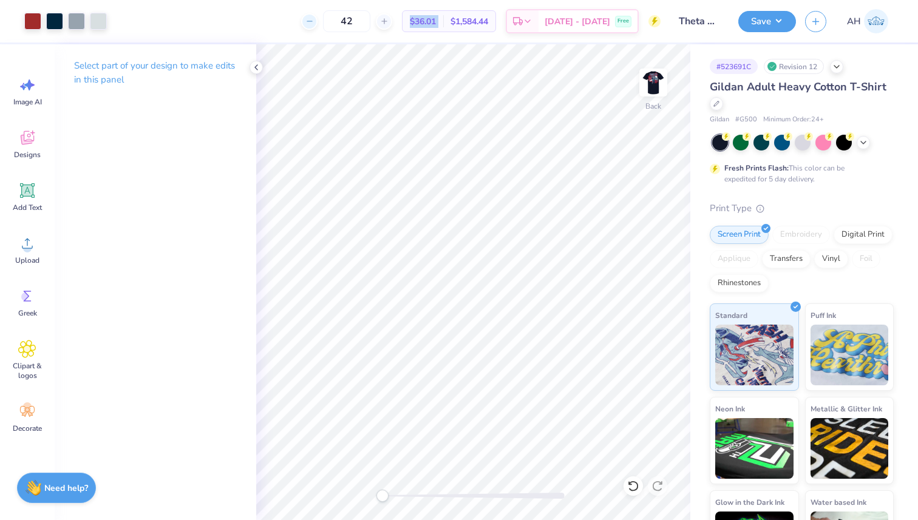
click at [318, 22] on div at bounding box center [309, 21] width 16 height 16
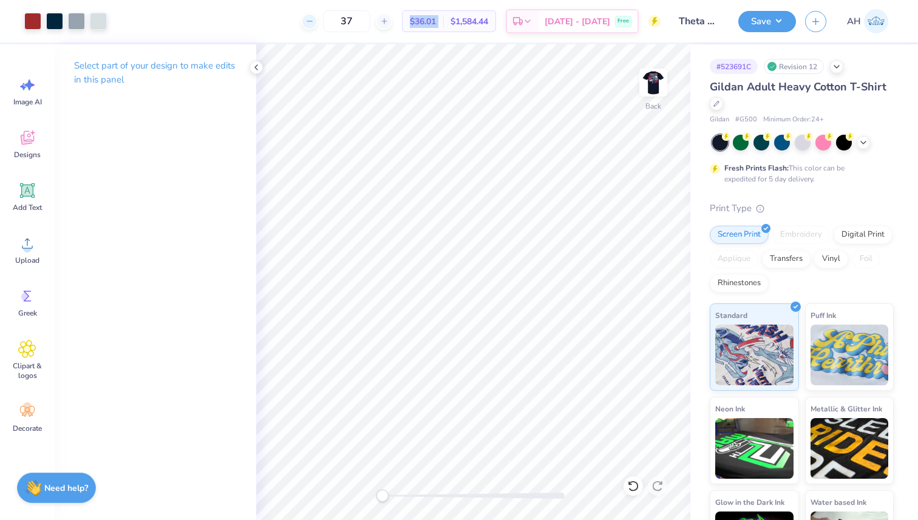
click at [318, 22] on div at bounding box center [309, 21] width 16 height 16
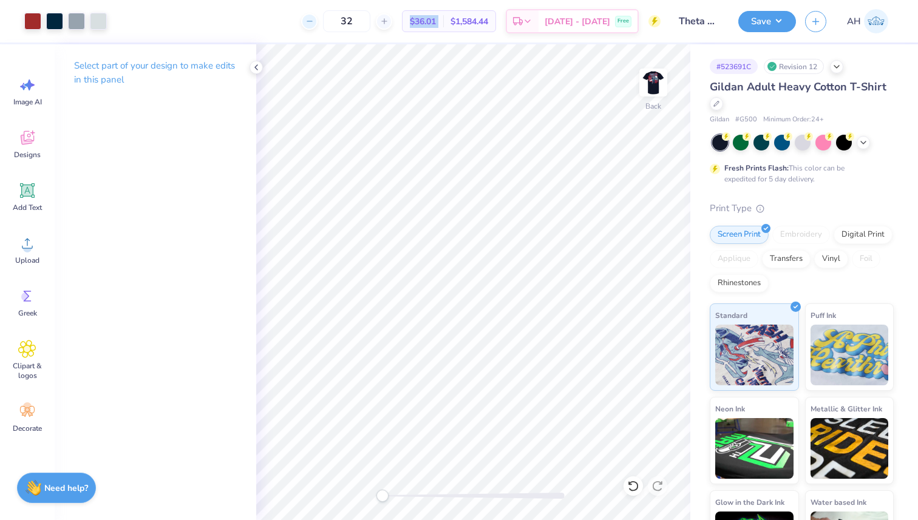
click at [318, 22] on div at bounding box center [309, 21] width 16 height 16
type input "30"
click at [476, 41] on div "30 $45.65 Per Item $1,369.50 Total Est. Delivery Oct 7 - 10 Free" at bounding box center [388, 21] width 545 height 42
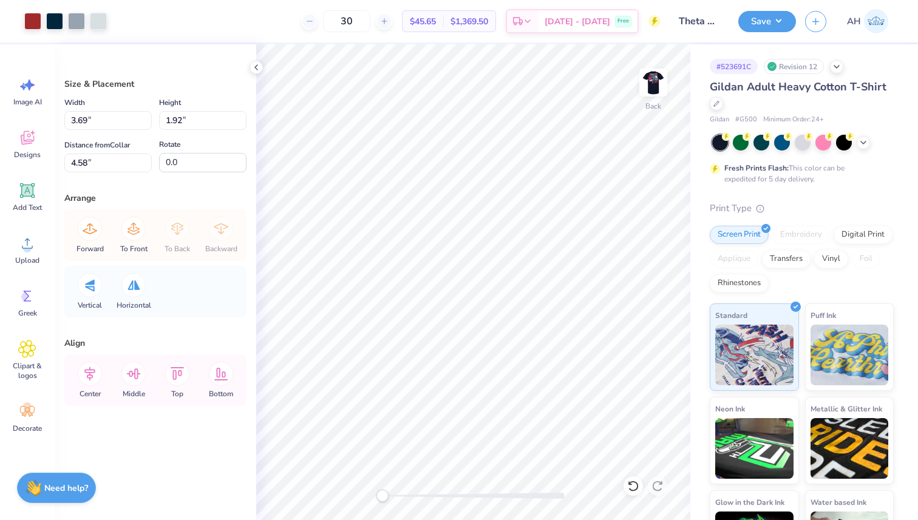
type input "2.57"
type input "1.33"
type input "4.60"
type input "0.44"
type input "0.45"
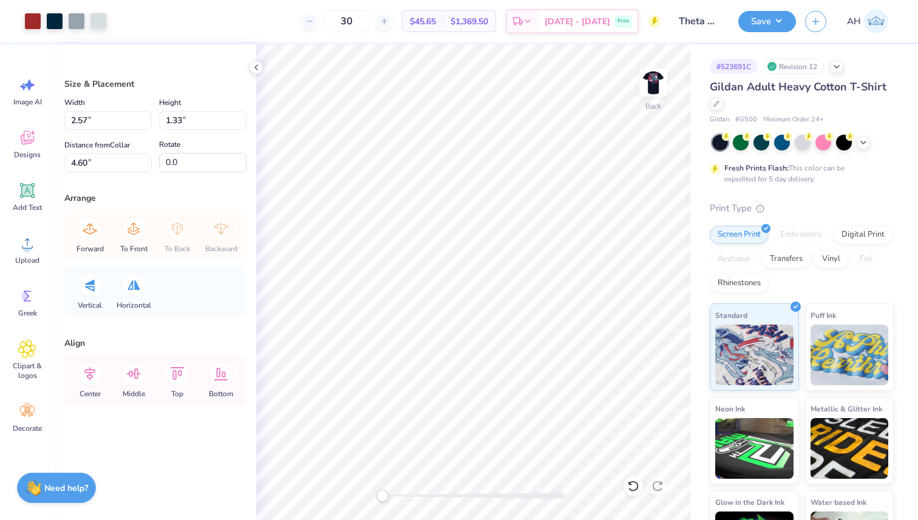
type input "5.33"
type input "-0.3"
type input "3.03"
type input "1.57"
type input "0.44"
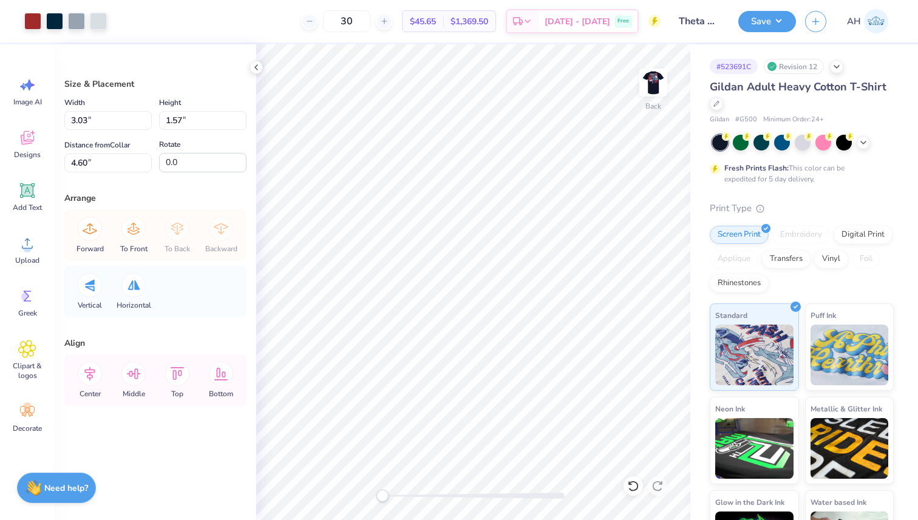
type input "0.45"
type input "5.04"
type input "-0.3"
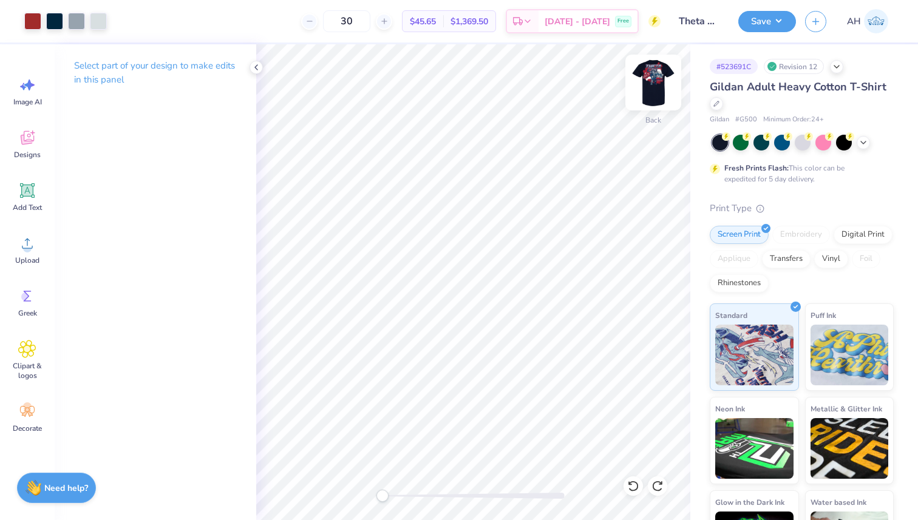
click at [656, 80] on img at bounding box center [653, 82] width 49 height 49
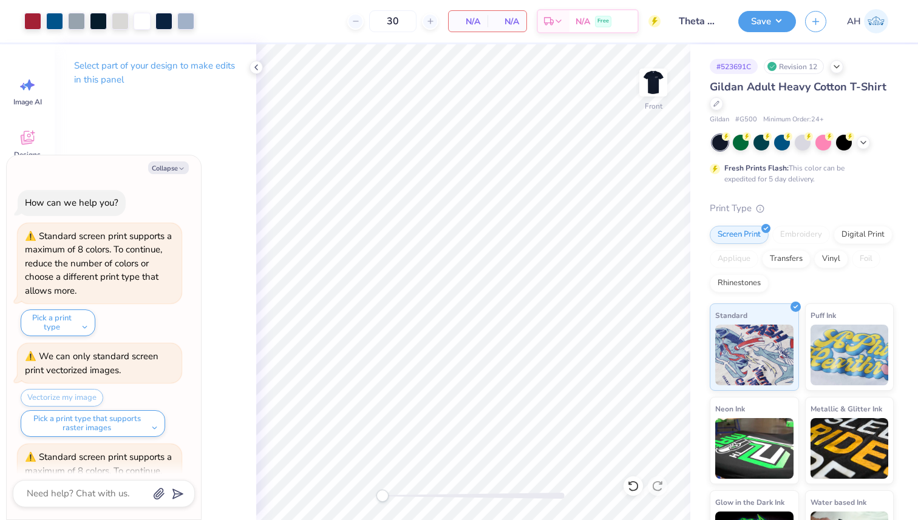
scroll to position [696, 0]
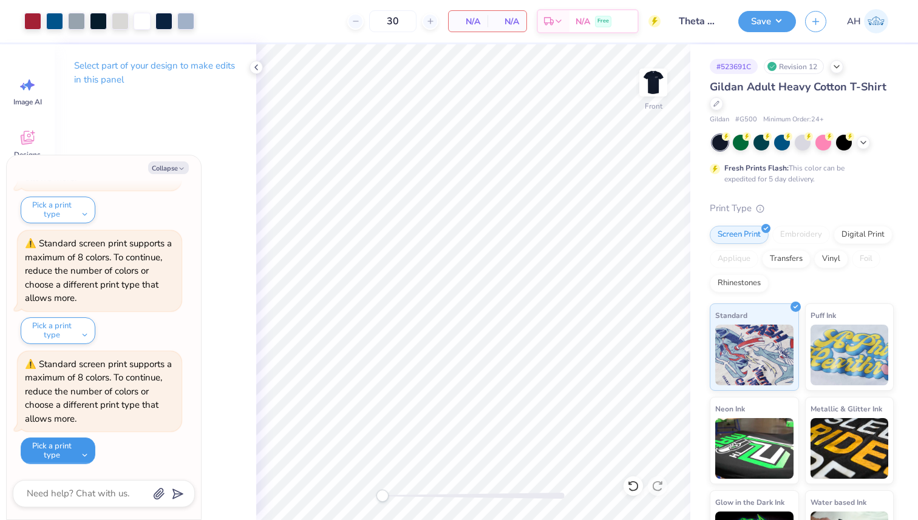
click at [76, 453] on button "Pick a print type" at bounding box center [58, 451] width 75 height 27
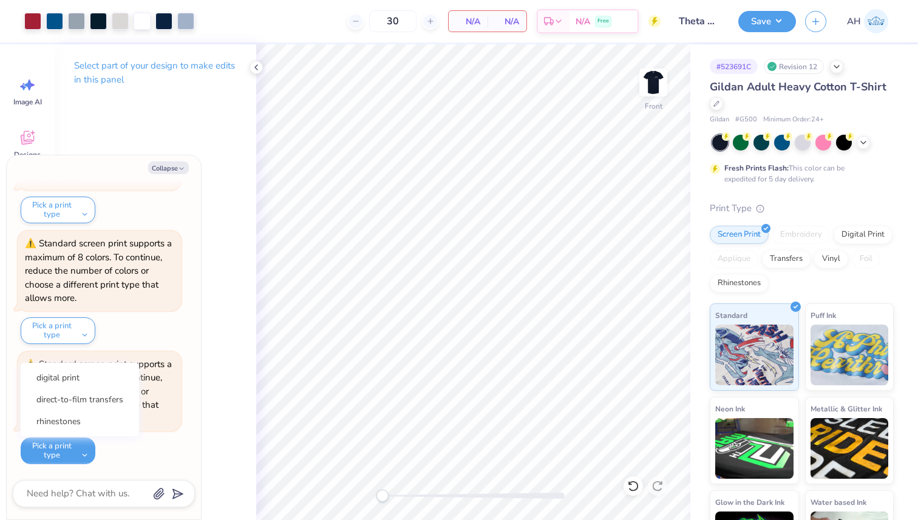
click at [243, 311] on div "Select part of your design to make edits in this panel" at bounding box center [156, 282] width 202 height 476
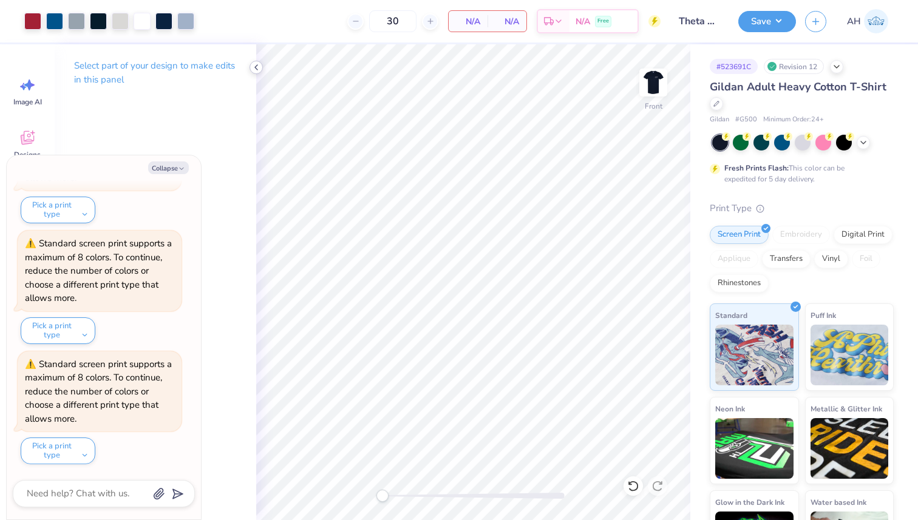
click at [253, 64] on icon at bounding box center [256, 68] width 10 height 10
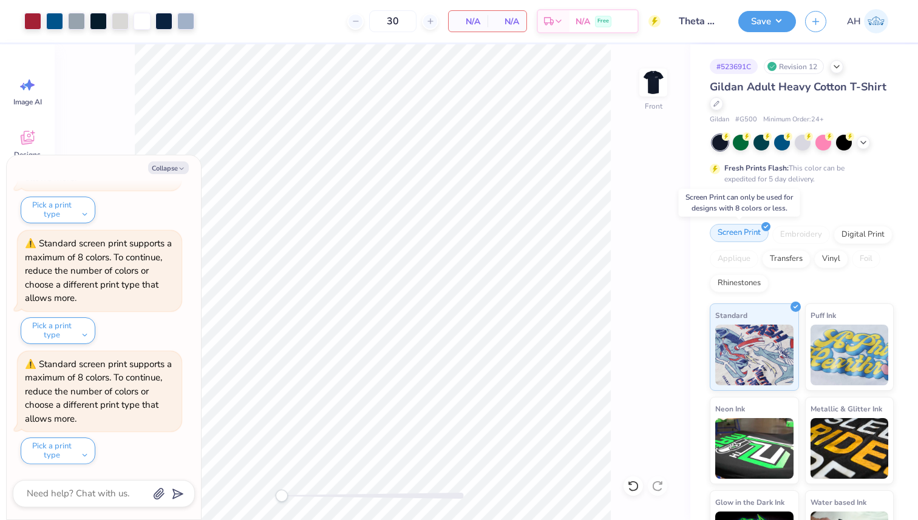
click at [738, 229] on div "Screen Print" at bounding box center [739, 233] width 59 height 18
click at [175, 168] on button "Collapse" at bounding box center [168, 167] width 41 height 13
type textarea "x"
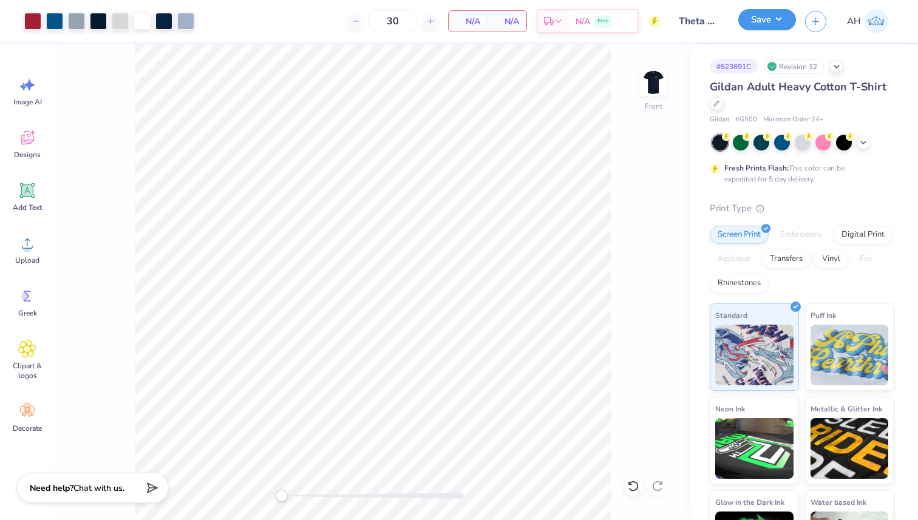
click at [766, 18] on button "Save" at bounding box center [767, 19] width 58 height 21
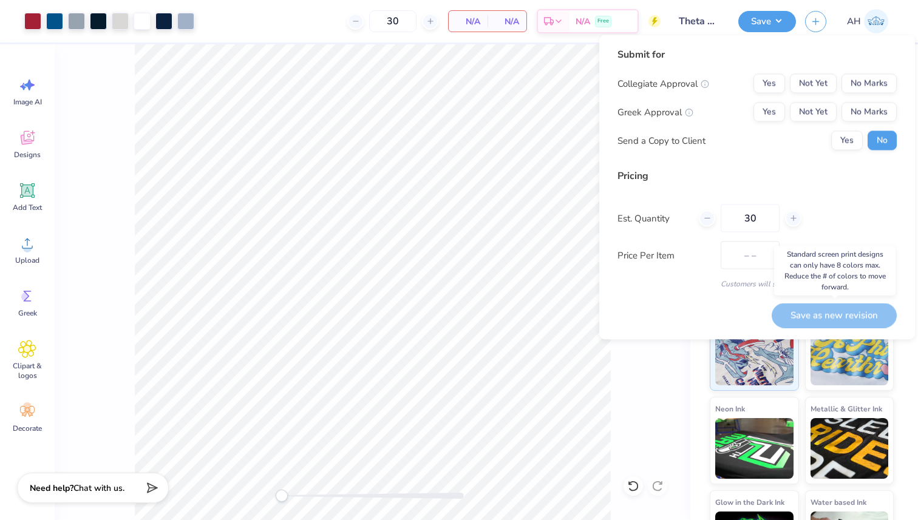
click at [809, 312] on div "Save as new revision" at bounding box center [834, 315] width 125 height 25
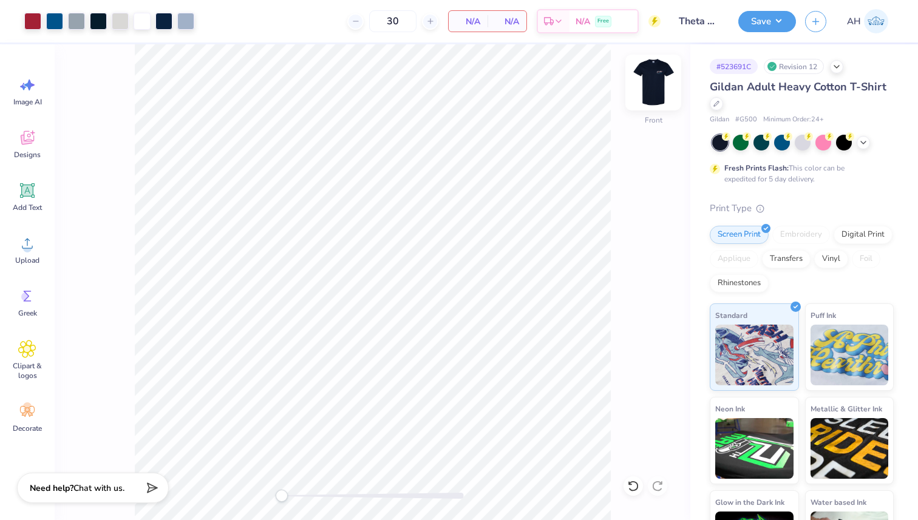
click at [654, 88] on img at bounding box center [653, 82] width 49 height 49
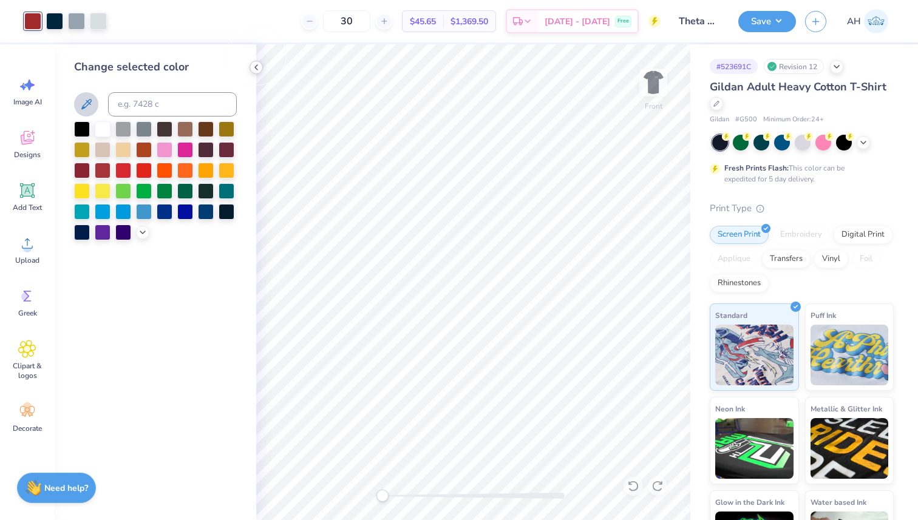
click at [255, 68] on icon at bounding box center [256, 68] width 10 height 10
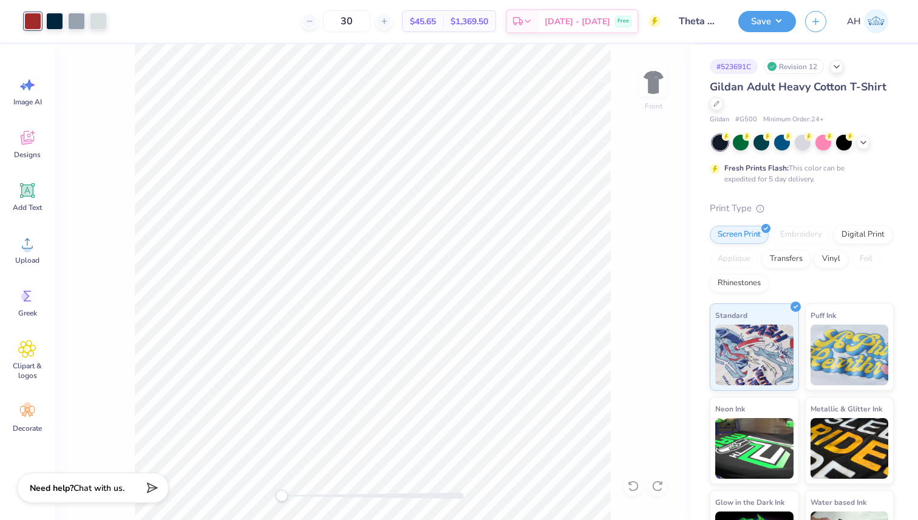
click at [653, 81] on div "Front" at bounding box center [373, 282] width 636 height 476
click at [655, 192] on div "Front" at bounding box center [373, 282] width 636 height 476
click at [104, 166] on div "Front" at bounding box center [373, 282] width 636 height 476
click at [766, 25] on button "Save" at bounding box center [767, 19] width 58 height 21
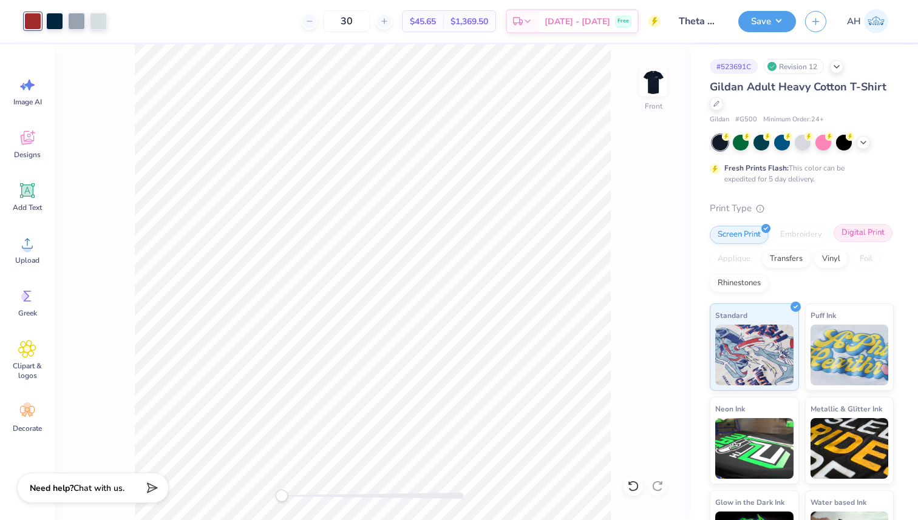
click at [858, 239] on div "Digital Print" at bounding box center [863, 233] width 59 height 18
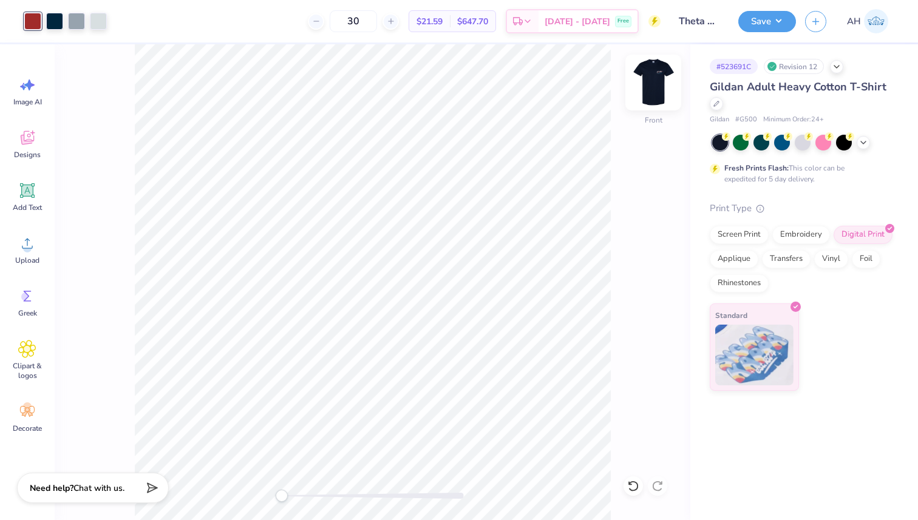
click at [656, 80] on img at bounding box center [653, 82] width 49 height 49
click at [655, 82] on img at bounding box center [653, 82] width 49 height 49
click at [655, 77] on img at bounding box center [653, 82] width 49 height 49
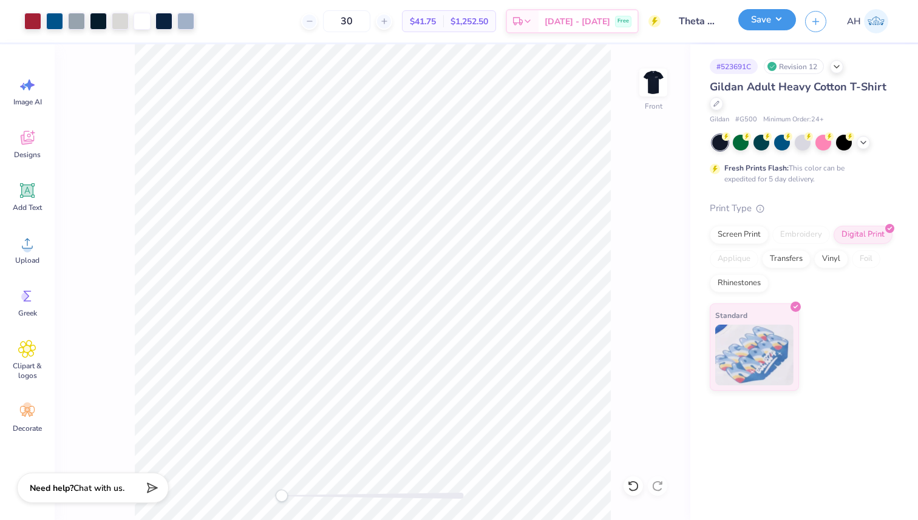
click at [769, 22] on button "Save" at bounding box center [767, 19] width 58 height 21
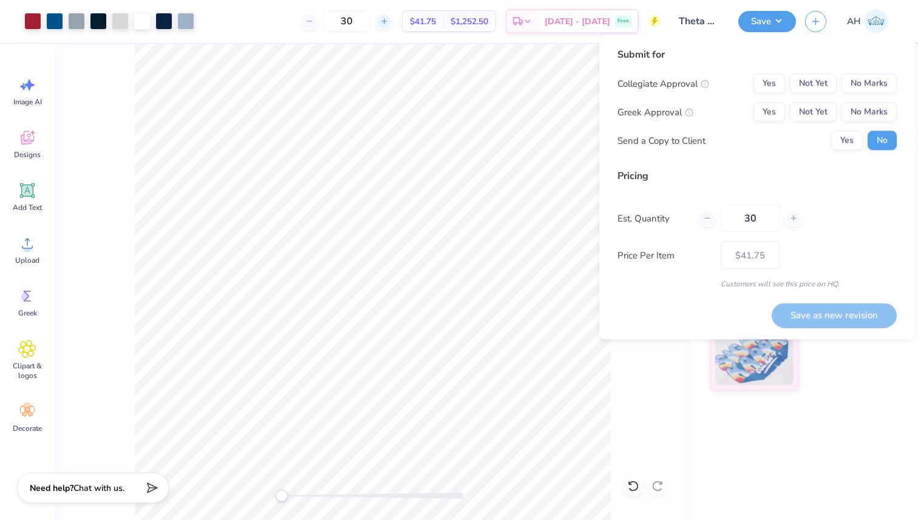
click at [389, 22] on icon at bounding box center [384, 21] width 8 height 8
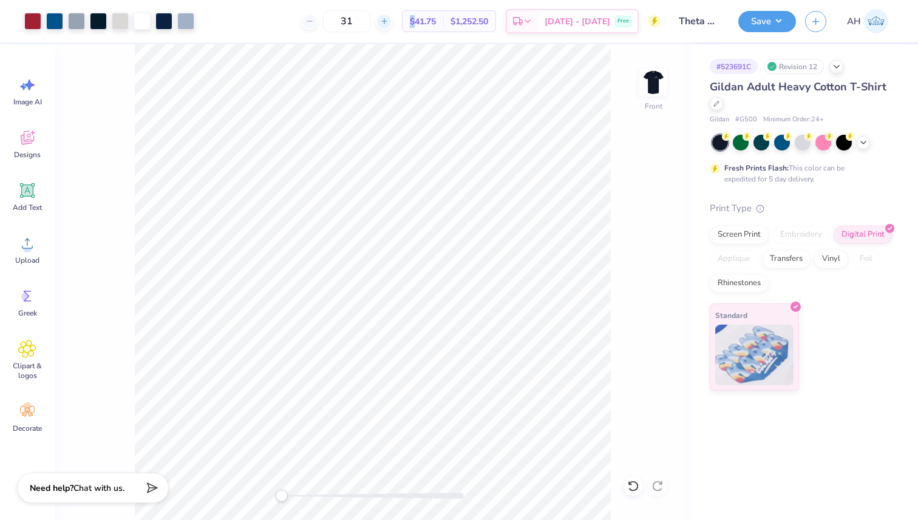
click at [389, 22] on icon at bounding box center [384, 21] width 8 height 8
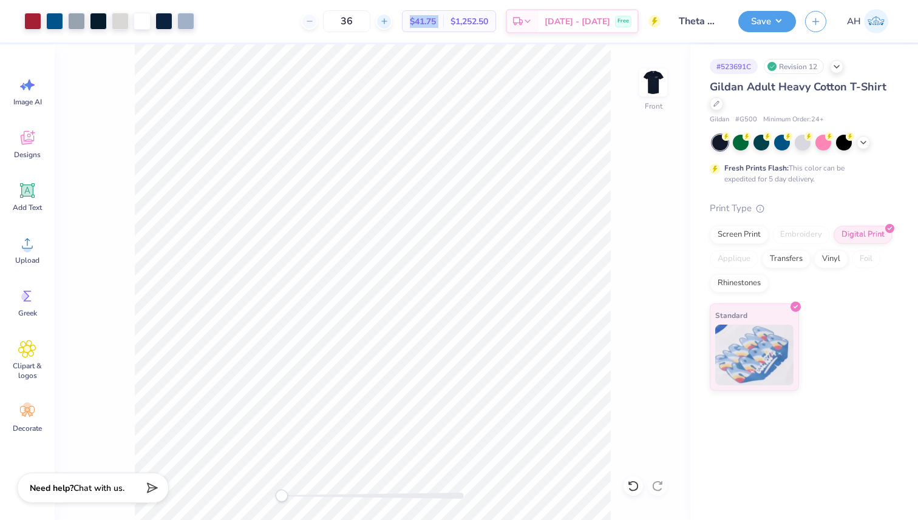
click at [389, 22] on icon at bounding box center [384, 21] width 8 height 8
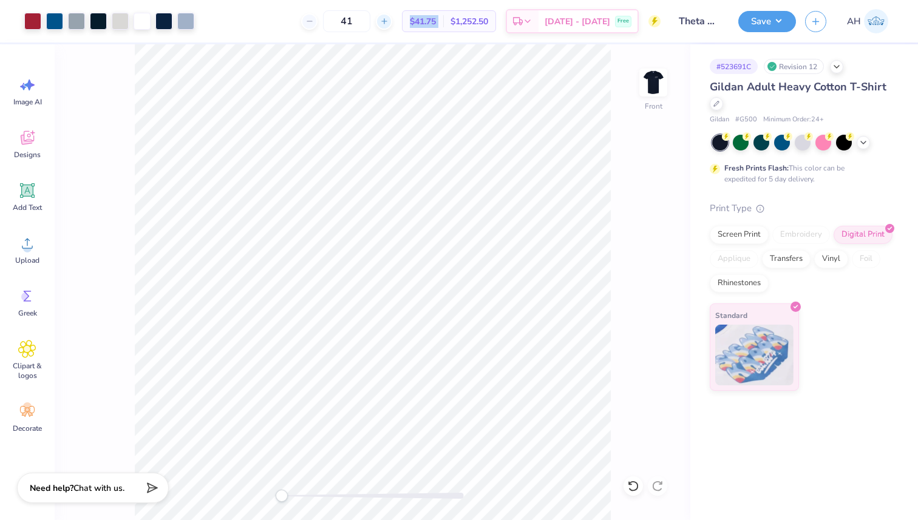
click at [389, 22] on icon at bounding box center [384, 21] width 8 height 8
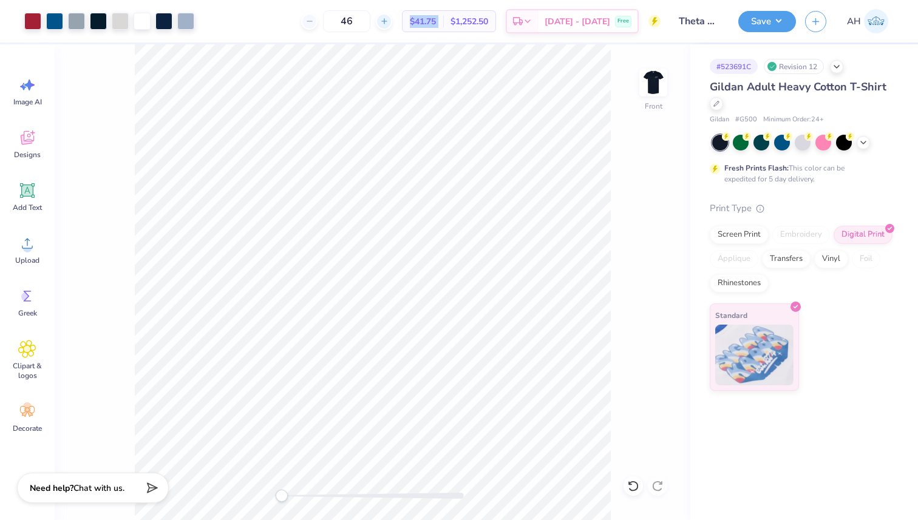
click at [389, 22] on icon at bounding box center [384, 21] width 8 height 8
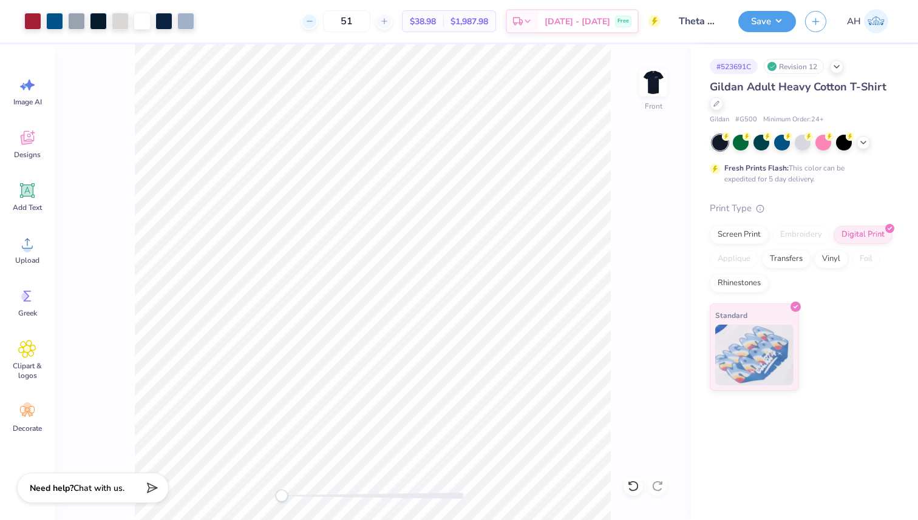
click at [314, 22] on icon at bounding box center [309, 21] width 8 height 8
type input "50"
click at [759, 19] on button "Save" at bounding box center [767, 19] width 58 height 21
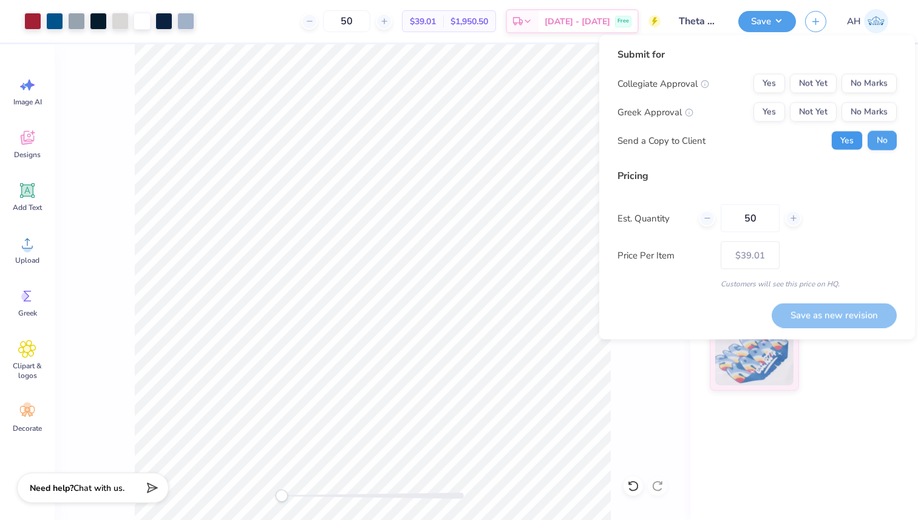
click at [839, 143] on button "Yes" at bounding box center [847, 140] width 32 height 19
click at [827, 78] on button "Not Yet" at bounding box center [813, 83] width 47 height 19
click at [807, 107] on button "Not Yet" at bounding box center [813, 112] width 47 height 19
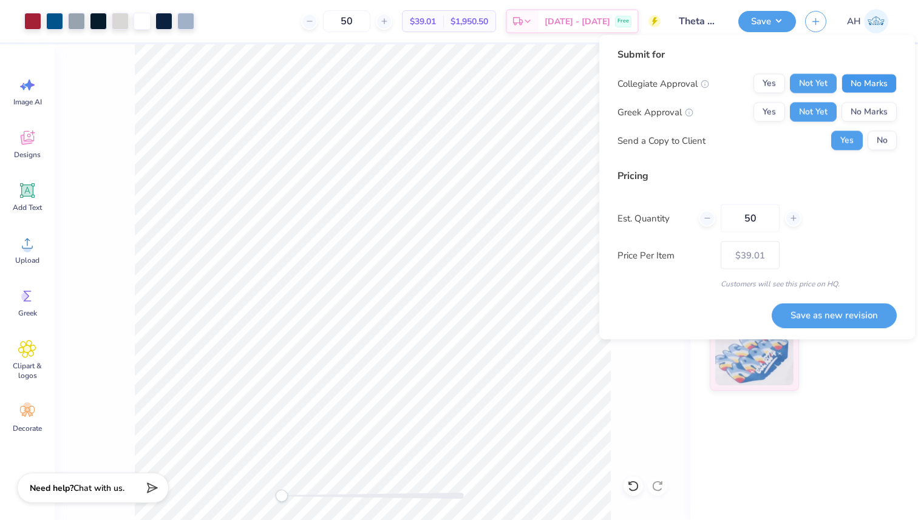
click at [858, 85] on button "No Marks" at bounding box center [868, 83] width 55 height 19
click at [824, 312] on button "Save as new revision" at bounding box center [834, 315] width 125 height 25
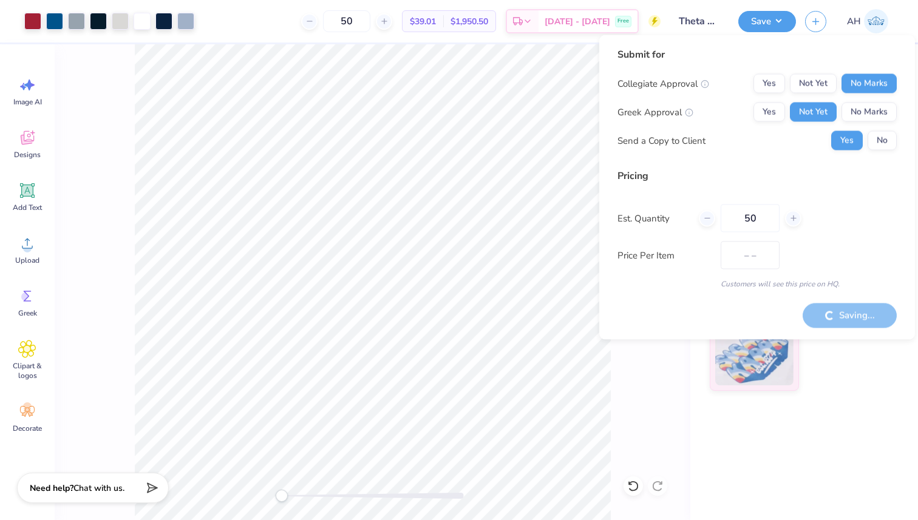
type input "$39.01"
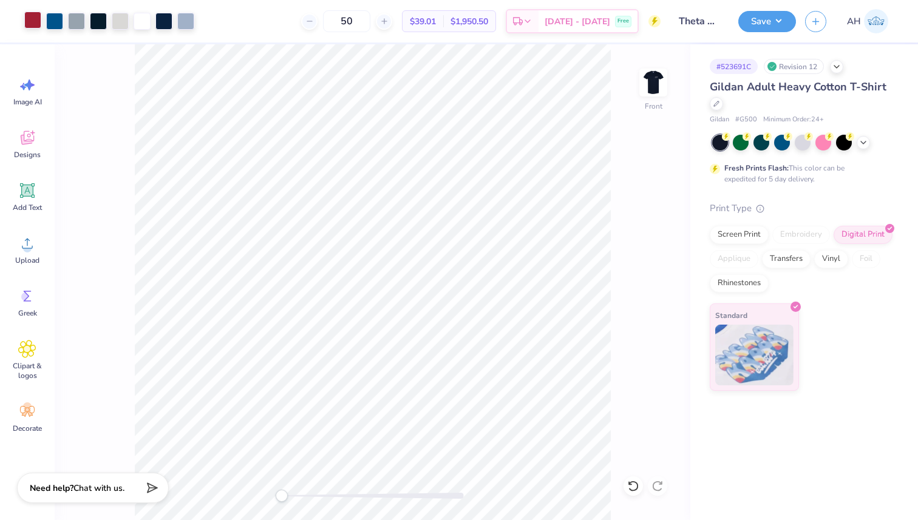
click at [34, 23] on div at bounding box center [32, 20] width 17 height 17
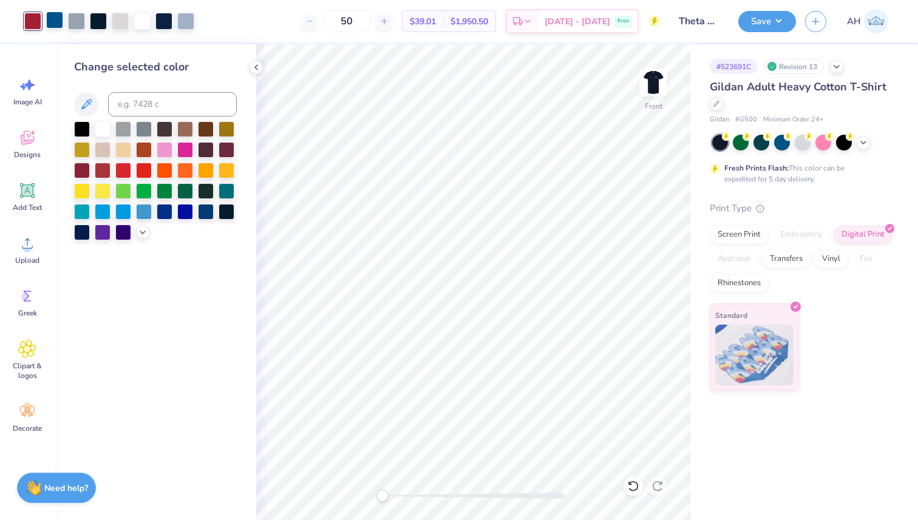
click at [52, 24] on div at bounding box center [54, 20] width 17 height 17
click at [189, 55] on div "Change selected color" at bounding box center [156, 282] width 202 height 476
click at [654, 86] on img at bounding box center [653, 82] width 49 height 49
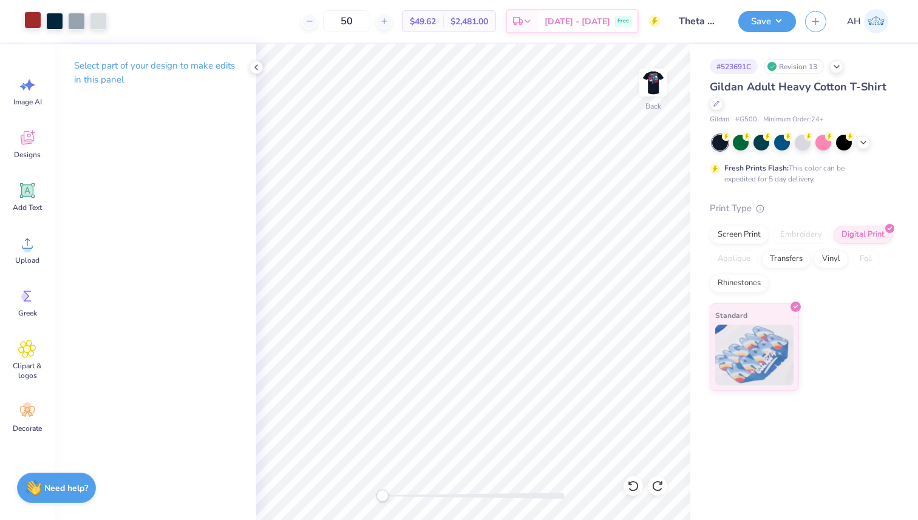
click at [34, 19] on div at bounding box center [32, 20] width 17 height 17
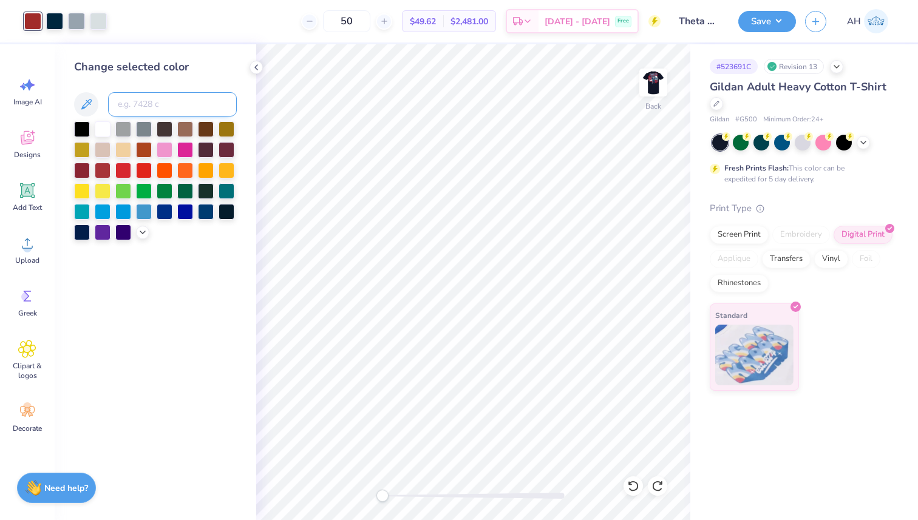
click at [151, 105] on input at bounding box center [172, 104] width 129 height 24
paste input
click at [141, 105] on input at bounding box center [172, 104] width 129 height 24
paste input
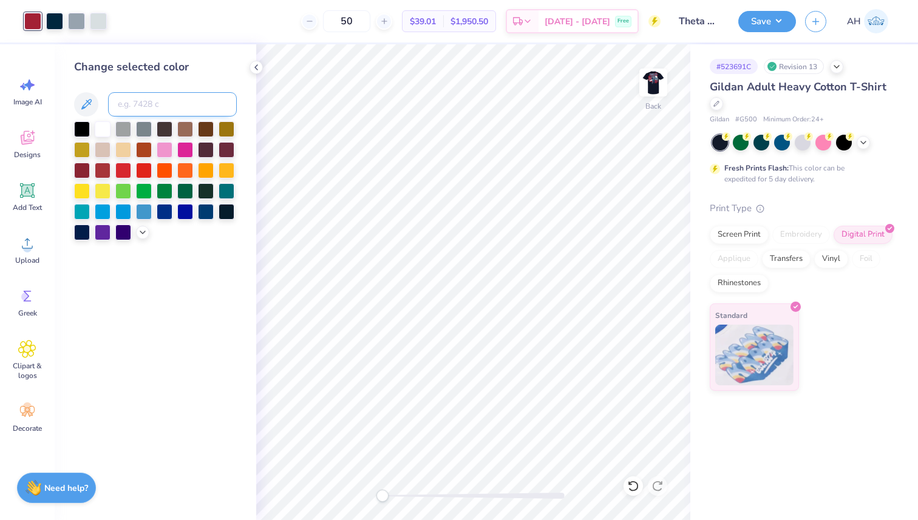
click at [195, 104] on input at bounding box center [172, 104] width 129 height 24
paste input
click at [53, 17] on div at bounding box center [54, 20] width 17 height 17
click at [129, 107] on input at bounding box center [172, 104] width 129 height 24
paste input
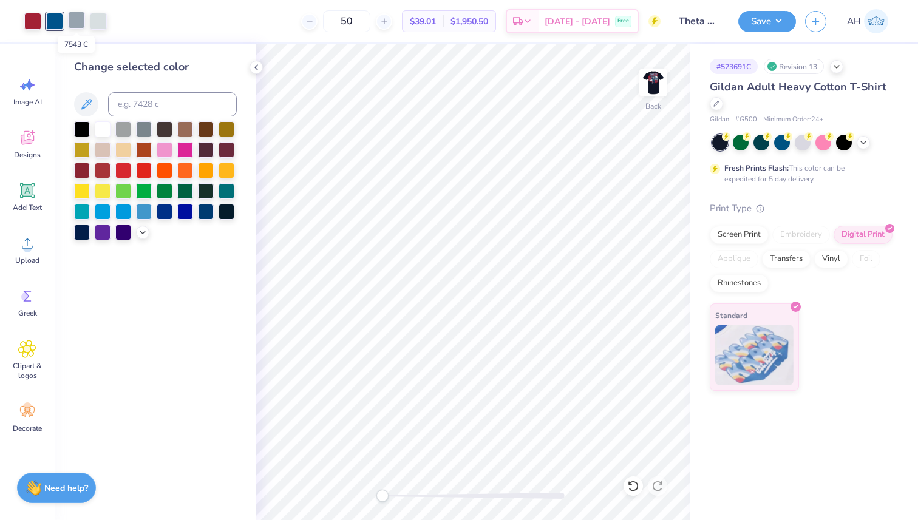
click at [76, 19] on div at bounding box center [76, 20] width 17 height 17
click at [128, 99] on input at bounding box center [172, 104] width 129 height 24
paste input
click at [98, 19] on div at bounding box center [98, 20] width 17 height 17
click at [131, 104] on input at bounding box center [172, 104] width 129 height 24
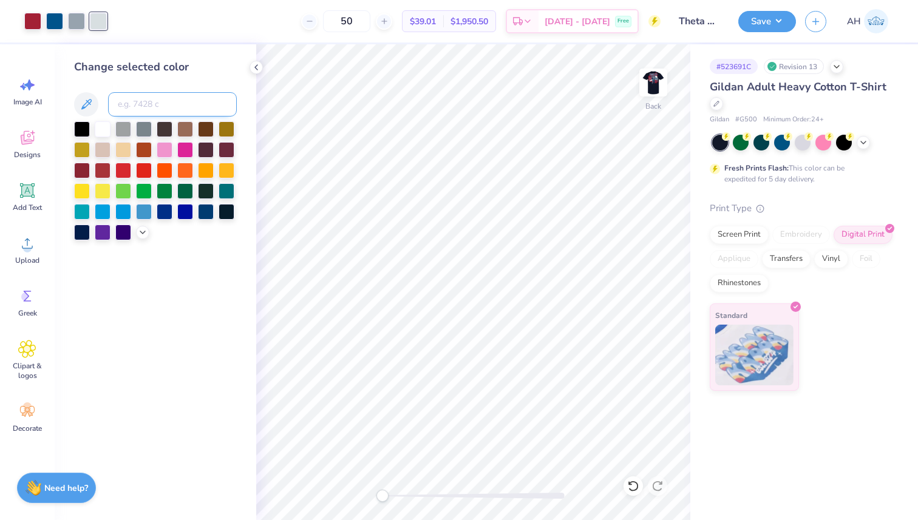
paste input
click at [58, 21] on div at bounding box center [54, 20] width 17 height 17
click at [135, 101] on input at bounding box center [172, 104] width 129 height 24
paste input
click at [90, 21] on div "Art colors 50 $39.01 Per Item $1,950.50 Total Est. Delivery [DATE] - [DATE] Fre…" at bounding box center [459, 21] width 918 height 42
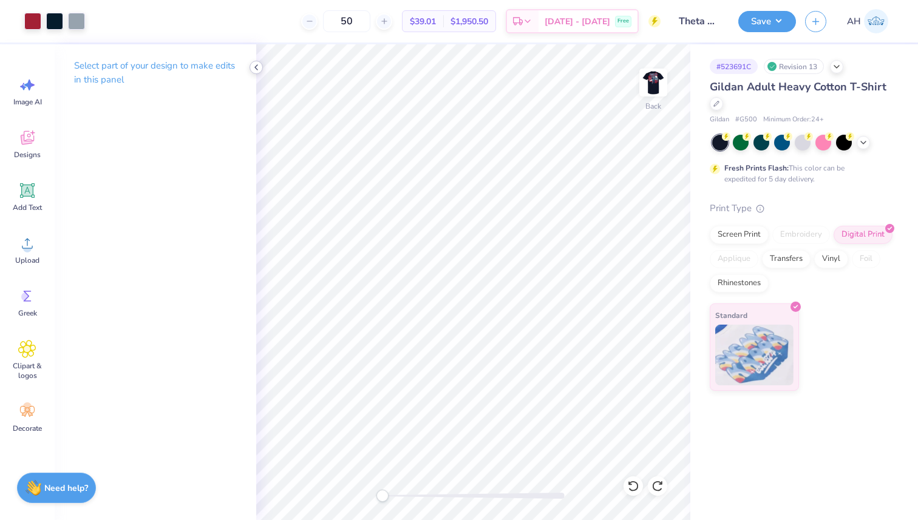
click at [257, 68] on icon at bounding box center [256, 68] width 10 height 10
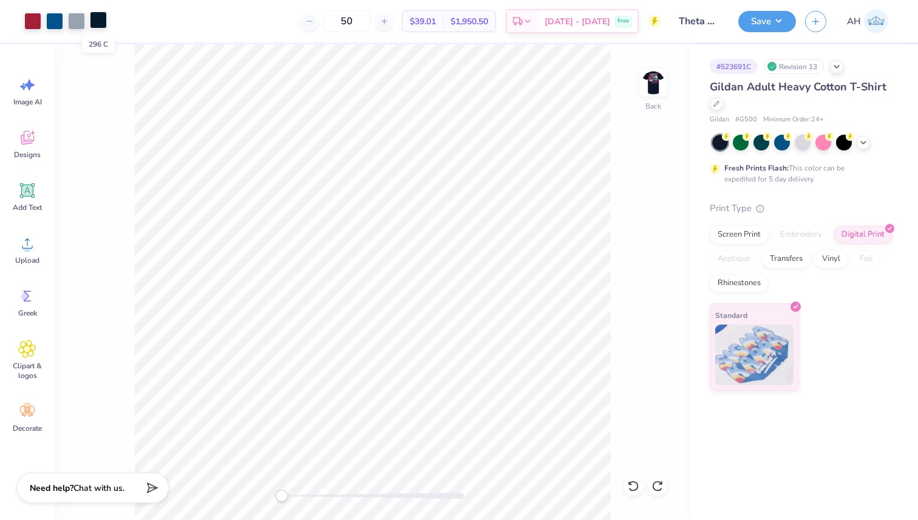
click at [103, 20] on div at bounding box center [98, 20] width 17 height 17
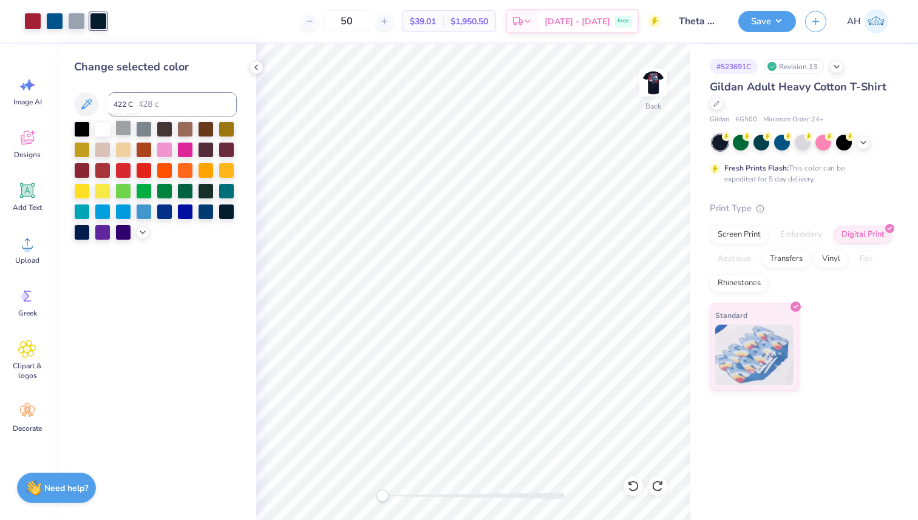
click at [120, 125] on div at bounding box center [123, 128] width 16 height 16
click at [54, 18] on div at bounding box center [54, 20] width 17 height 17
click at [138, 102] on input at bounding box center [172, 104] width 129 height 24
paste input
click at [101, 22] on div at bounding box center [98, 20] width 17 height 17
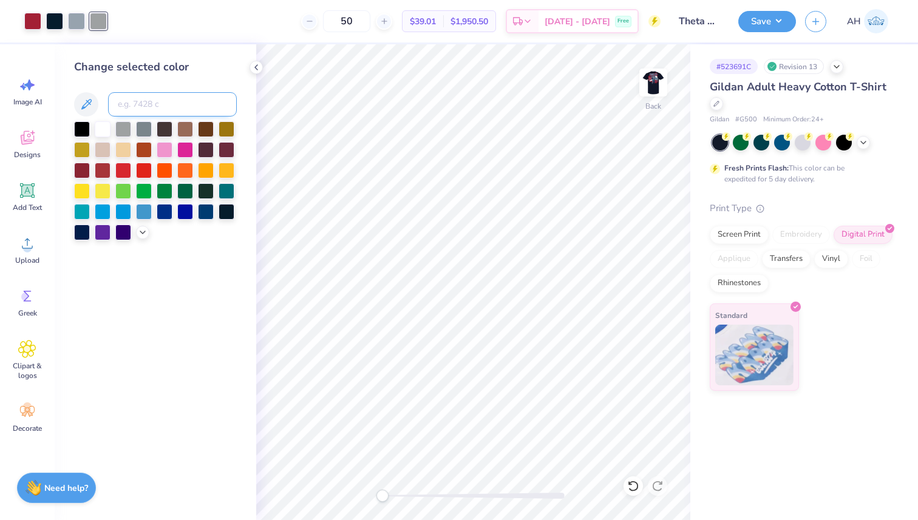
click at [131, 104] on input at bounding box center [172, 104] width 129 height 24
paste input
click at [98, 21] on div at bounding box center [98, 20] width 17 height 17
click at [129, 103] on input at bounding box center [172, 104] width 129 height 24
paste input
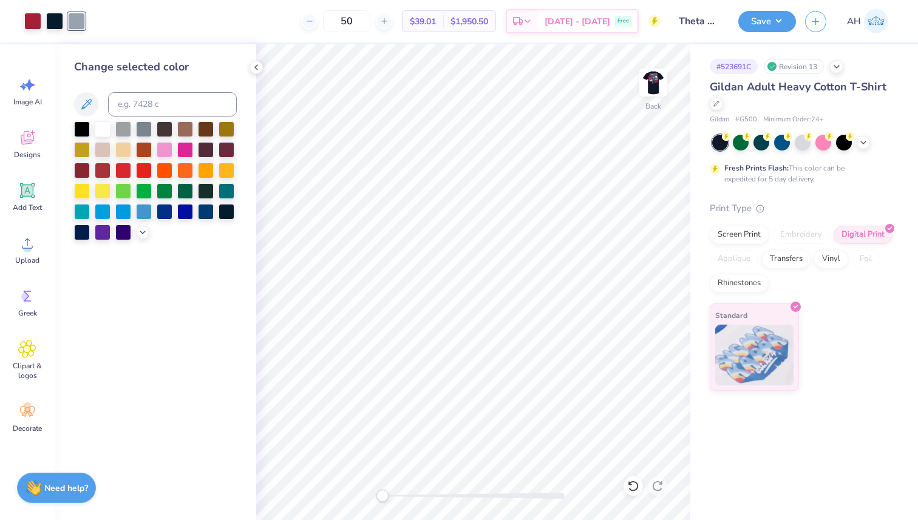
click at [96, 20] on div "50 $39.01 Per Item $1,950.50 Total Est. Delivery [DATE] - [DATE] Free" at bounding box center [377, 21] width 566 height 42
click at [99, 19] on div at bounding box center [98, 20] width 17 height 17
click at [642, 76] on img at bounding box center [653, 82] width 49 height 49
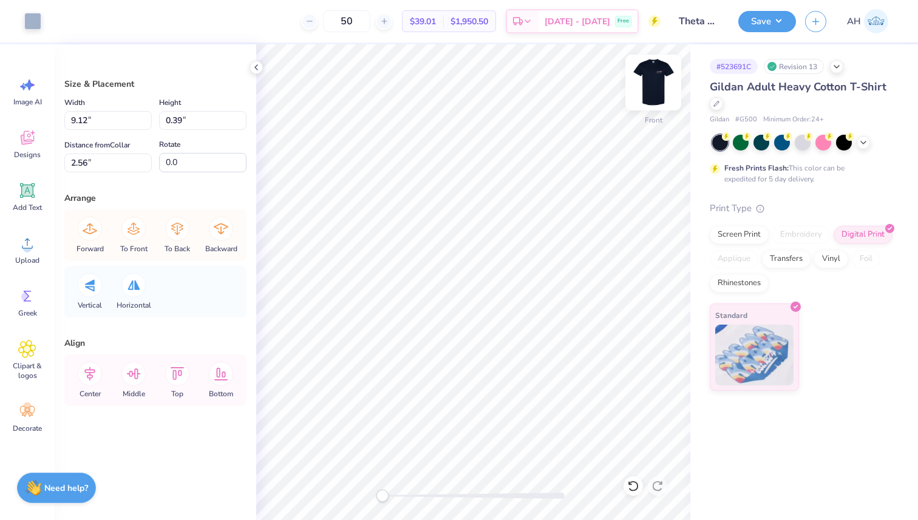
click at [651, 89] on img at bounding box center [653, 82] width 49 height 49
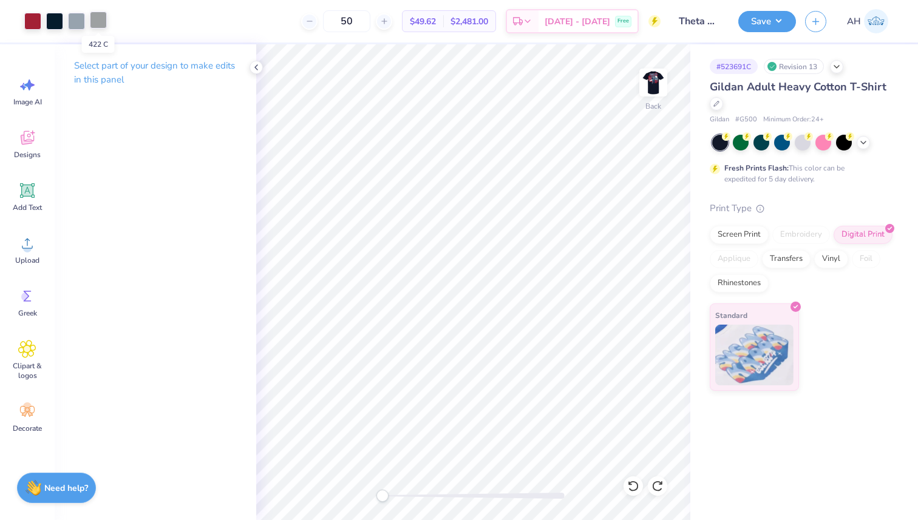
click at [98, 21] on div at bounding box center [98, 20] width 17 height 17
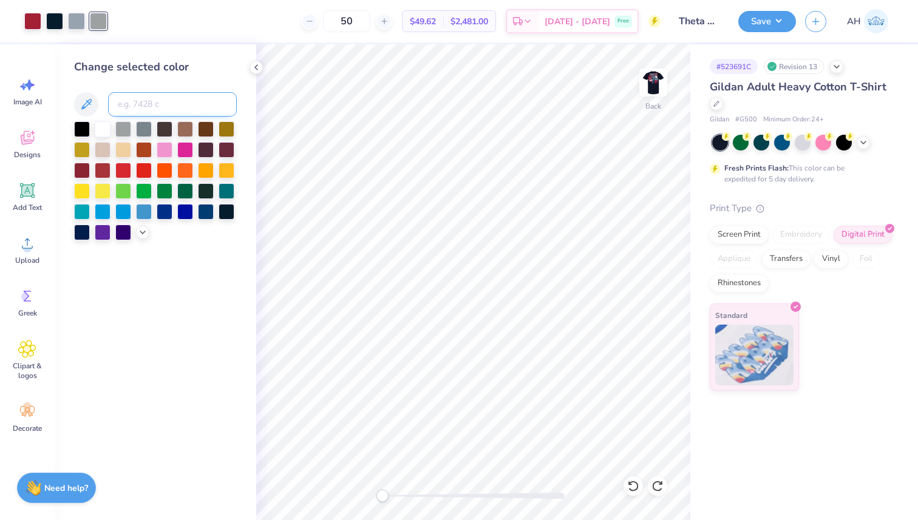
click at [143, 114] on input at bounding box center [172, 104] width 129 height 24
type input "536"
click at [748, 233] on div "Screen Print" at bounding box center [739, 233] width 59 height 18
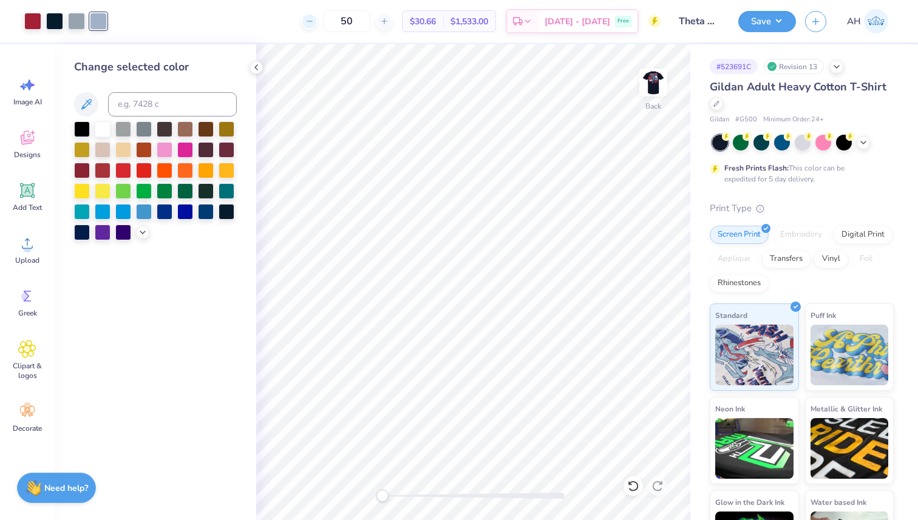
click at [314, 22] on icon at bounding box center [309, 21] width 8 height 8
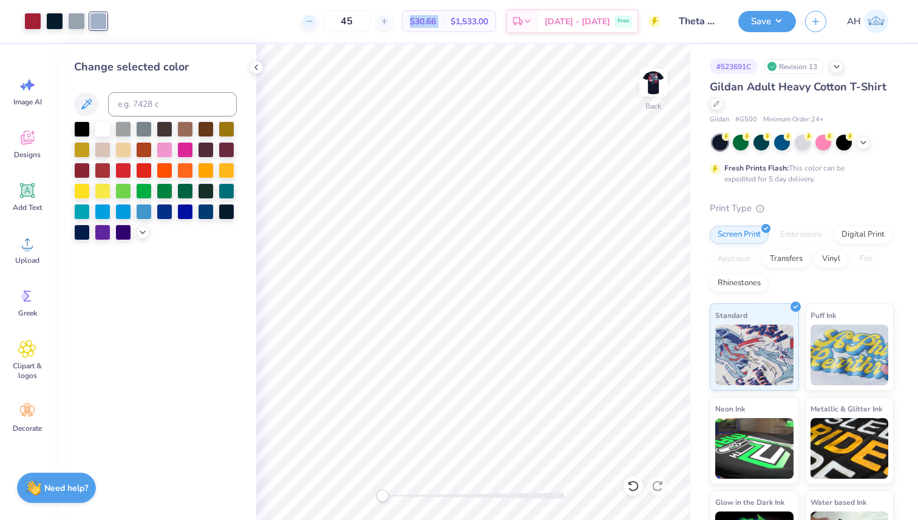
click at [314, 22] on icon at bounding box center [309, 21] width 8 height 8
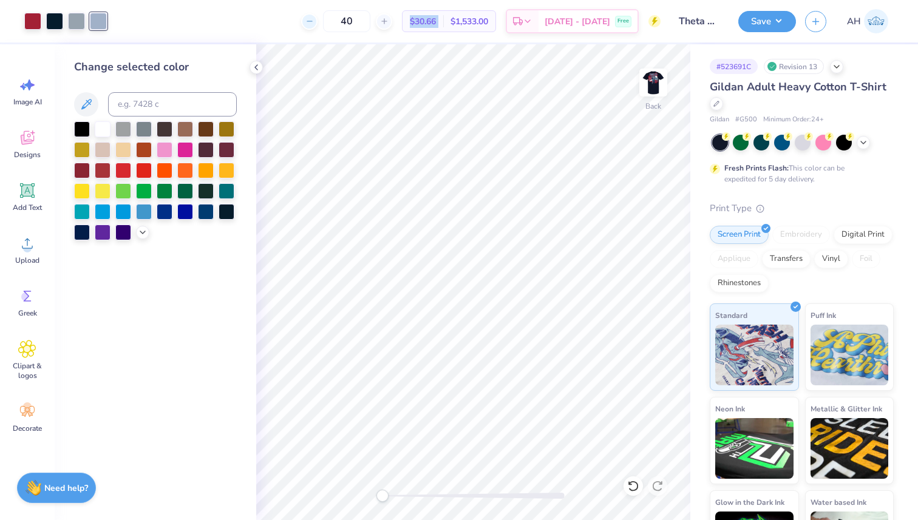
click at [314, 22] on icon at bounding box center [309, 21] width 8 height 8
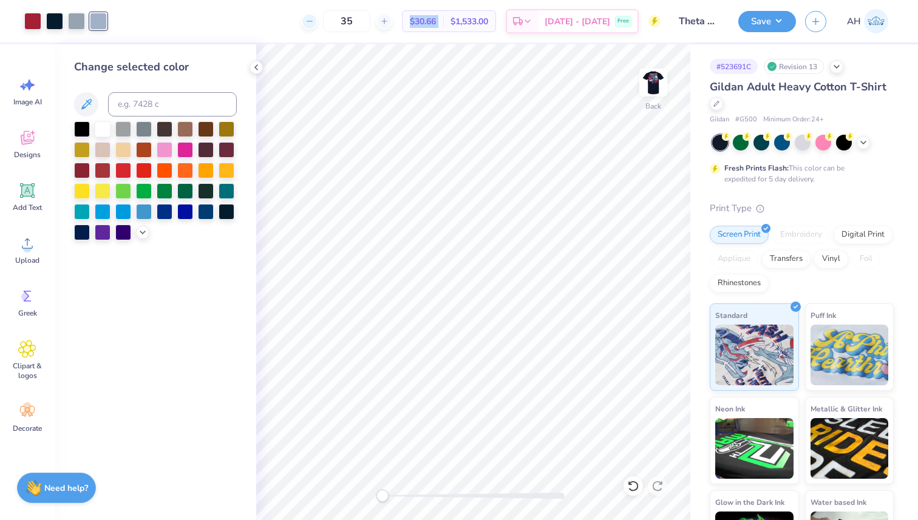
click at [314, 22] on icon at bounding box center [309, 21] width 8 height 8
click at [333, 22] on div "34 Per Item Total Est. Delivery N/A Free" at bounding box center [388, 21] width 545 height 42
click at [314, 22] on icon at bounding box center [309, 21] width 8 height 8
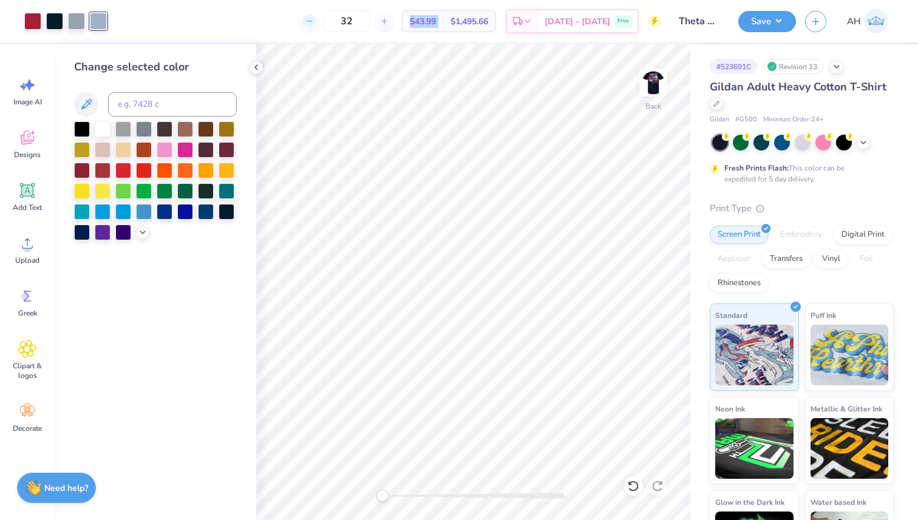
click at [314, 22] on icon at bounding box center [309, 21] width 8 height 8
click at [333, 22] on div "31 $43.99 Per Item $1,495.66 Total Est. Delivery [DATE] - [DATE] Free" at bounding box center [388, 21] width 545 height 42
click at [314, 22] on icon at bounding box center [309, 21] width 8 height 8
click at [389, 23] on icon at bounding box center [384, 21] width 8 height 8
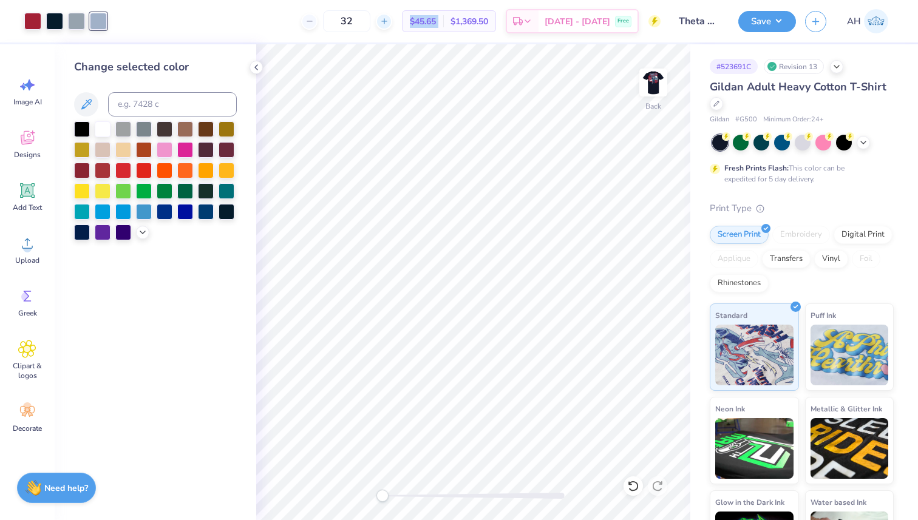
click at [389, 23] on icon at bounding box center [384, 21] width 8 height 8
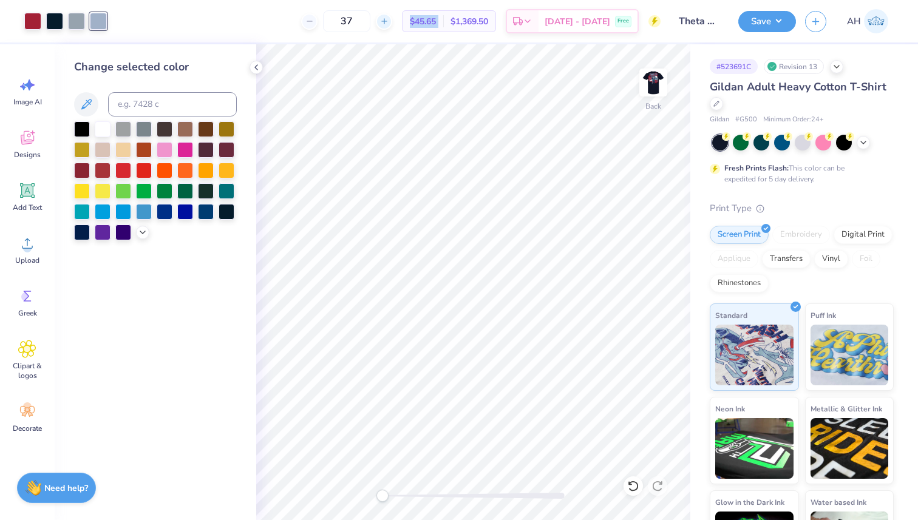
click at [389, 23] on icon at bounding box center [384, 21] width 8 height 8
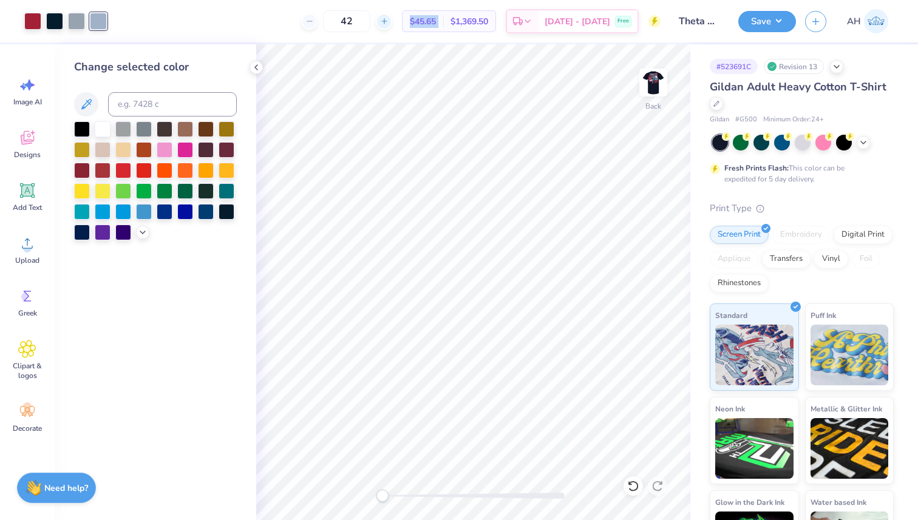
click at [389, 23] on icon at bounding box center [384, 21] width 8 height 8
type input "45"
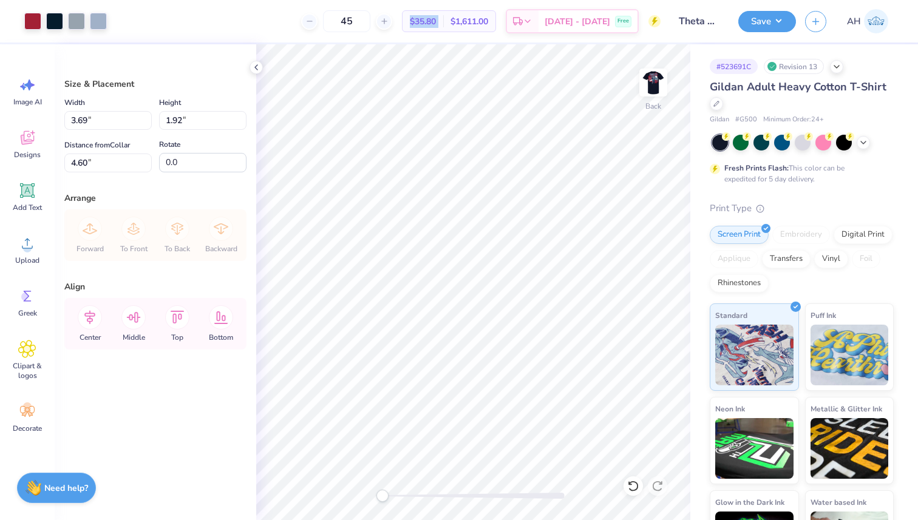
type input "3.28"
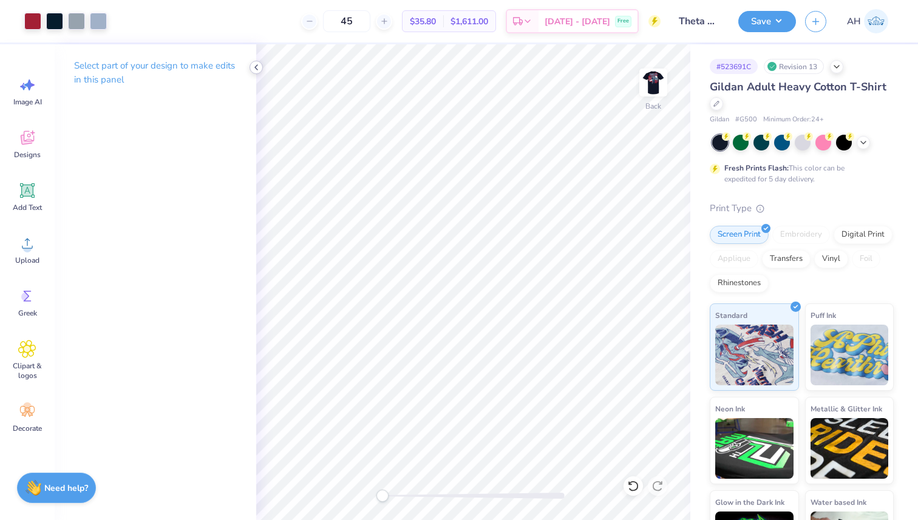
click at [255, 68] on polyline at bounding box center [256, 67] width 2 height 5
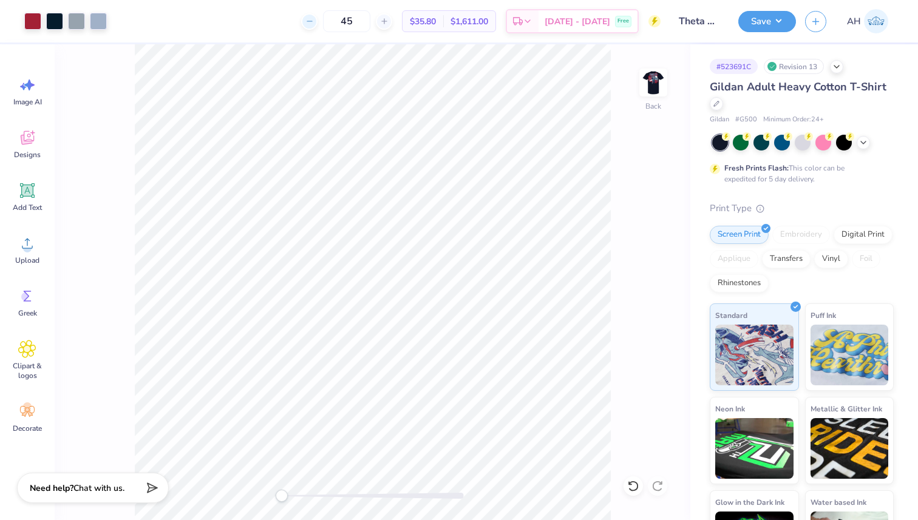
click at [314, 22] on icon at bounding box center [309, 21] width 8 height 8
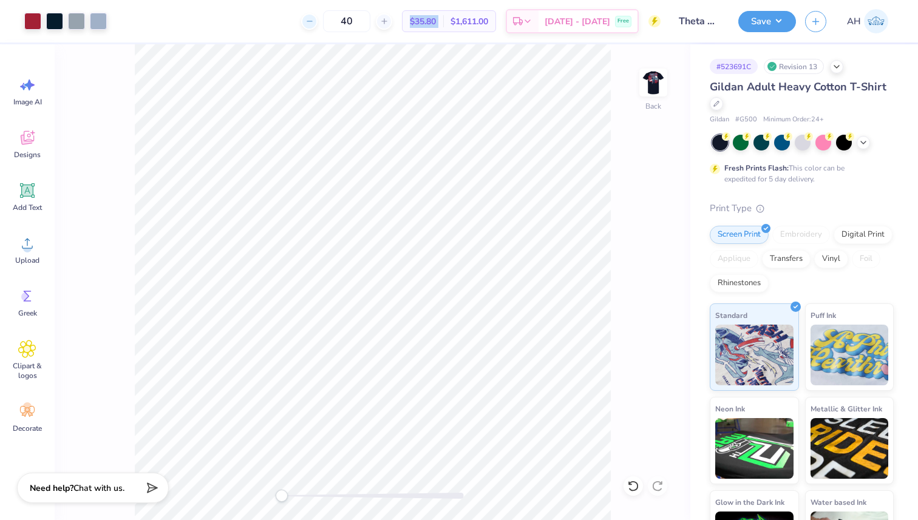
click at [314, 22] on icon at bounding box center [309, 21] width 8 height 8
click at [422, 25] on div at bounding box center [430, 21] width 16 height 16
click at [389, 25] on icon at bounding box center [384, 21] width 8 height 8
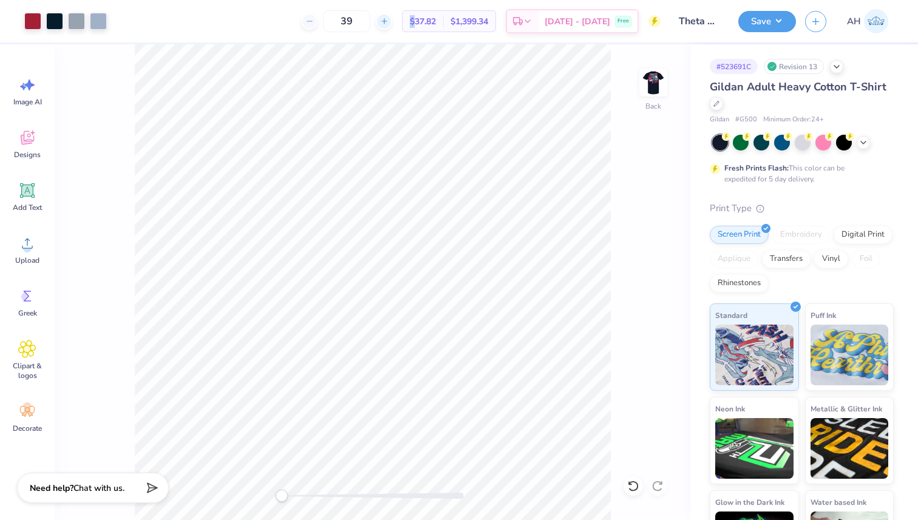
click at [389, 25] on icon at bounding box center [384, 21] width 8 height 8
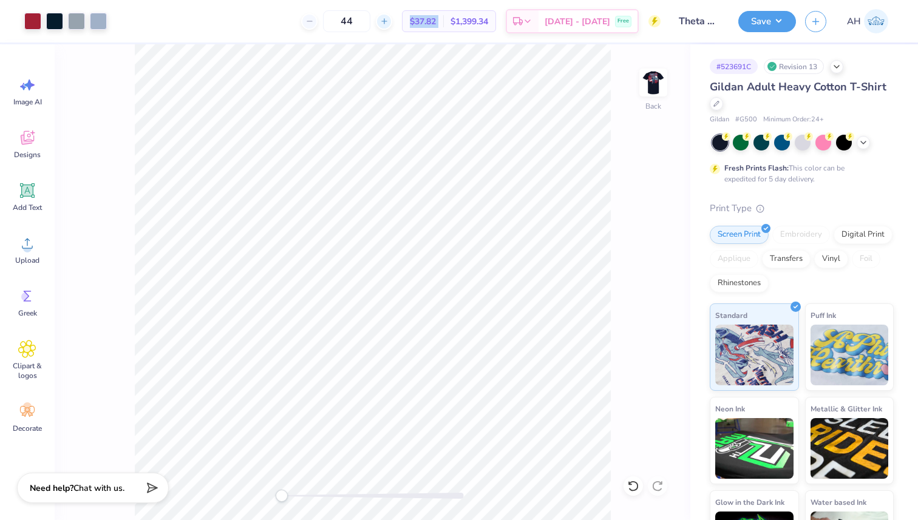
click at [389, 25] on icon at bounding box center [384, 21] width 8 height 8
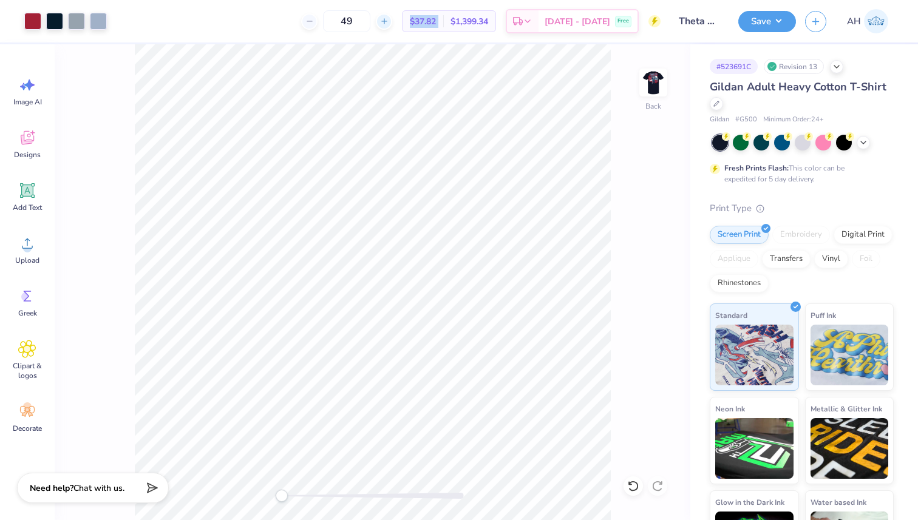
click at [389, 25] on icon at bounding box center [384, 21] width 8 height 8
click at [314, 22] on icon at bounding box center [309, 21] width 8 height 8
type input "50"
click at [764, 17] on button "Save" at bounding box center [767, 19] width 58 height 21
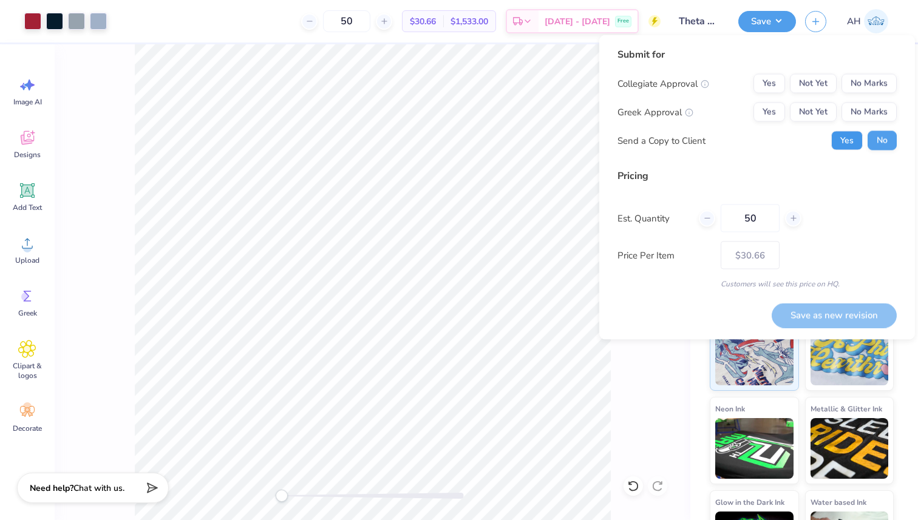
click at [849, 135] on button "Yes" at bounding box center [847, 140] width 32 height 19
click at [868, 80] on button "No Marks" at bounding box center [868, 83] width 55 height 19
click at [816, 112] on button "Not Yet" at bounding box center [813, 112] width 47 height 19
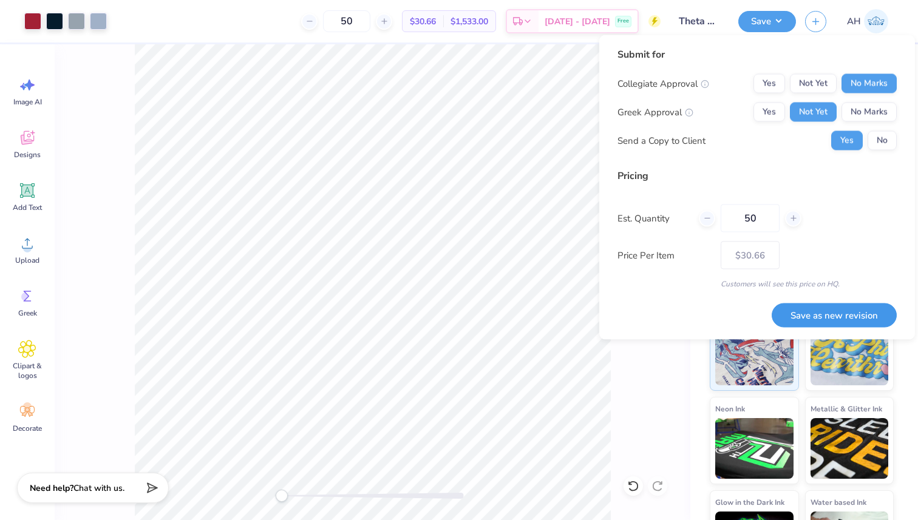
click at [824, 318] on button "Save as new revision" at bounding box center [834, 315] width 125 height 25
type input "$30.66"
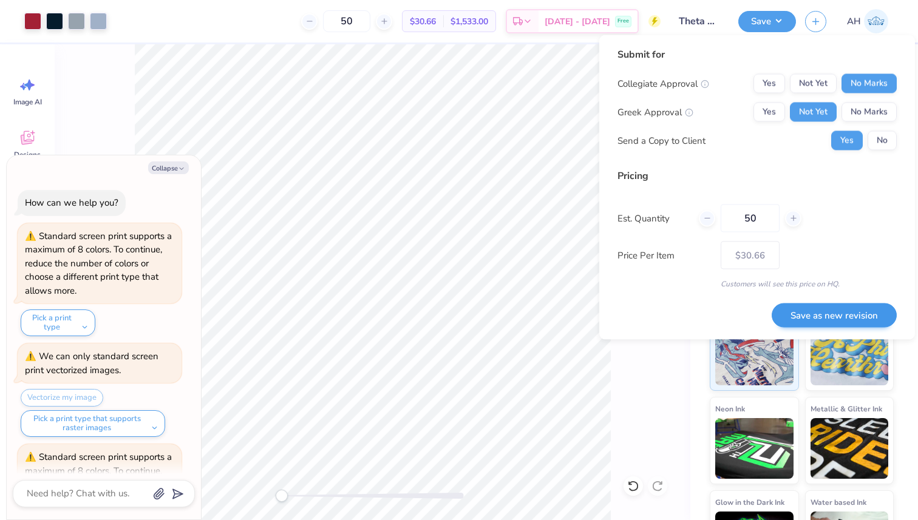
scroll to position [742, 0]
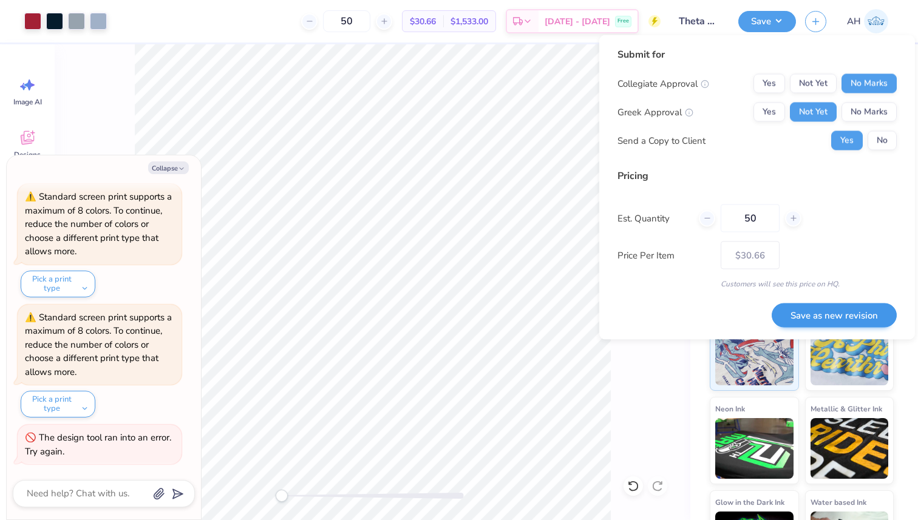
type textarea "x"
